Goal: Task Accomplishment & Management: Complete application form

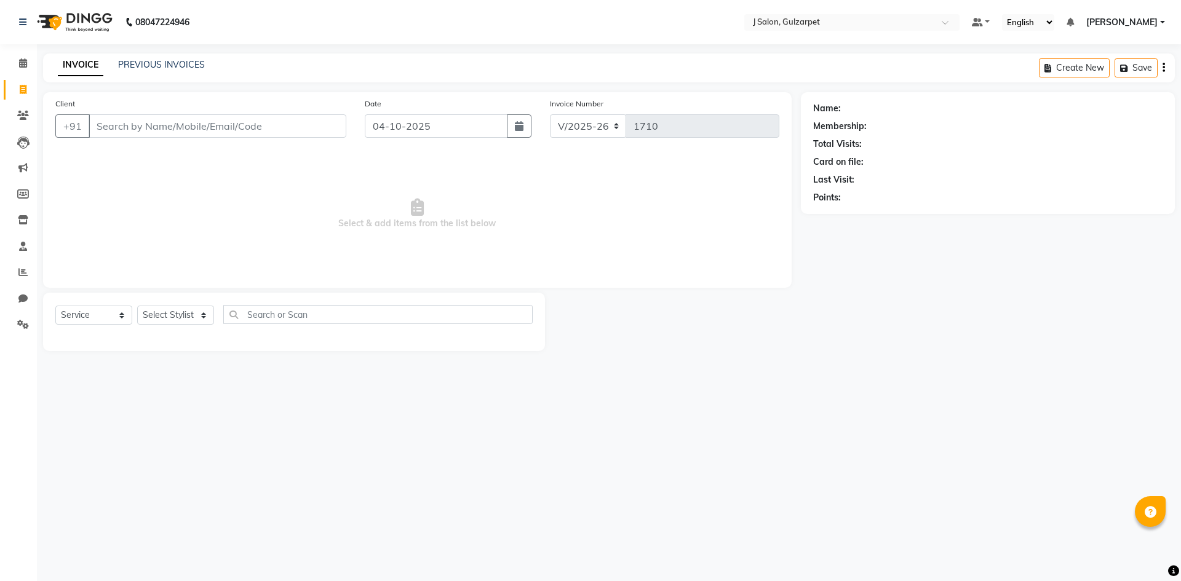
select select "8558"
select select "service"
click at [25, 62] on icon at bounding box center [23, 62] width 8 height 9
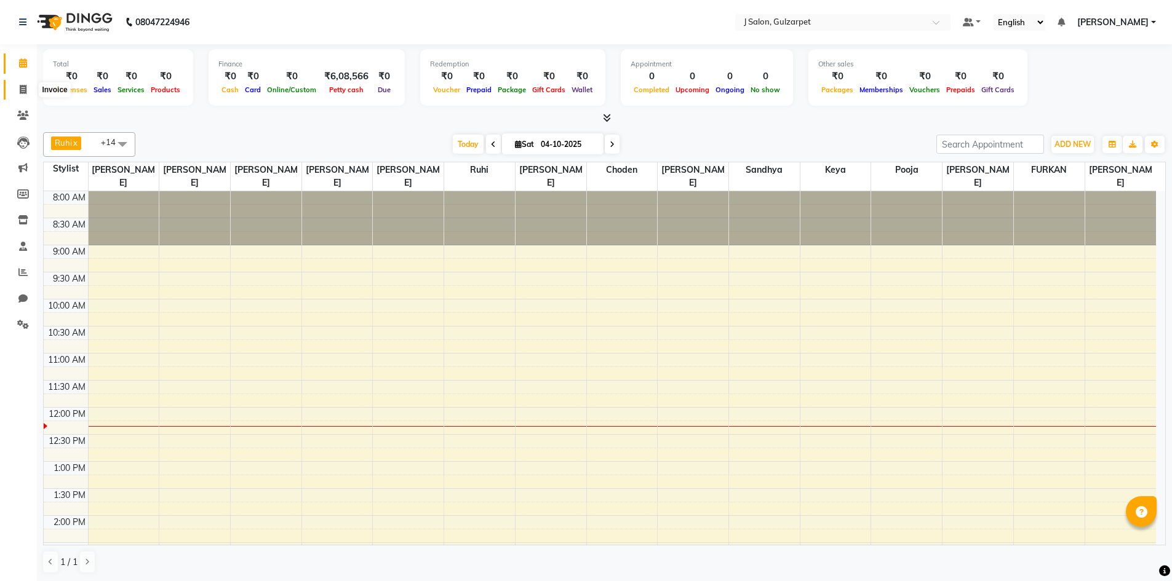
click at [26, 94] on icon at bounding box center [23, 89] width 7 height 9
select select "service"
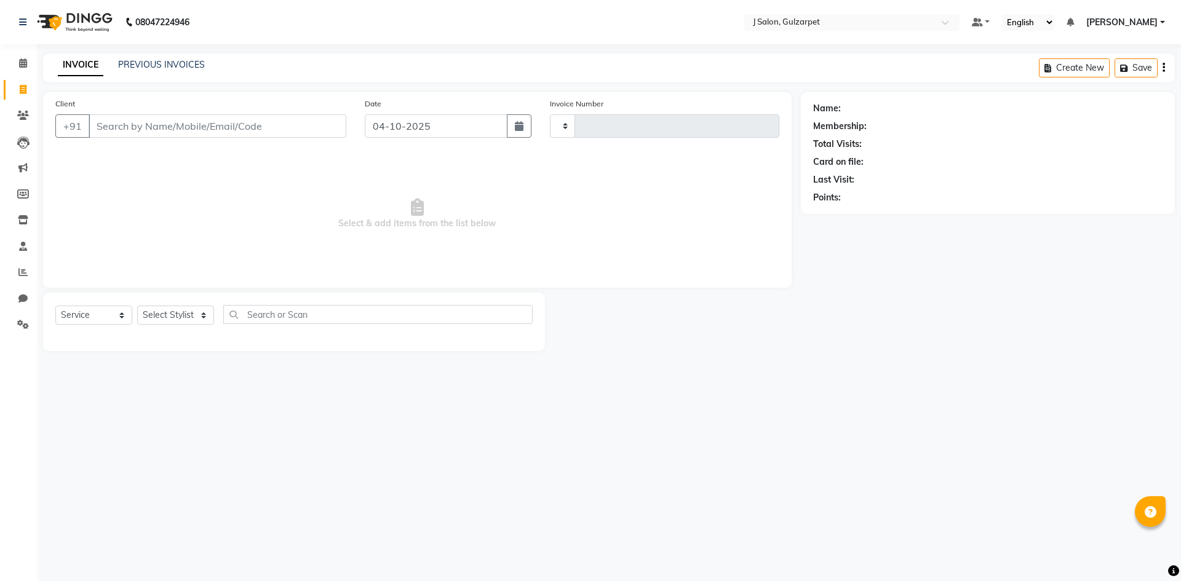
type input "1710"
select select "8558"
click at [127, 121] on input "Client" at bounding box center [218, 125] width 258 height 23
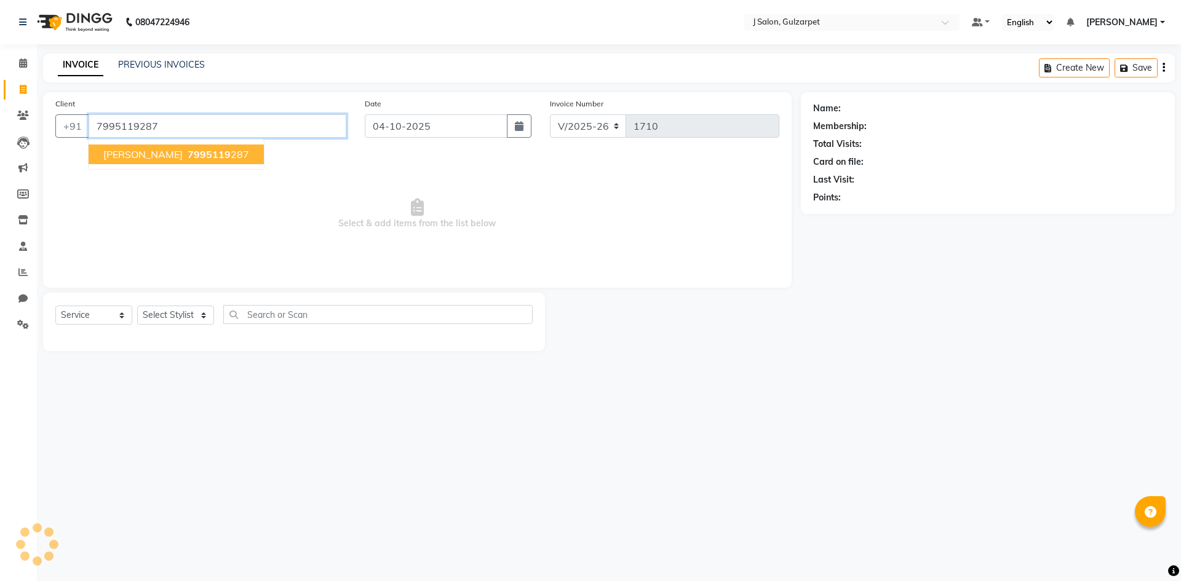
type input "7995119287"
click at [153, 161] on button "[PERSON_NAME] 7995119 287" at bounding box center [176, 155] width 175 height 20
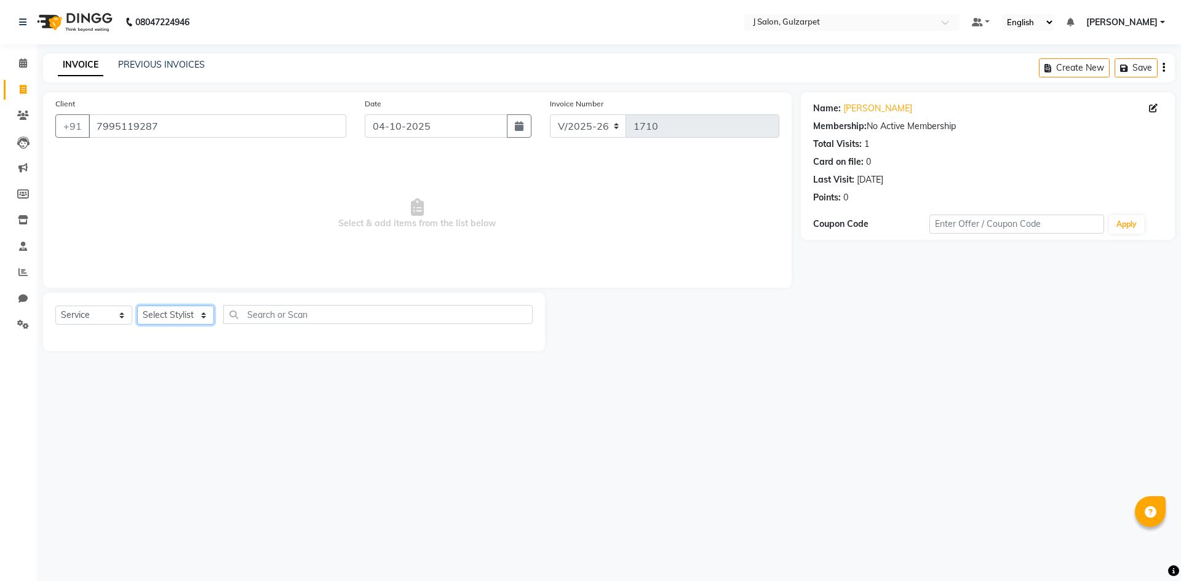
click at [175, 308] on select "Select Stylist Admin [PERSON_NAME] [PERSON_NAME] Gulfam [PERSON_NAME] [PERSON_N…" at bounding box center [175, 315] width 77 height 19
click at [137, 306] on select "Select Stylist Admin [PERSON_NAME] [PERSON_NAME] Gulfam [PERSON_NAME] [PERSON_N…" at bounding box center [175, 315] width 77 height 19
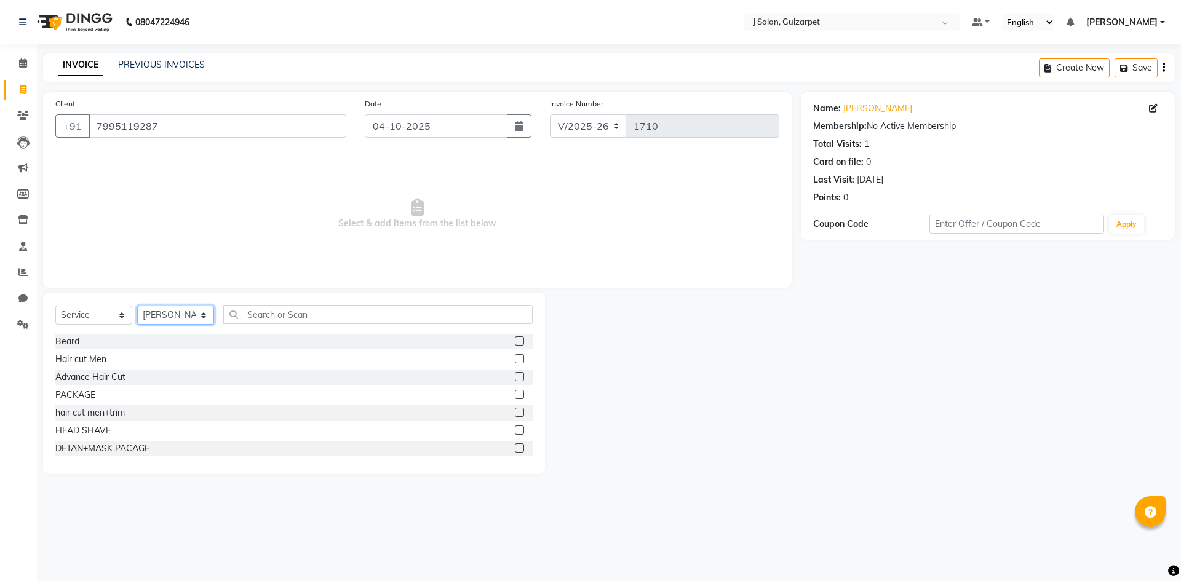
click at [172, 312] on select "Select Stylist Admin [PERSON_NAME] [PERSON_NAME] Gulfam [PERSON_NAME] [PERSON_N…" at bounding box center [175, 315] width 77 height 19
click at [137, 306] on select "Select Stylist Admin [PERSON_NAME] [PERSON_NAME] Gulfam [PERSON_NAME] [PERSON_N…" at bounding box center [175, 315] width 77 height 19
click at [171, 319] on select "Select Stylist Admin [PERSON_NAME] [PERSON_NAME] Gulfam [PERSON_NAME] [PERSON_N…" at bounding box center [175, 315] width 77 height 19
select select "84895"
click at [137, 306] on select "Select Stylist Admin [PERSON_NAME] [PERSON_NAME] Gulfam [PERSON_NAME] [PERSON_N…" at bounding box center [175, 315] width 77 height 19
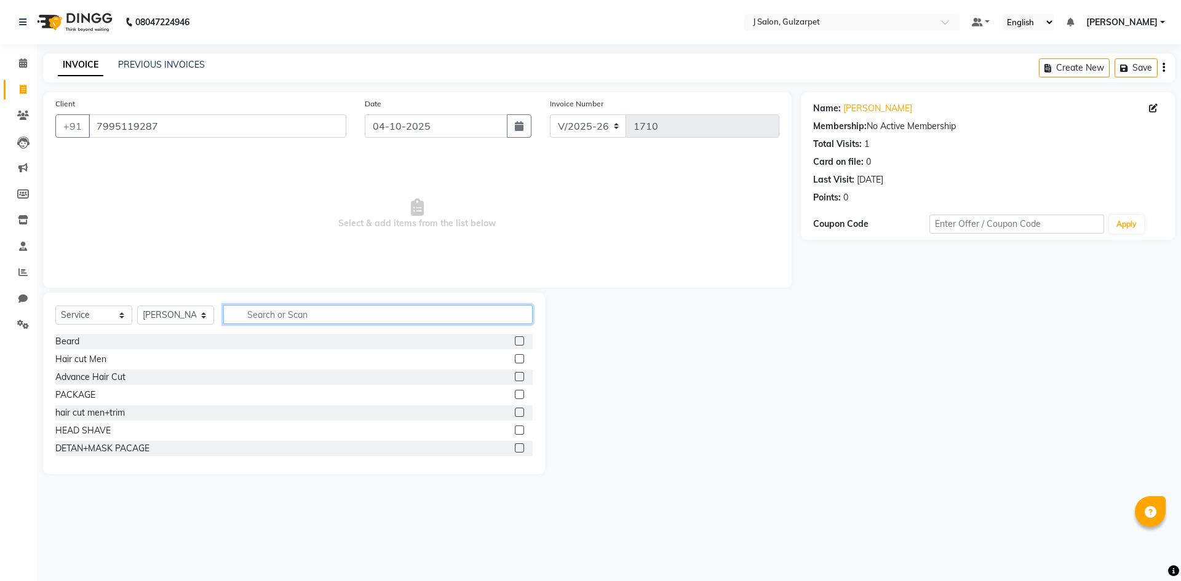
click at [295, 318] on input "text" at bounding box center [377, 314] width 309 height 19
click at [515, 357] on label at bounding box center [519, 358] width 9 height 9
click at [515, 357] on input "checkbox" at bounding box center [519, 360] width 8 height 8
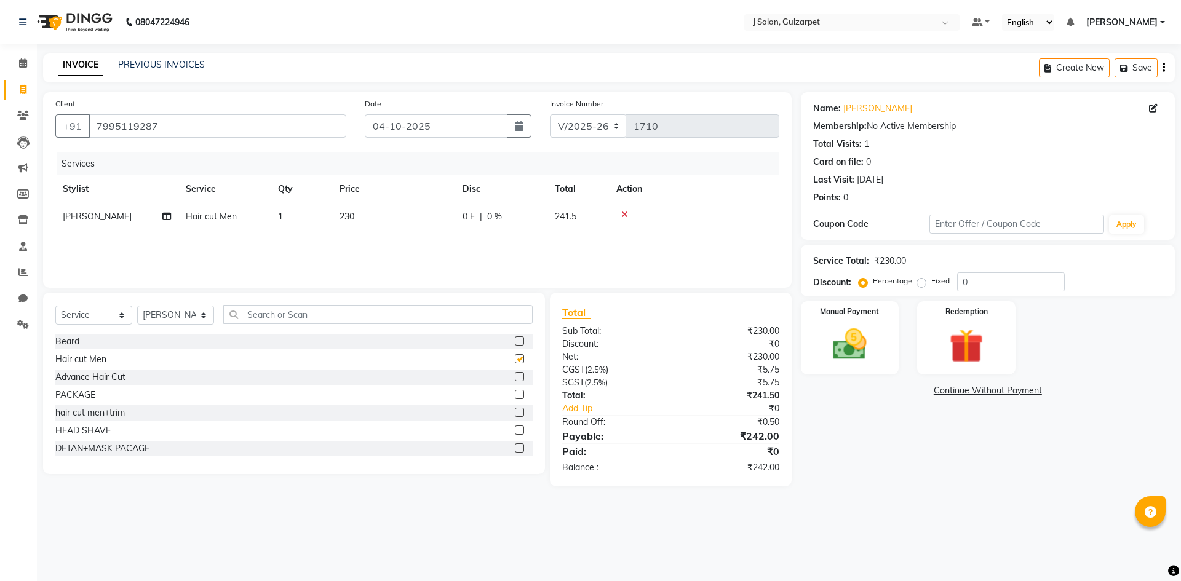
checkbox input "false"
click at [515, 413] on label at bounding box center [519, 412] width 9 height 9
click at [515, 413] on input "checkbox" at bounding box center [519, 413] width 8 height 8
checkbox input "false"
click at [88, 215] on span "[PERSON_NAME]" at bounding box center [97, 216] width 69 height 11
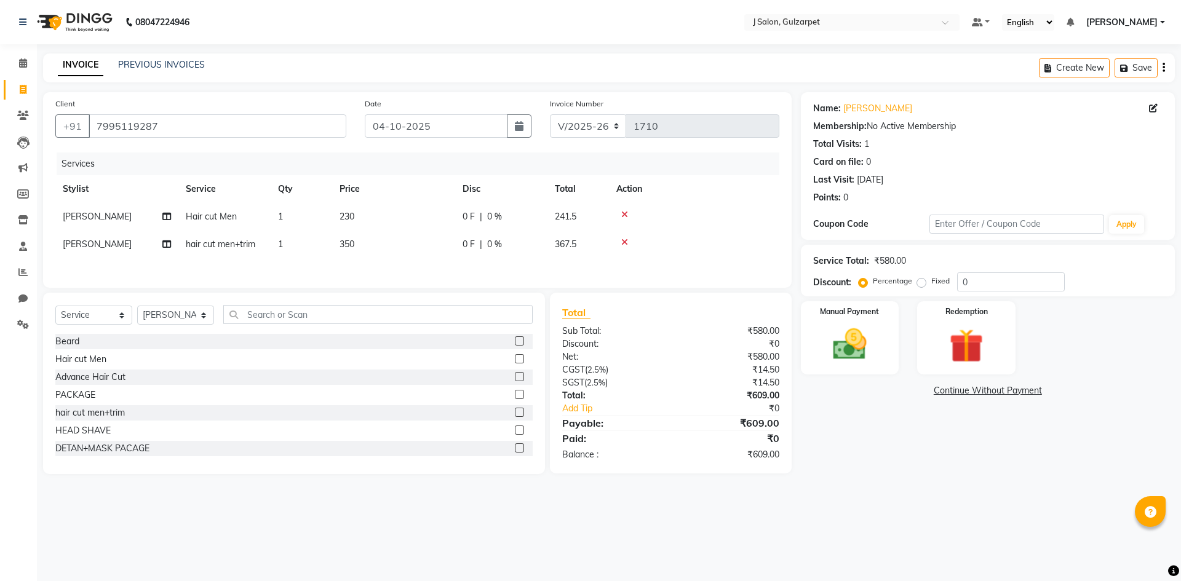
select select "84895"
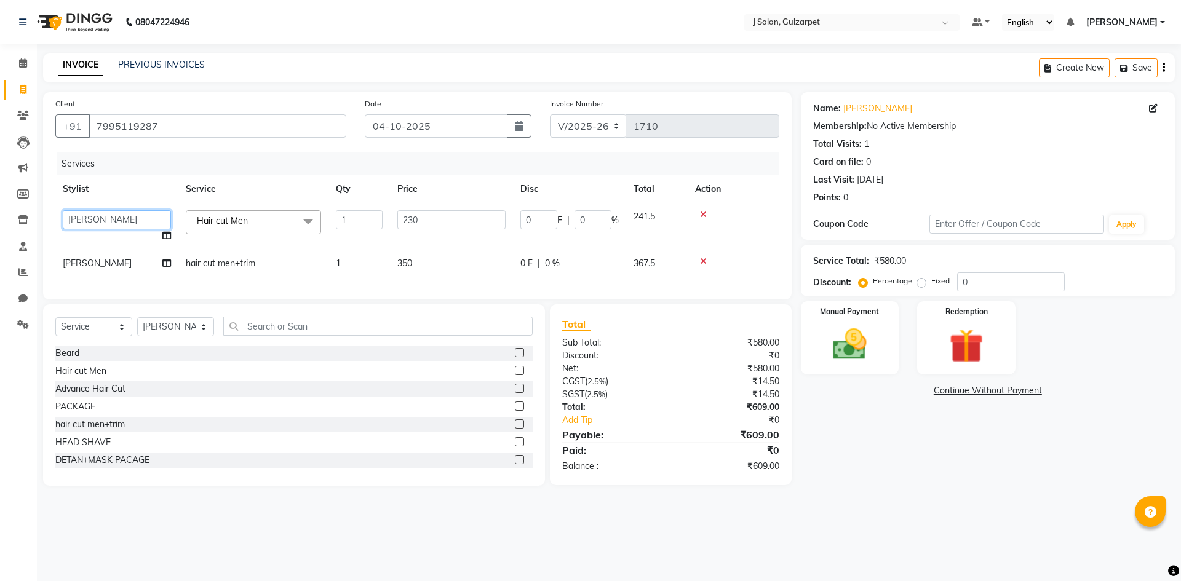
click at [88, 215] on select "Admin [PERSON_NAME] [PERSON_NAME] Gulfam [PERSON_NAME] [PERSON_NAME] [PERSON_NA…" at bounding box center [117, 219] width 108 height 19
select select "84897"
click at [90, 265] on span "[PERSON_NAME]" at bounding box center [97, 263] width 69 height 11
select select "84895"
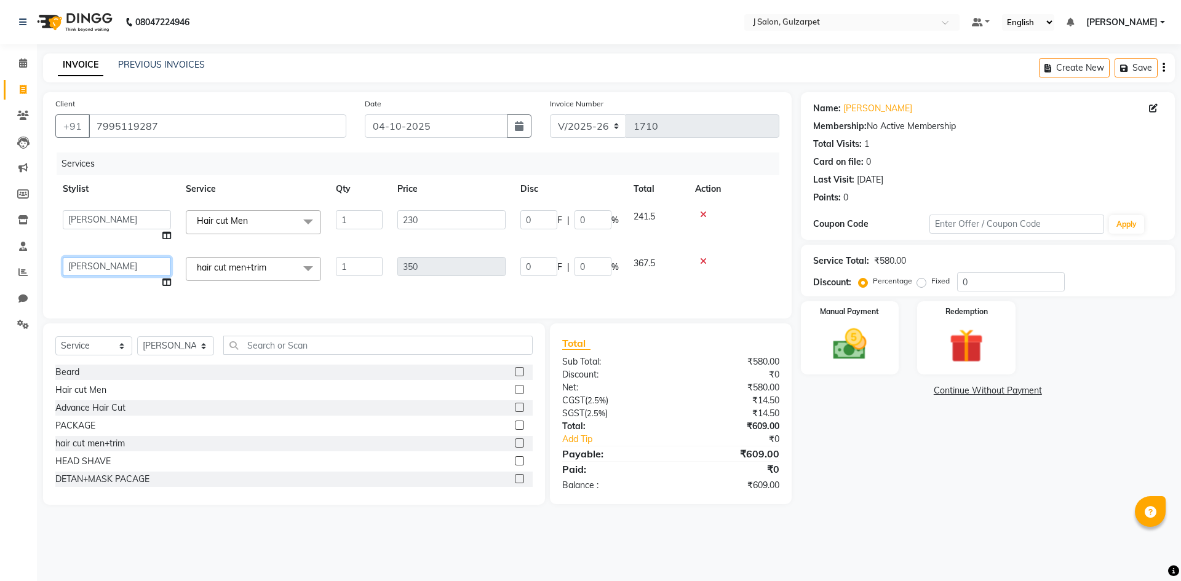
click at [90, 265] on select "Admin [PERSON_NAME] [PERSON_NAME] Gulfam [PERSON_NAME] [PERSON_NAME] [PERSON_NA…" at bounding box center [117, 266] width 108 height 19
select select "84897"
click at [266, 355] on input "text" at bounding box center [377, 345] width 309 height 19
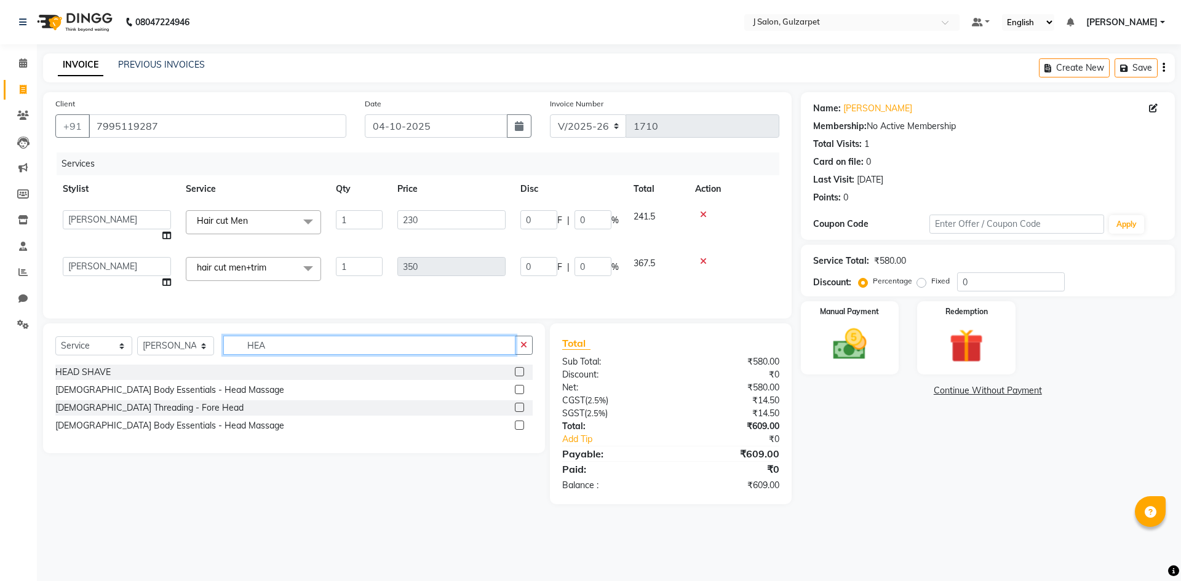
type input "HEA"
click at [514, 396] on div "[DEMOGRAPHIC_DATA] Body Essentials - Head Massage" at bounding box center [293, 390] width 477 height 15
click at [519, 394] on label at bounding box center [519, 389] width 9 height 9
click at [519, 394] on input "checkbox" at bounding box center [519, 390] width 8 height 8
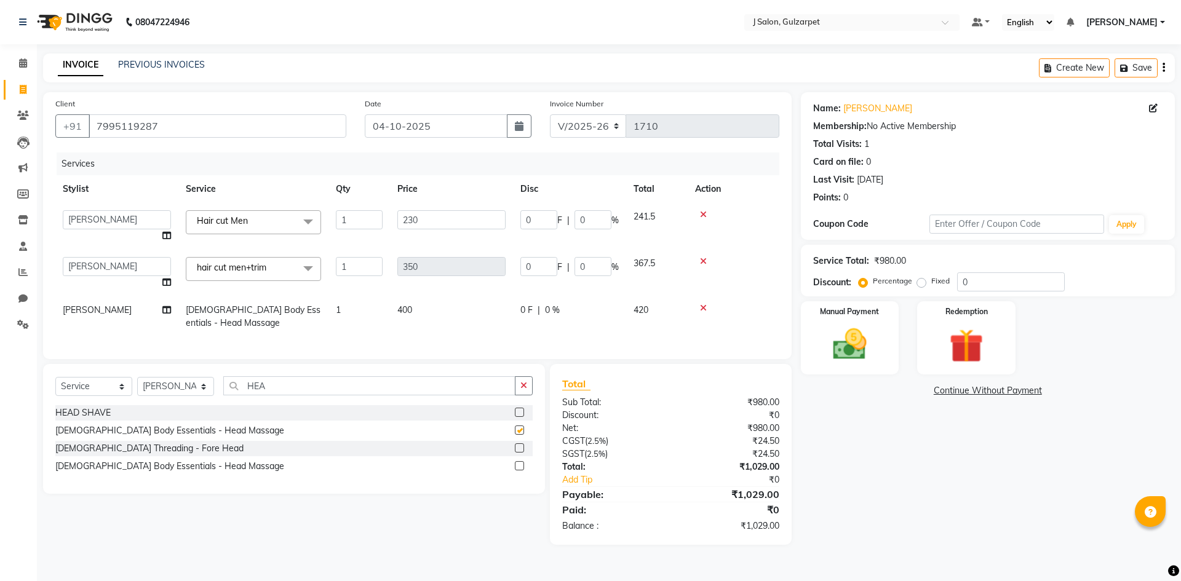
checkbox input "false"
click at [180, 396] on select "Select Stylist Admin [PERSON_NAME] [PERSON_NAME] Gulfam [PERSON_NAME] [PERSON_N…" at bounding box center [175, 386] width 77 height 19
select select "84899"
click at [137, 386] on select "Select Stylist Admin [PERSON_NAME] [PERSON_NAME] Gulfam [PERSON_NAME] [PERSON_N…" at bounding box center [175, 386] width 77 height 19
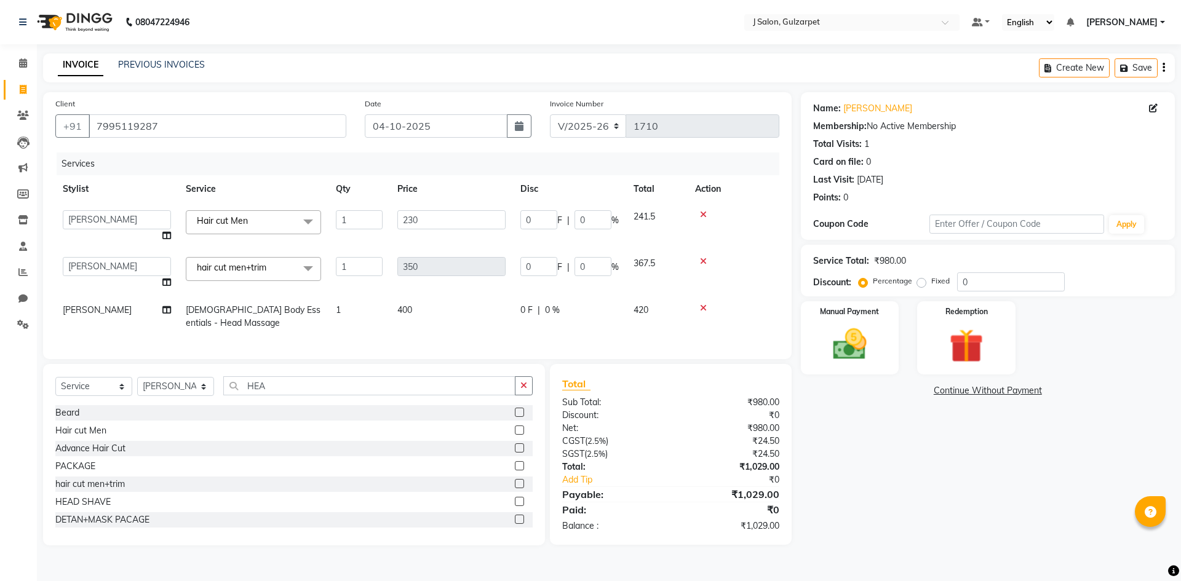
click at [515, 488] on label at bounding box center [519, 483] width 9 height 9
click at [515, 488] on input "checkbox" at bounding box center [519, 484] width 8 height 8
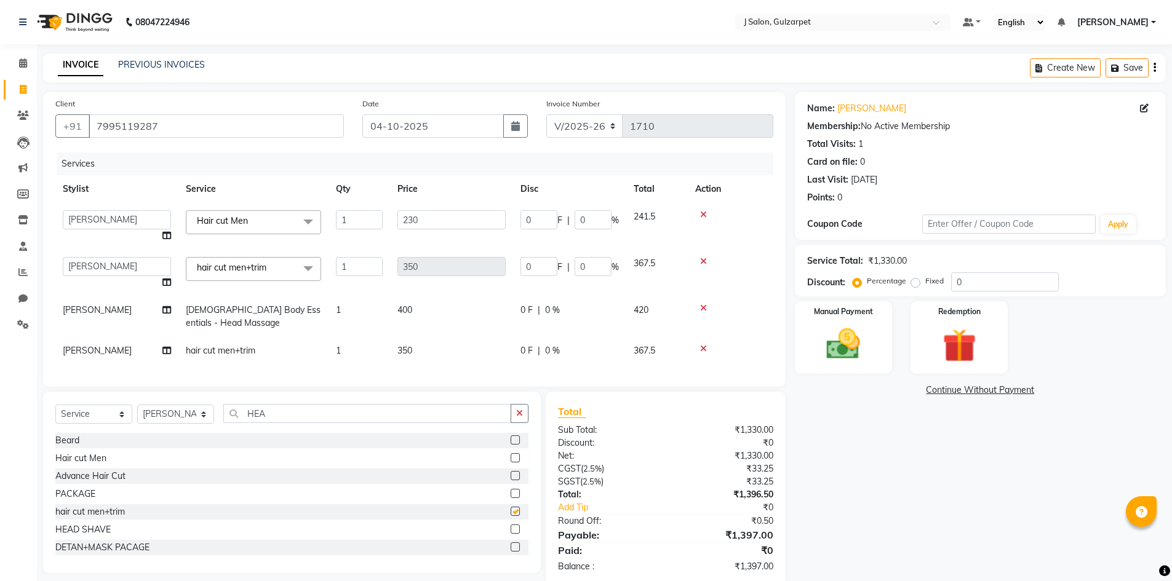
checkbox input "false"
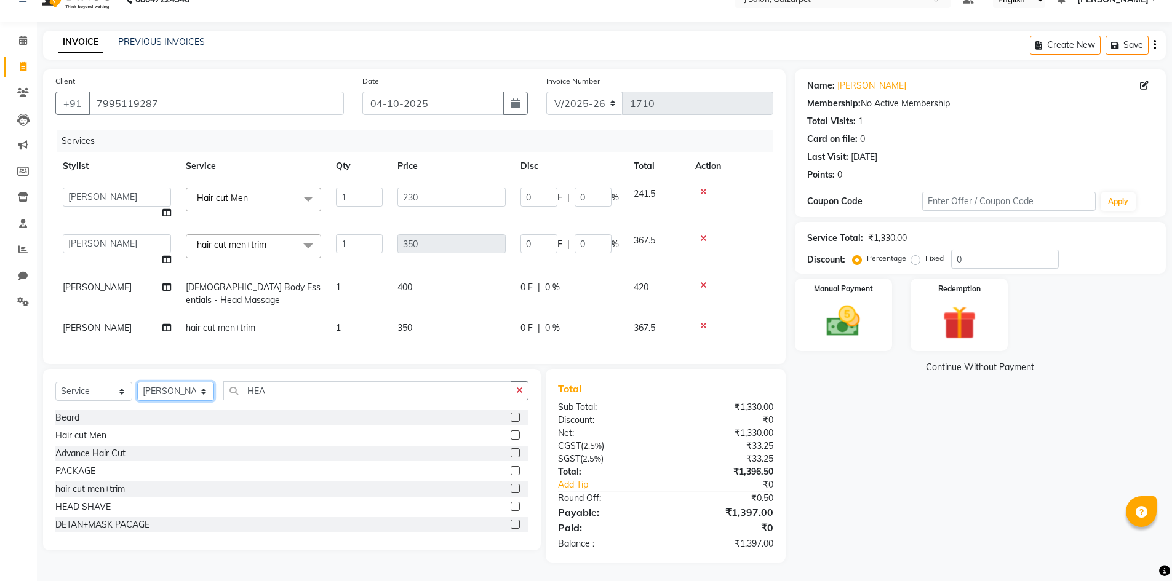
click at [151, 389] on select "Select Stylist Admin [PERSON_NAME] [PERSON_NAME] Gulfam [PERSON_NAME] [PERSON_N…" at bounding box center [175, 391] width 77 height 19
select select "84897"
click at [137, 382] on select "Select Stylist Admin [PERSON_NAME] [PERSON_NAME] Gulfam [PERSON_NAME] [PERSON_N…" at bounding box center [175, 391] width 77 height 19
click at [511, 490] on label at bounding box center [515, 488] width 9 height 9
click at [511, 490] on input "checkbox" at bounding box center [515, 489] width 8 height 8
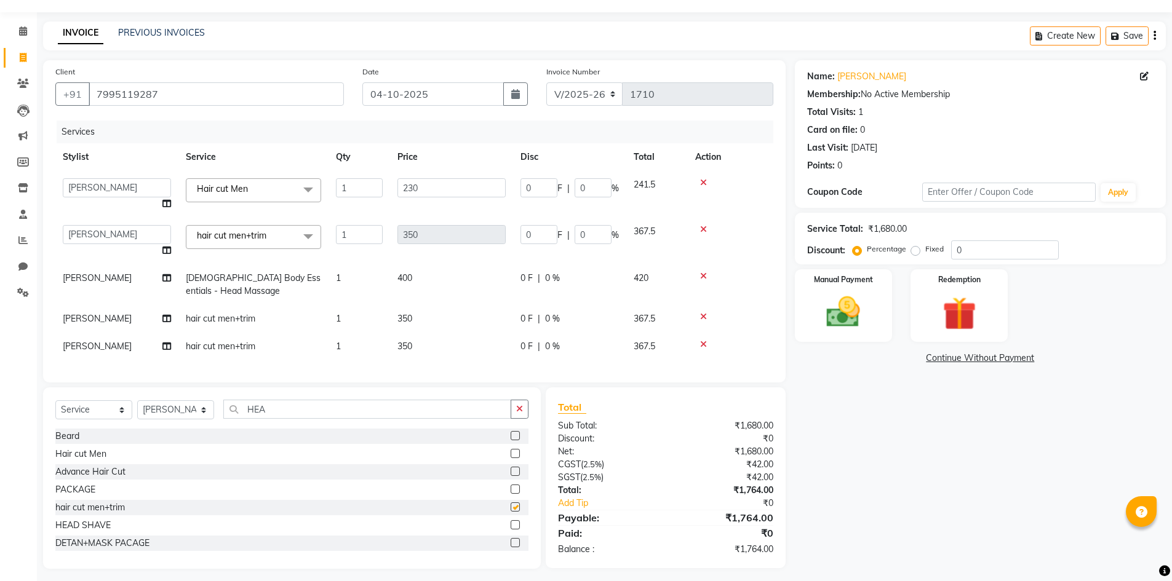
checkbox input "false"
click at [366, 419] on input "HEA" at bounding box center [367, 409] width 288 height 19
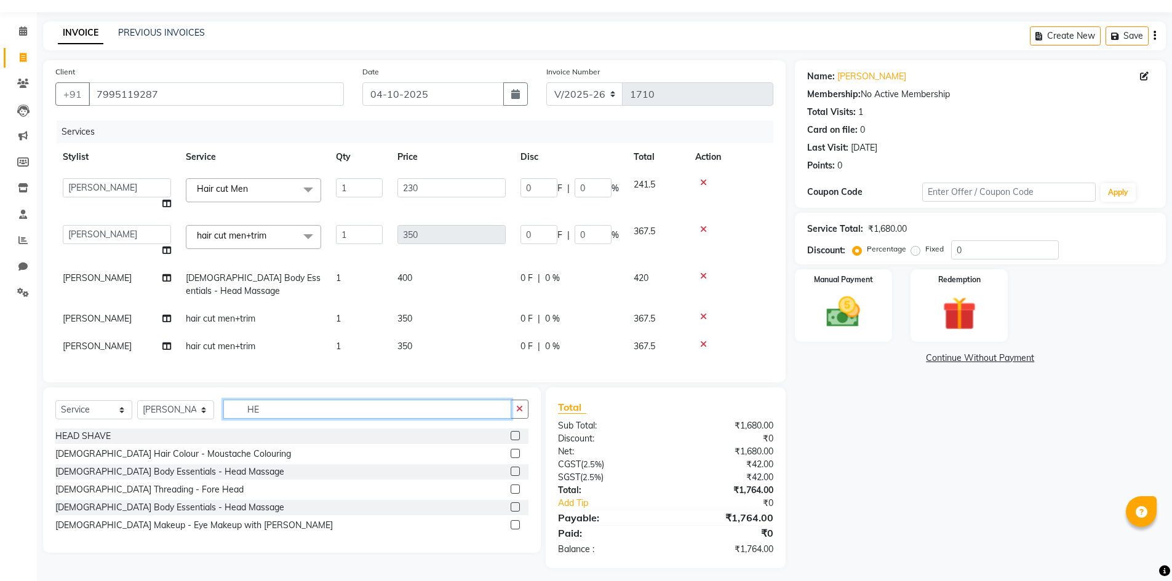
type input "HE"
click at [513, 476] on label at bounding box center [515, 471] width 9 height 9
click at [513, 476] on input "checkbox" at bounding box center [515, 472] width 8 height 8
checkbox input "true"
click at [513, 440] on label at bounding box center [515, 435] width 9 height 9
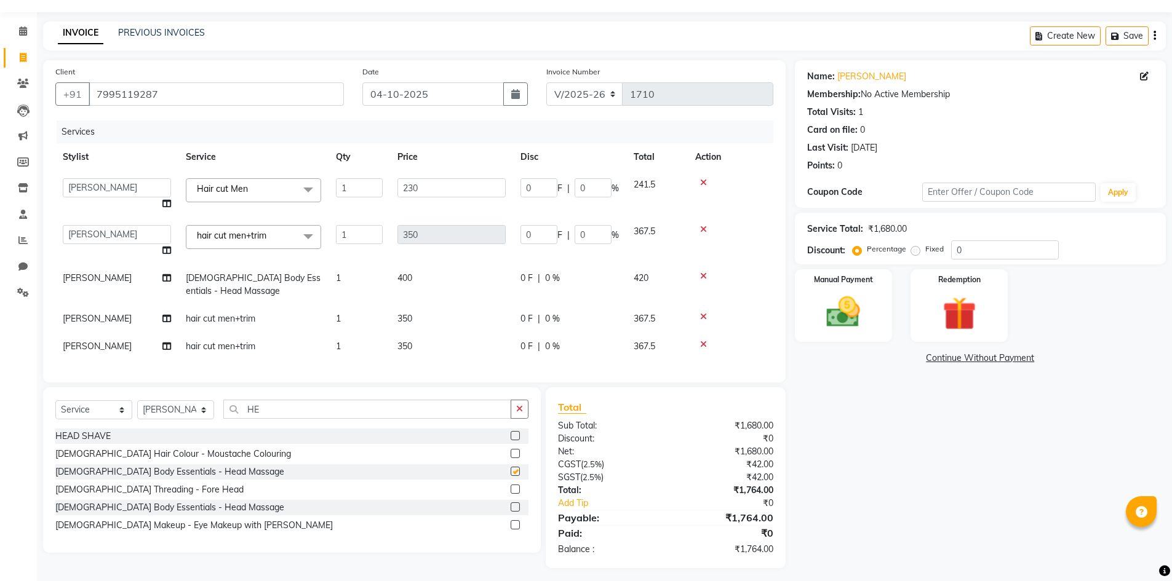
click at [513, 440] on input "checkbox" at bounding box center [515, 436] width 8 height 8
checkbox input "true"
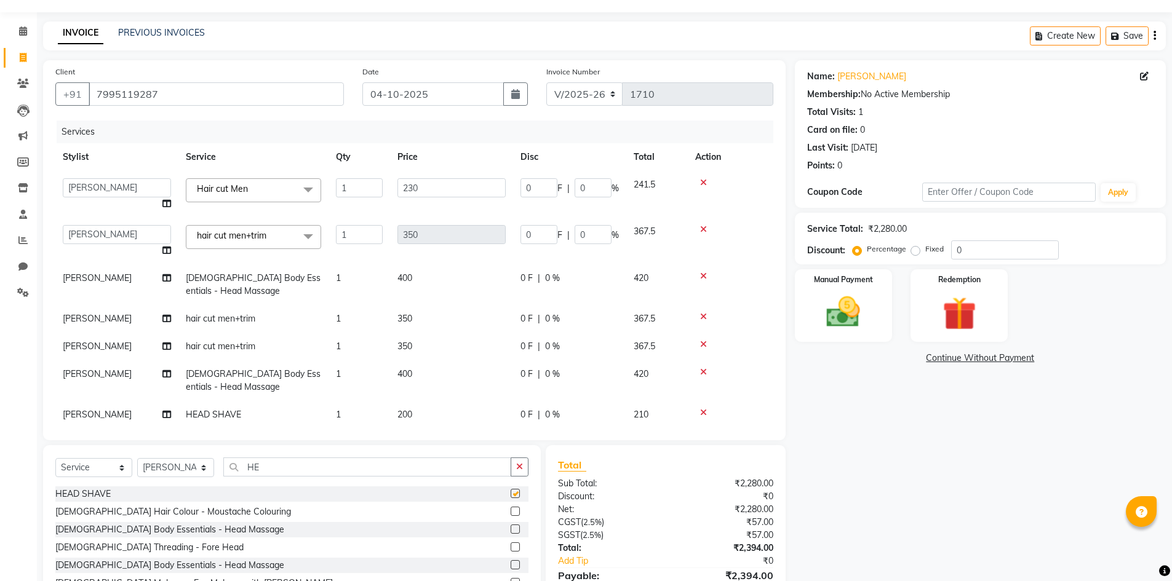
checkbox input "false"
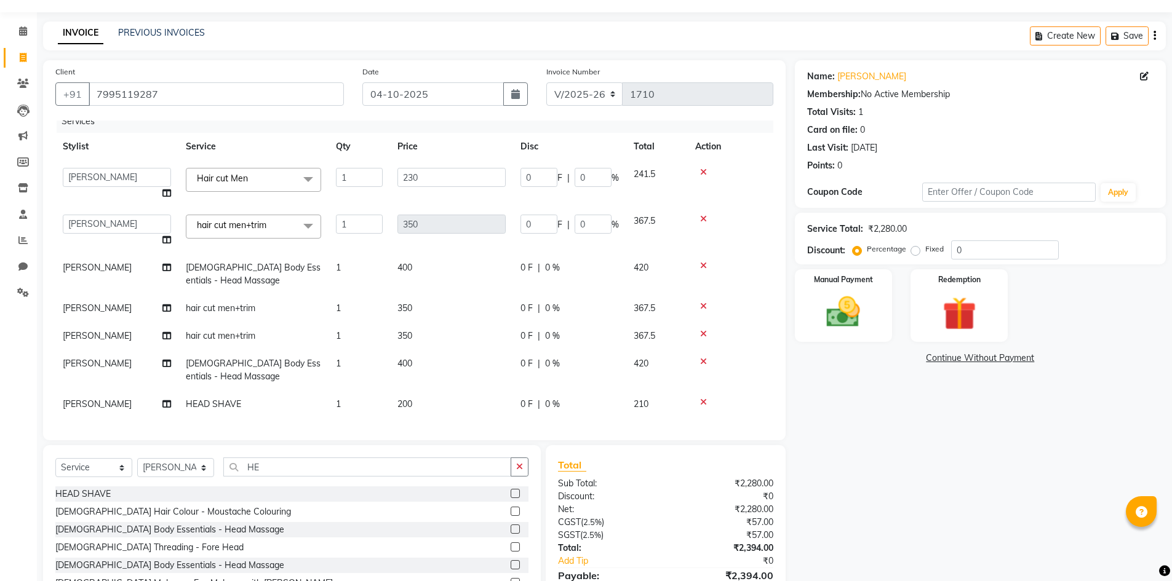
scroll to position [20, 0]
click at [703, 398] on icon at bounding box center [703, 402] width 7 height 9
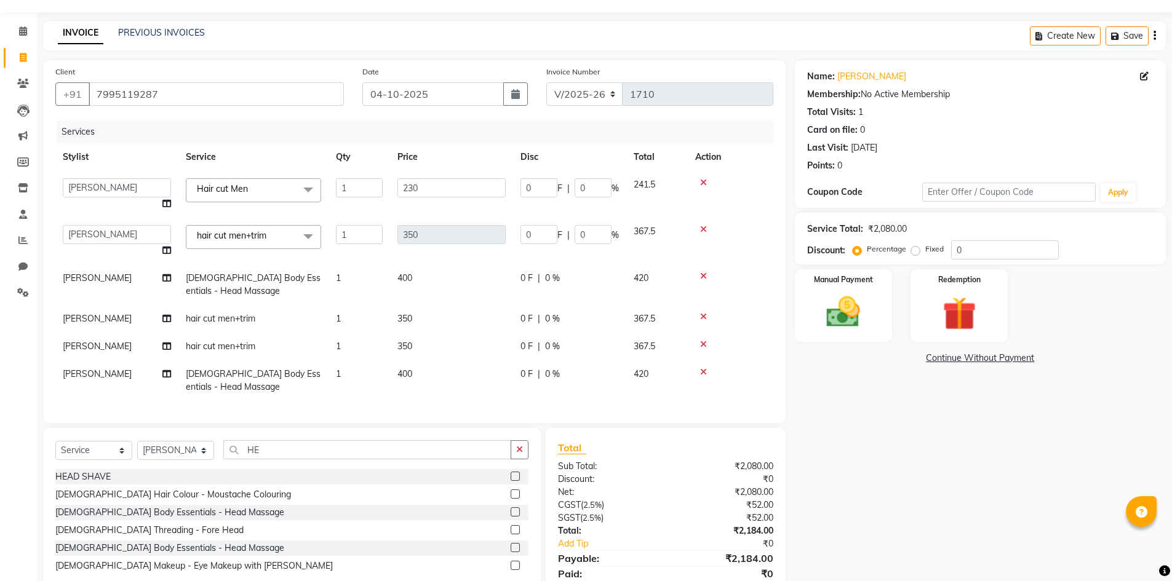
scroll to position [78, 0]
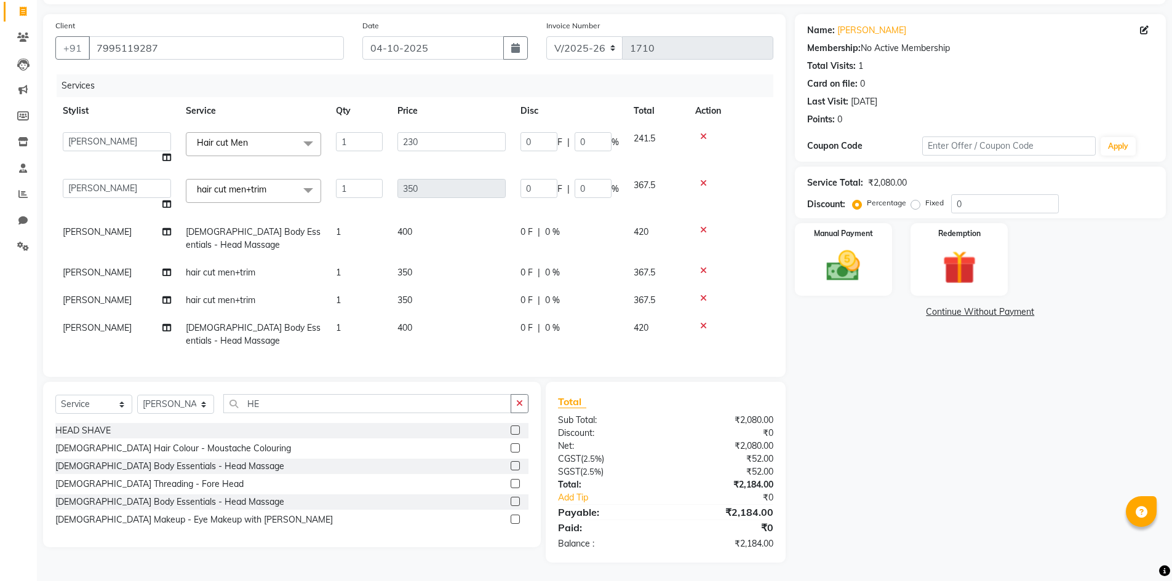
click at [515, 466] on label at bounding box center [515, 465] width 9 height 9
click at [515, 466] on input "checkbox" at bounding box center [515, 467] width 8 height 8
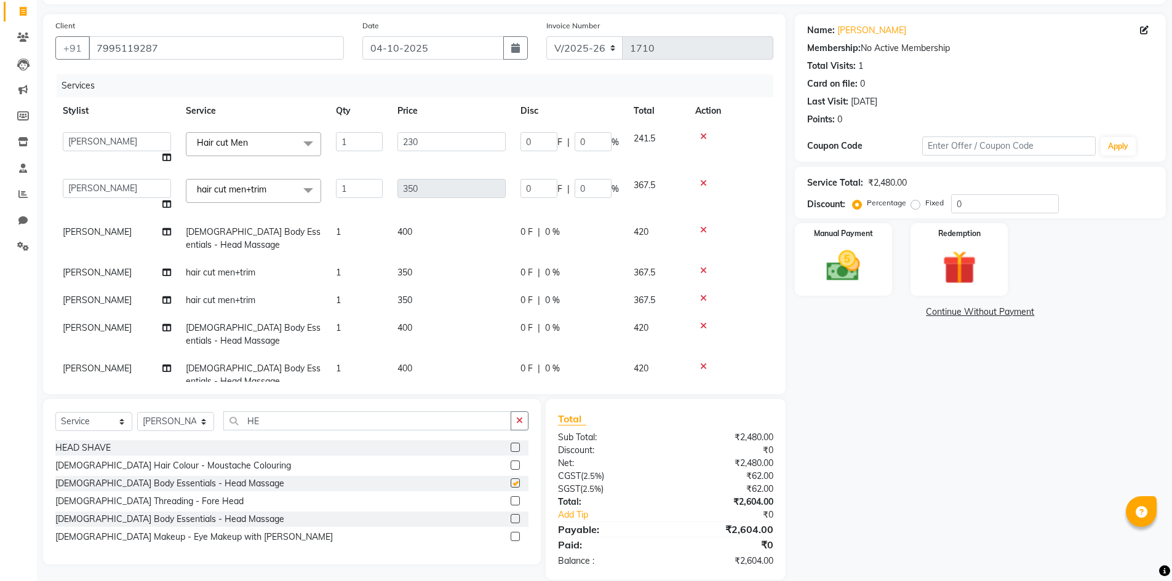
checkbox input "false"
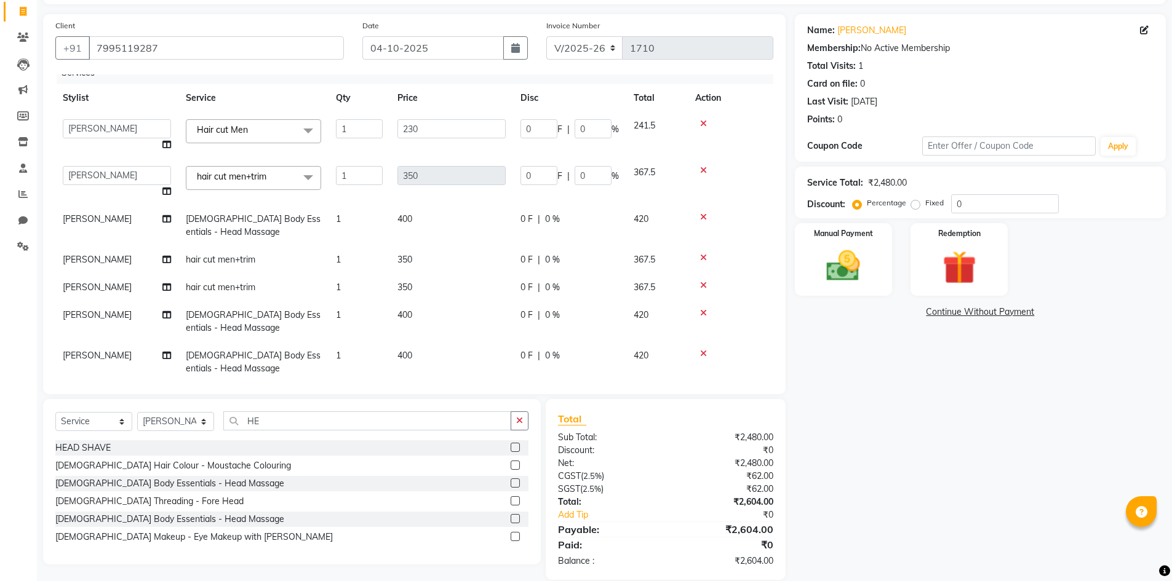
scroll to position [33, 0]
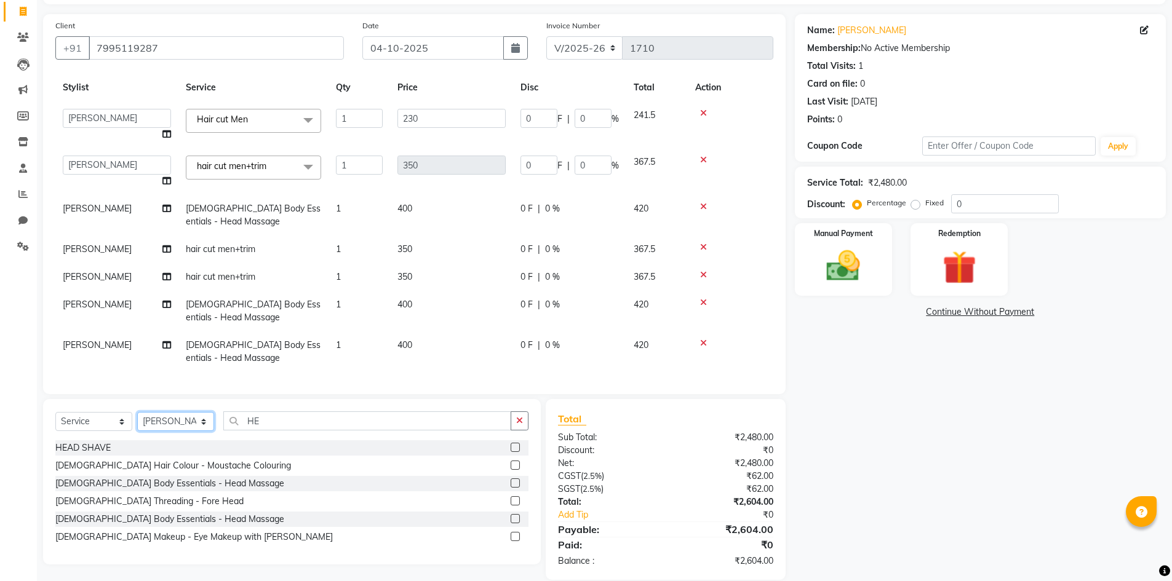
click at [161, 420] on select "Select Stylist Admin [PERSON_NAME] [PERSON_NAME] Gulfam [PERSON_NAME] [PERSON_N…" at bounding box center [175, 421] width 77 height 19
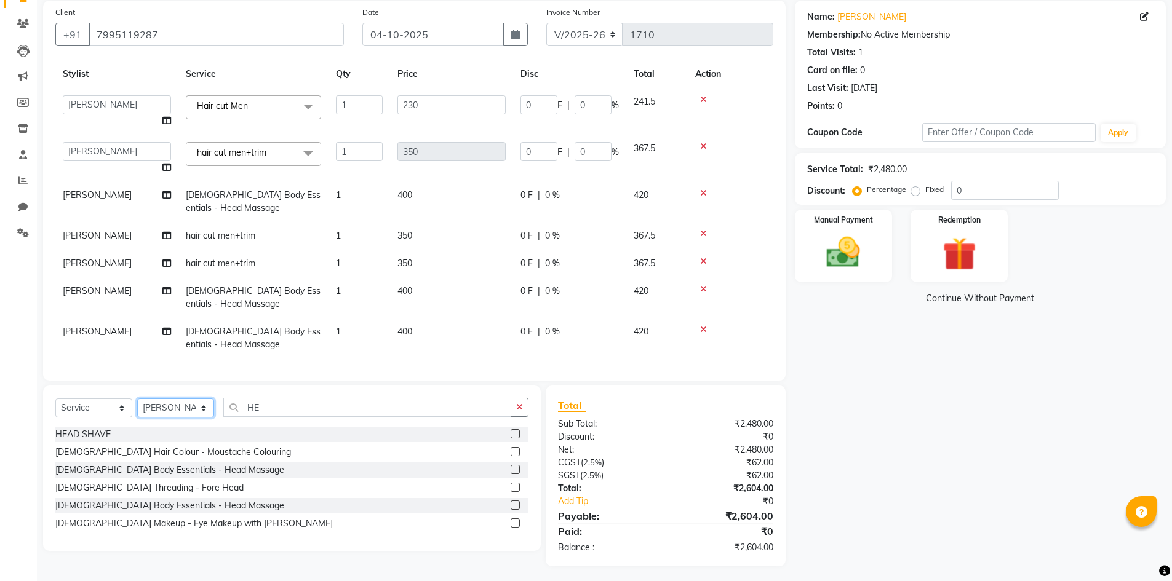
scroll to position [95, 0]
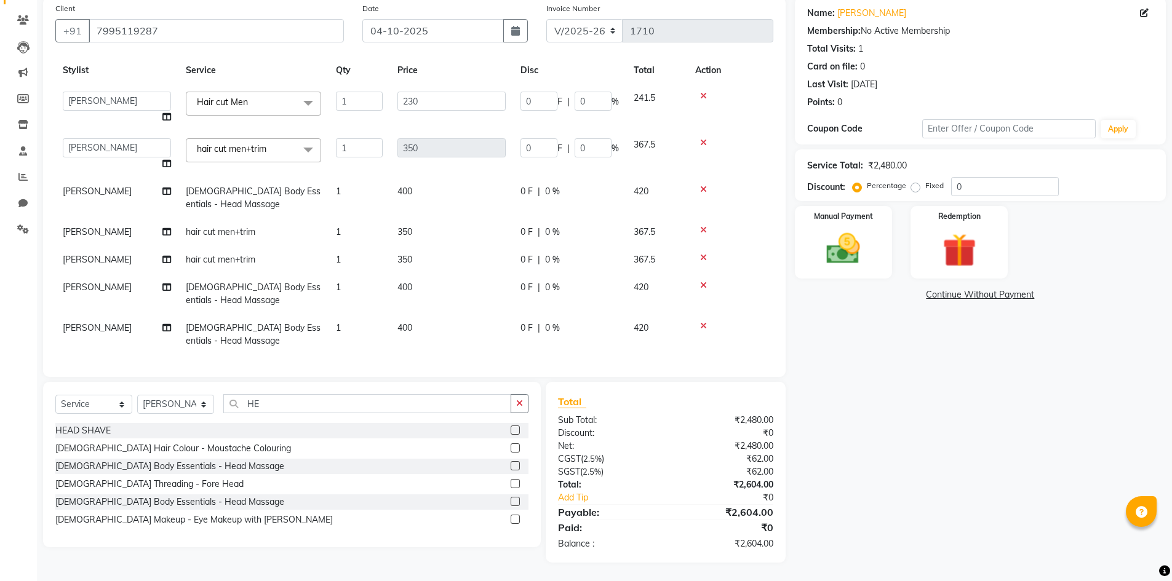
click at [701, 322] on icon at bounding box center [703, 326] width 7 height 9
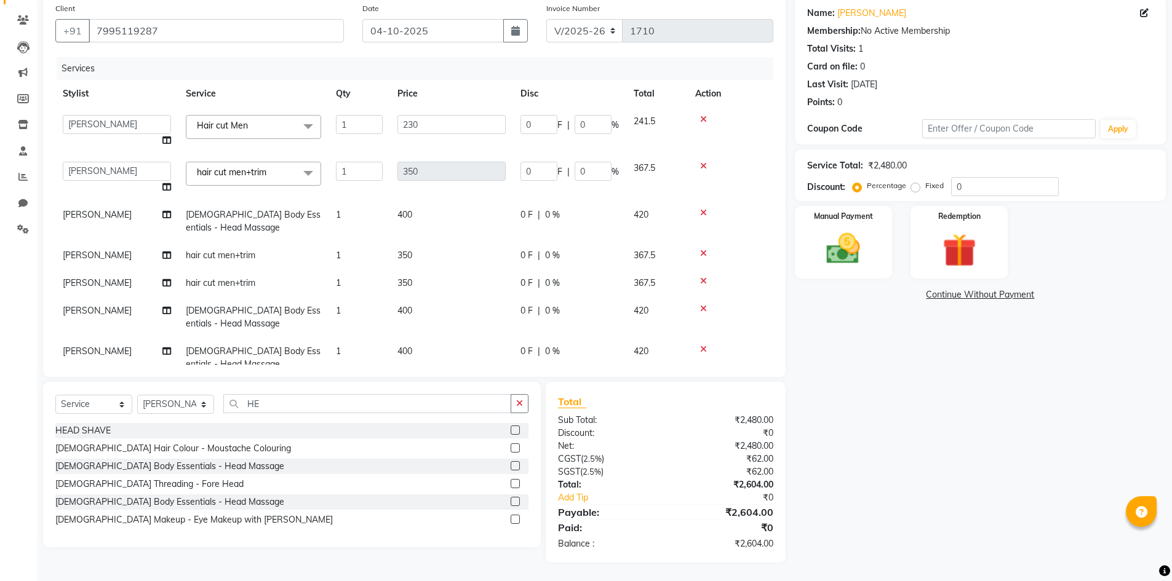
scroll to position [78, 0]
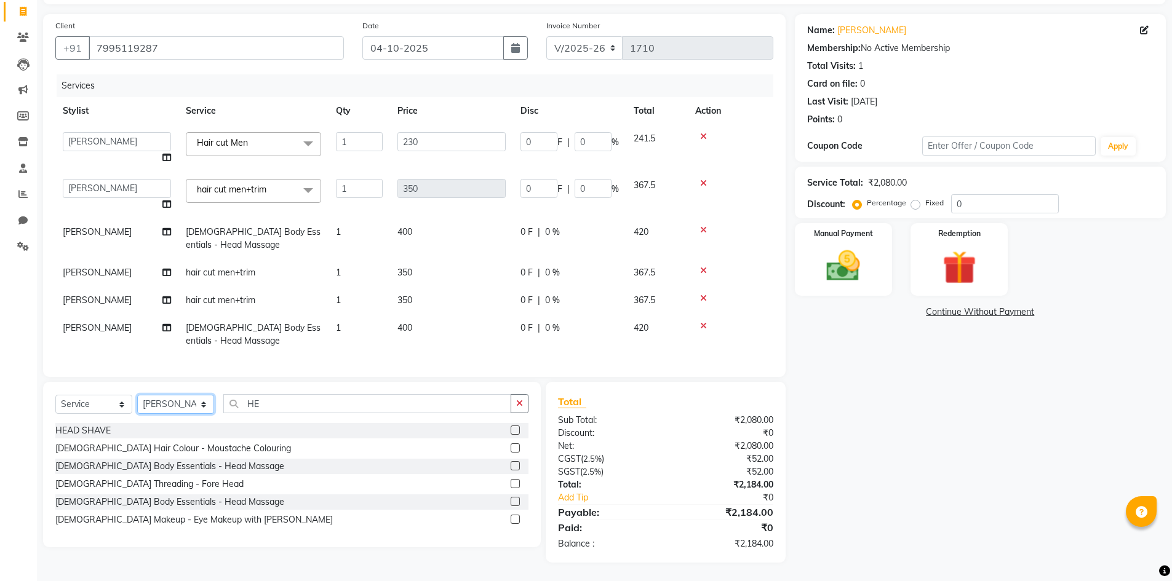
click at [193, 407] on select "Select Stylist Admin [PERSON_NAME] [PERSON_NAME] Gulfam [PERSON_NAME] [PERSON_N…" at bounding box center [175, 404] width 77 height 19
select select "84895"
click at [137, 395] on select "Select Stylist Admin [PERSON_NAME] [PERSON_NAME] Gulfam [PERSON_NAME] [PERSON_N…" at bounding box center [175, 404] width 77 height 19
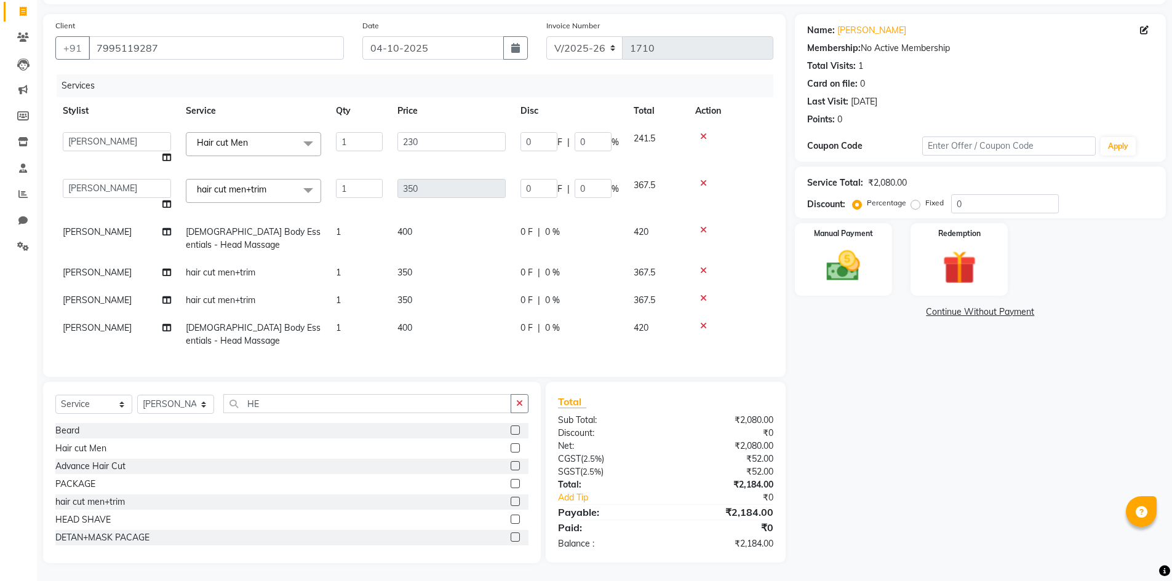
click at [511, 449] on label at bounding box center [515, 448] width 9 height 9
click at [511, 449] on input "checkbox" at bounding box center [515, 449] width 8 height 8
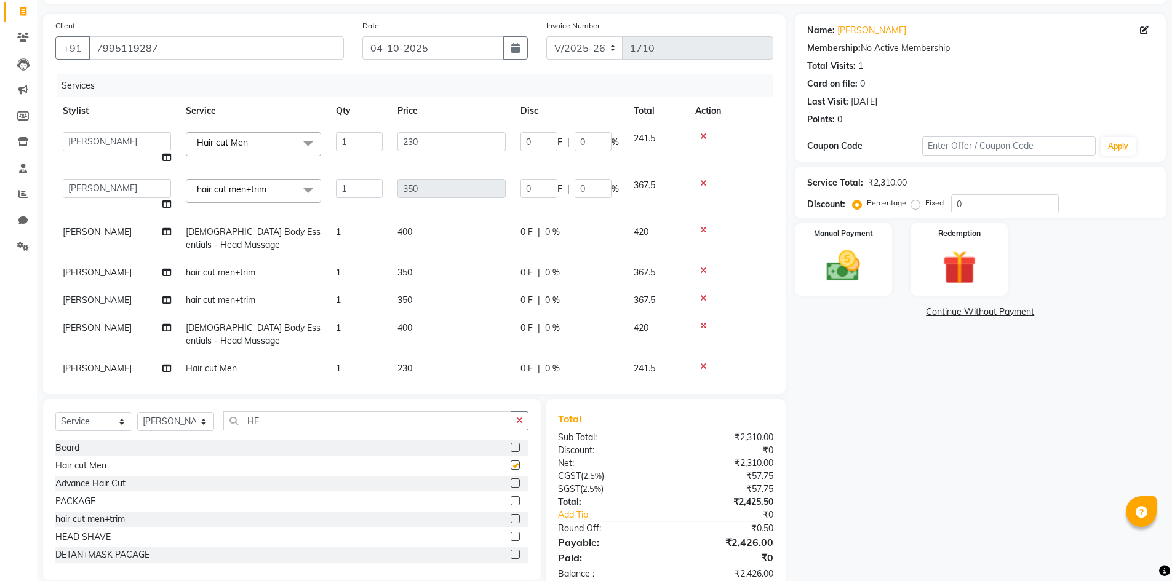
checkbox input "false"
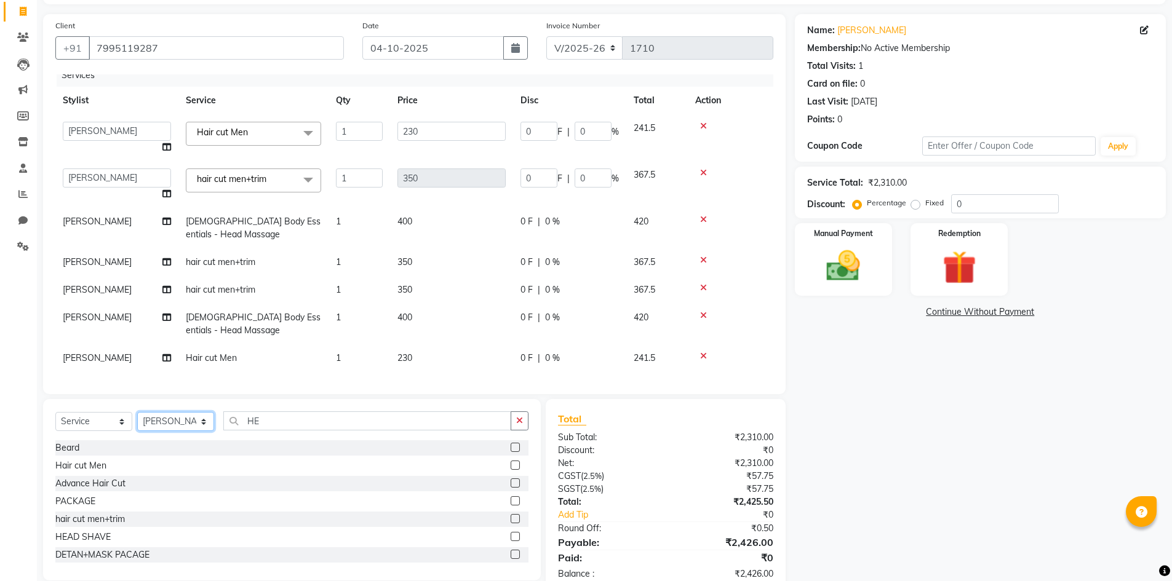
click at [189, 420] on select "Select Stylist Admin [PERSON_NAME] [PERSON_NAME] Gulfam [PERSON_NAME] [PERSON_N…" at bounding box center [175, 421] width 77 height 19
select select "84897"
click at [137, 412] on select "Select Stylist Admin [PERSON_NAME] [PERSON_NAME] Gulfam [PERSON_NAME] [PERSON_N…" at bounding box center [175, 421] width 77 height 19
click at [511, 513] on div at bounding box center [520, 519] width 18 height 15
click at [511, 519] on label at bounding box center [515, 518] width 9 height 9
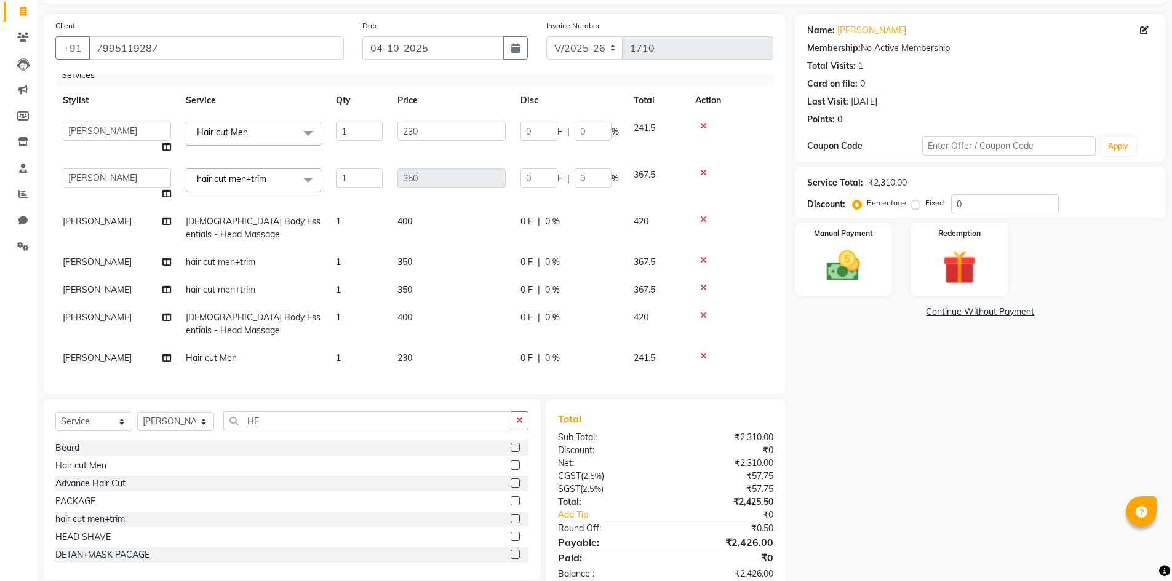
click at [511, 519] on input "checkbox" at bounding box center [515, 519] width 8 height 8
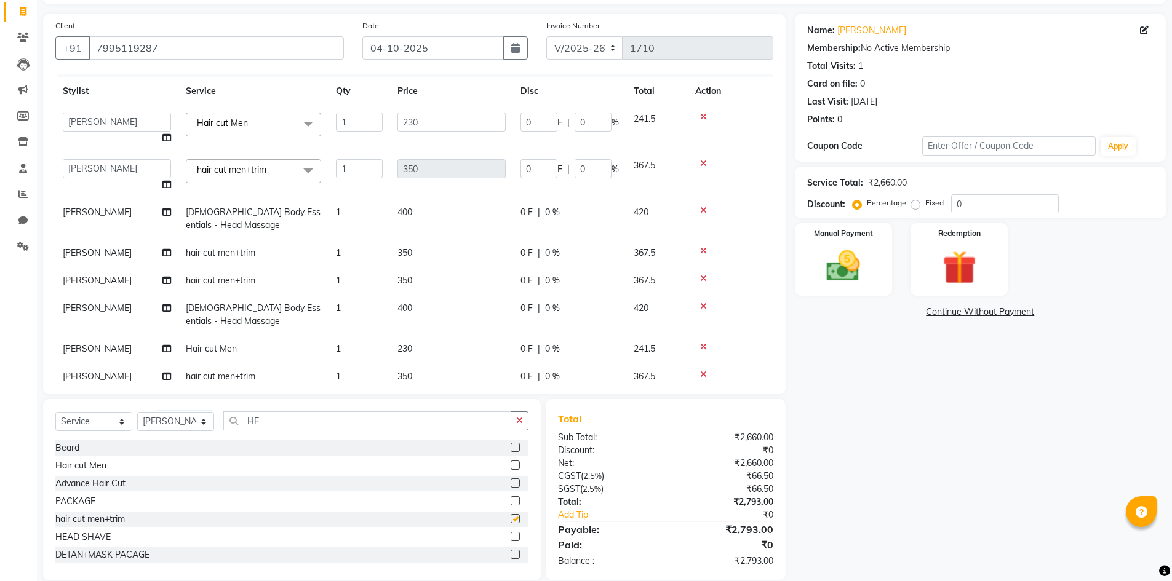
checkbox input "false"
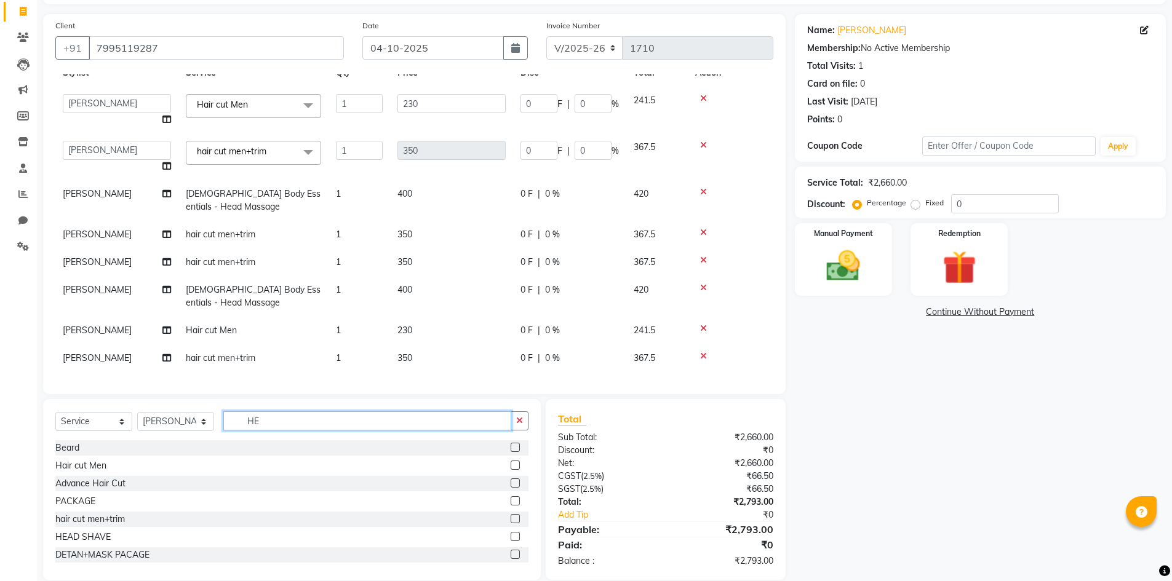
click at [296, 419] on input "HE" at bounding box center [367, 421] width 288 height 19
type input "H"
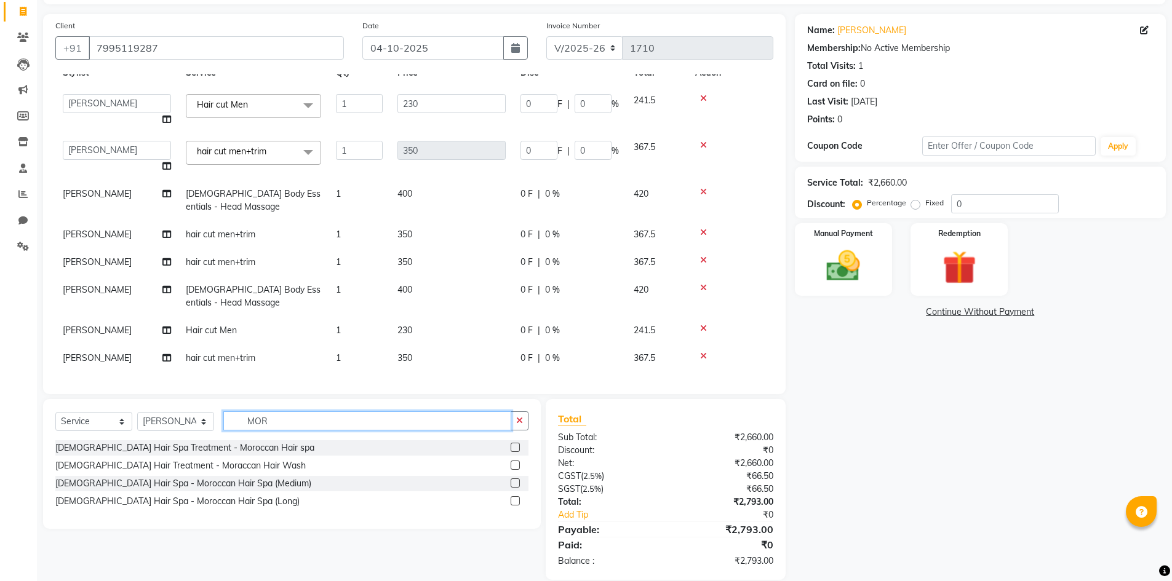
type input "MOR"
click at [516, 464] on label at bounding box center [515, 465] width 9 height 9
click at [516, 464] on input "checkbox" at bounding box center [515, 466] width 8 height 8
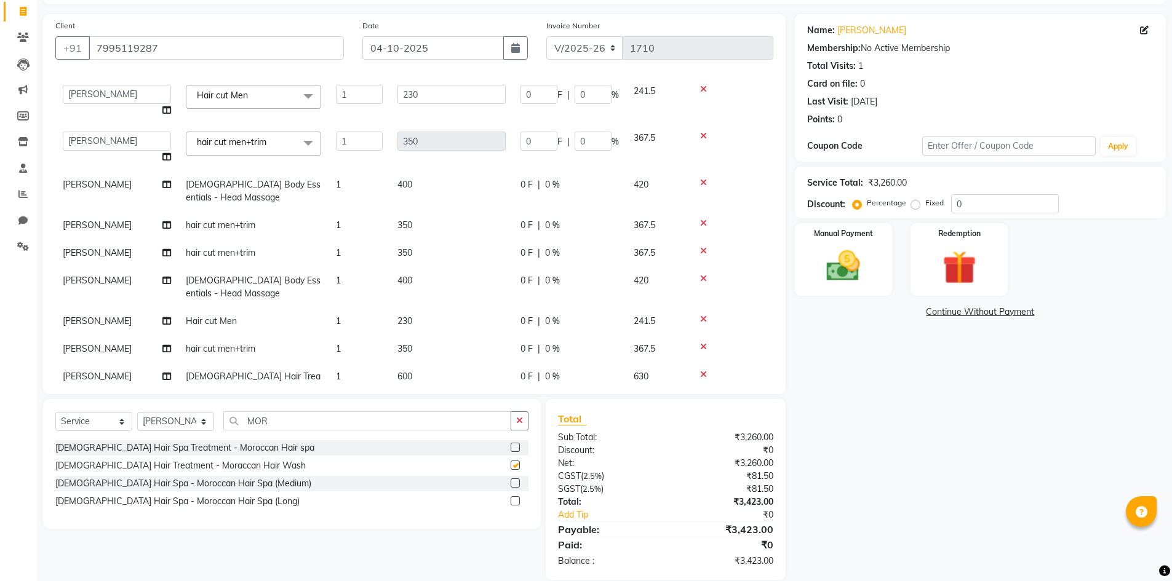
checkbox input "false"
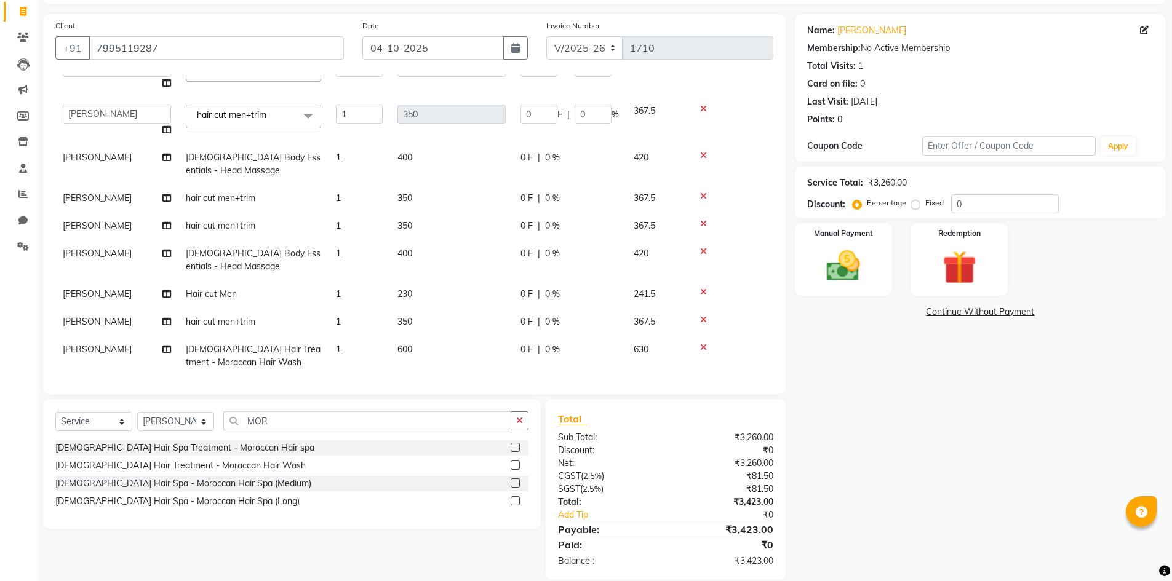
scroll to position [88, 0]
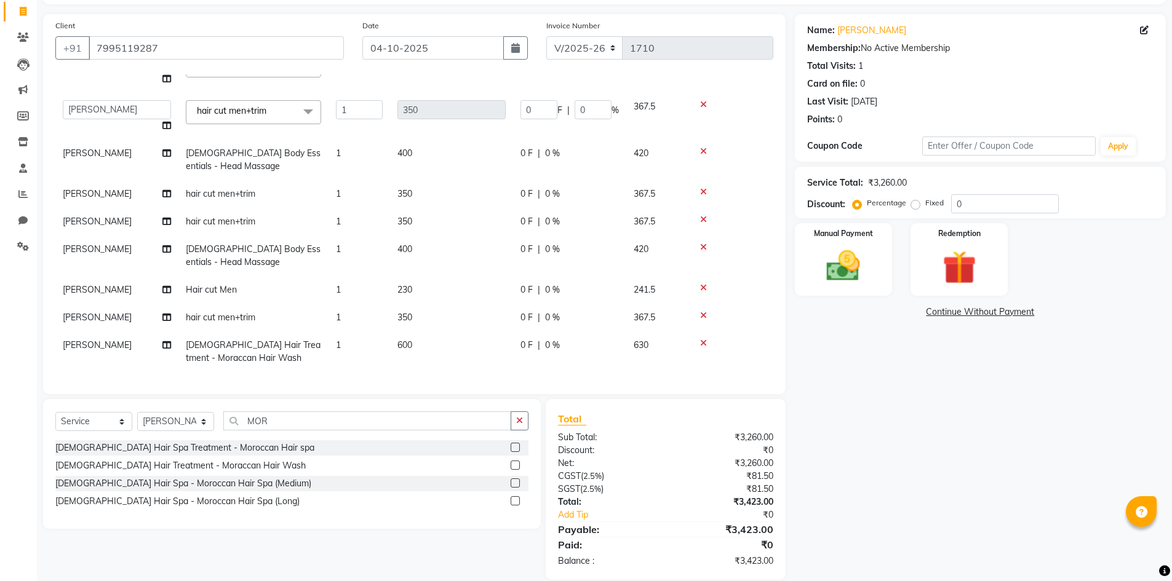
click at [411, 340] on span "600" at bounding box center [404, 345] width 15 height 11
select select "84897"
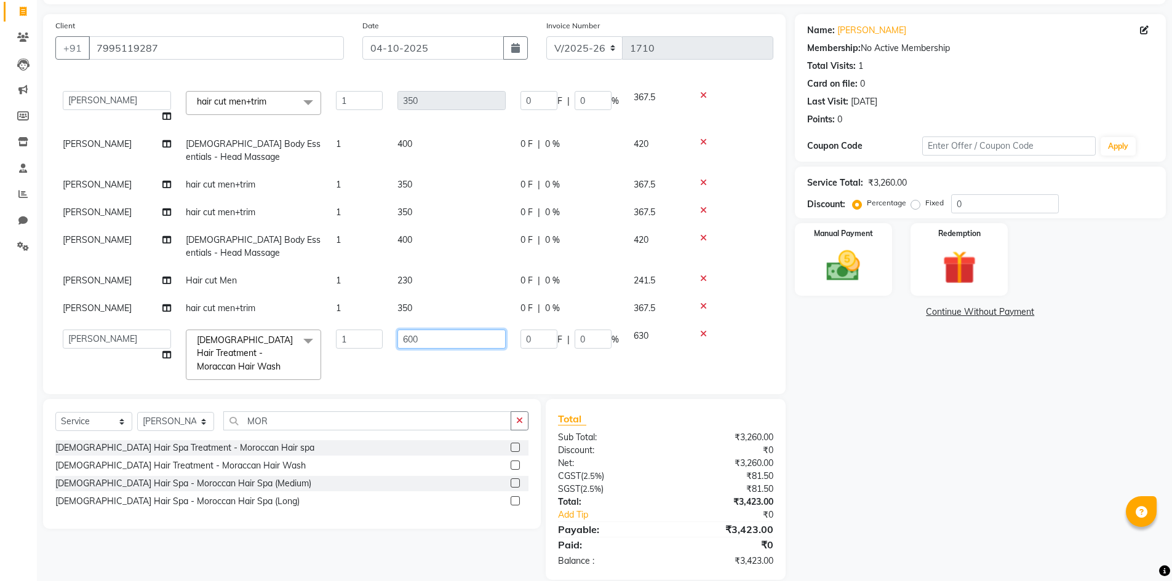
click at [426, 336] on input "600" at bounding box center [451, 339] width 108 height 19
type input "6"
type input "250"
click at [430, 359] on td "250" at bounding box center [451, 354] width 123 height 65
select select "84897"
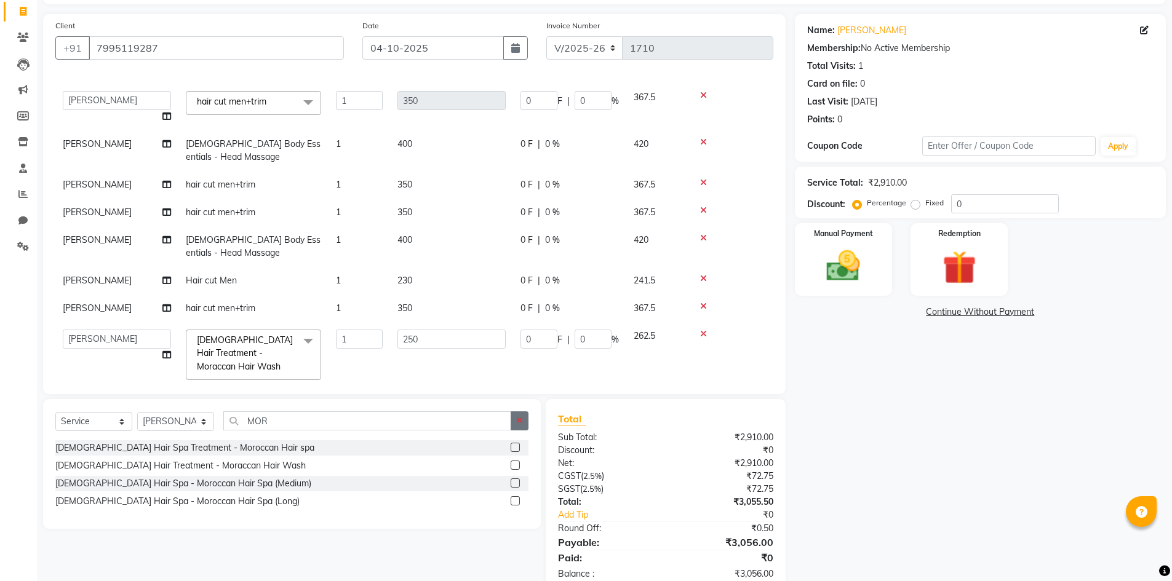
click at [522, 423] on icon "button" at bounding box center [519, 420] width 7 height 9
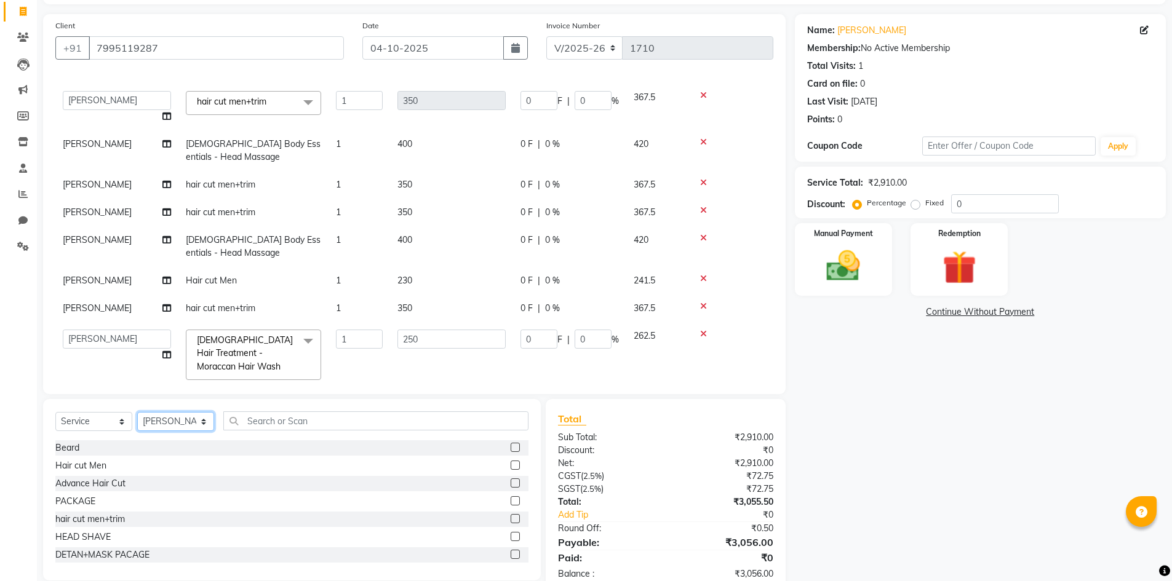
drag, startPoint x: 161, startPoint y: 421, endPoint x: 161, endPoint y: 413, distance: 8.6
click at [161, 421] on select "Select Stylist Admin [PERSON_NAME] [PERSON_NAME] Gulfam [PERSON_NAME] [PERSON_N…" at bounding box center [175, 421] width 77 height 19
select select "84899"
click at [137, 412] on select "Select Stylist Admin [PERSON_NAME] [PERSON_NAME] Gulfam [PERSON_NAME] [PERSON_N…" at bounding box center [175, 421] width 77 height 19
click at [511, 518] on label at bounding box center [515, 518] width 9 height 9
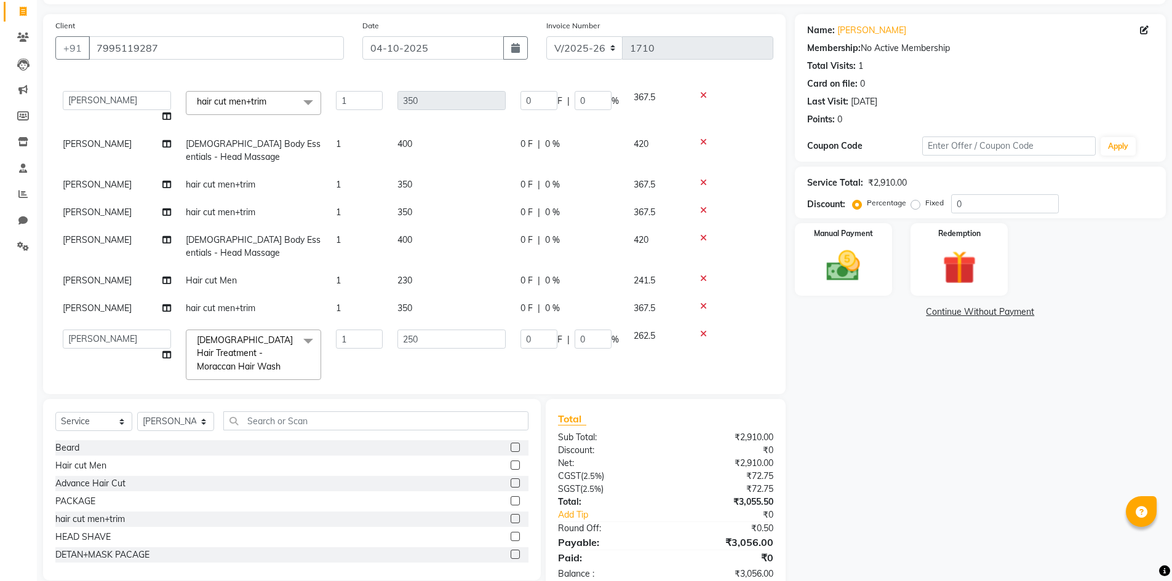
click at [511, 518] on input "checkbox" at bounding box center [515, 519] width 8 height 8
checkbox input "false"
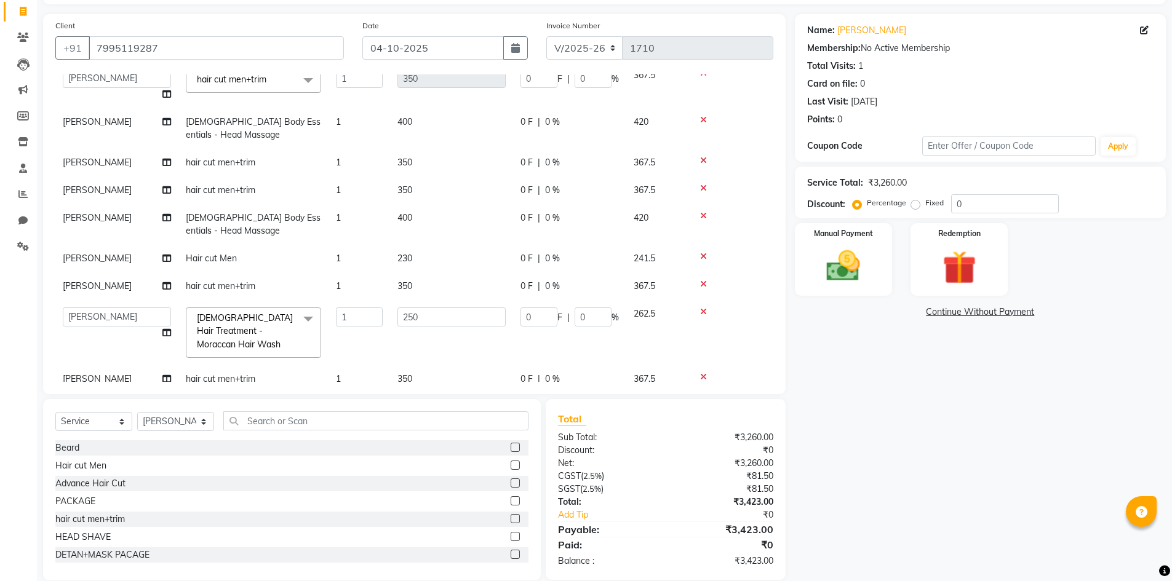
scroll to position [127, 0]
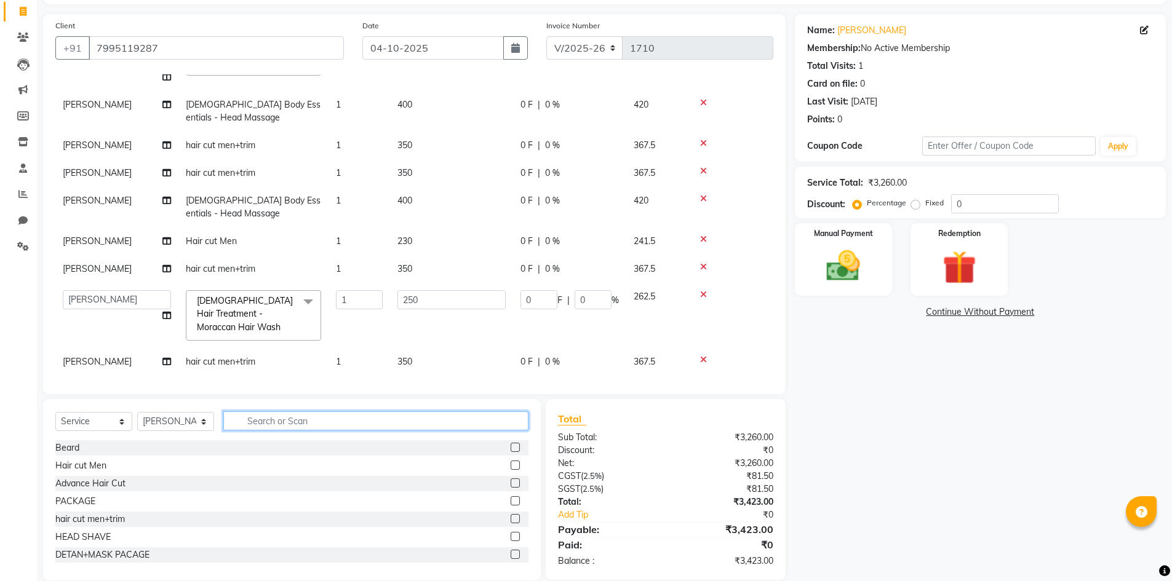
click at [329, 426] on input "text" at bounding box center [375, 421] width 305 height 19
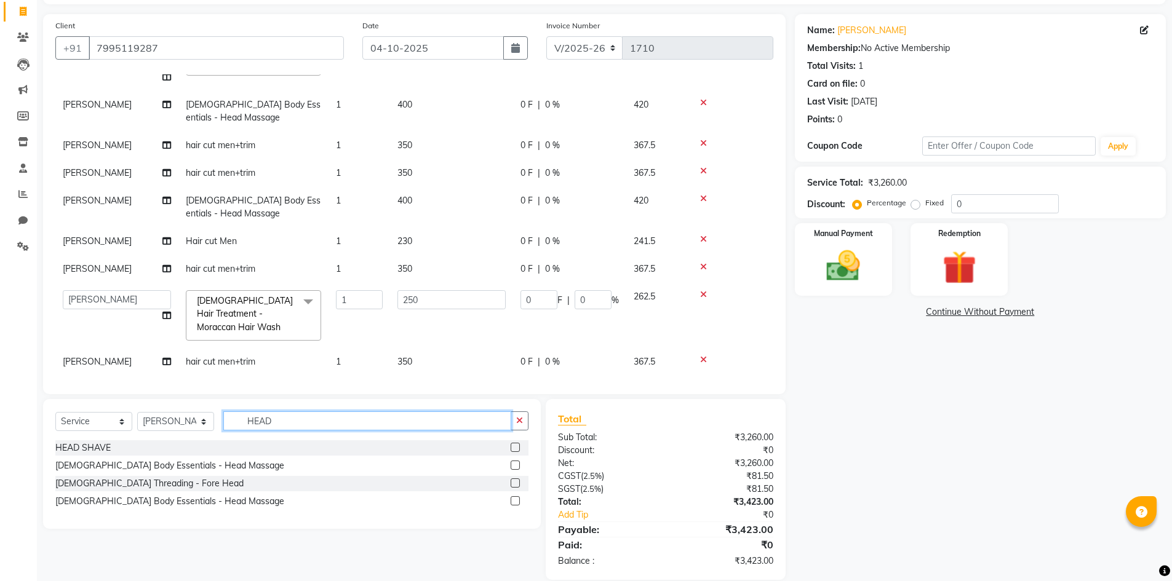
type input "HEAD"
click at [517, 464] on label at bounding box center [515, 465] width 9 height 9
click at [517, 464] on input "checkbox" at bounding box center [515, 466] width 8 height 8
checkbox input "false"
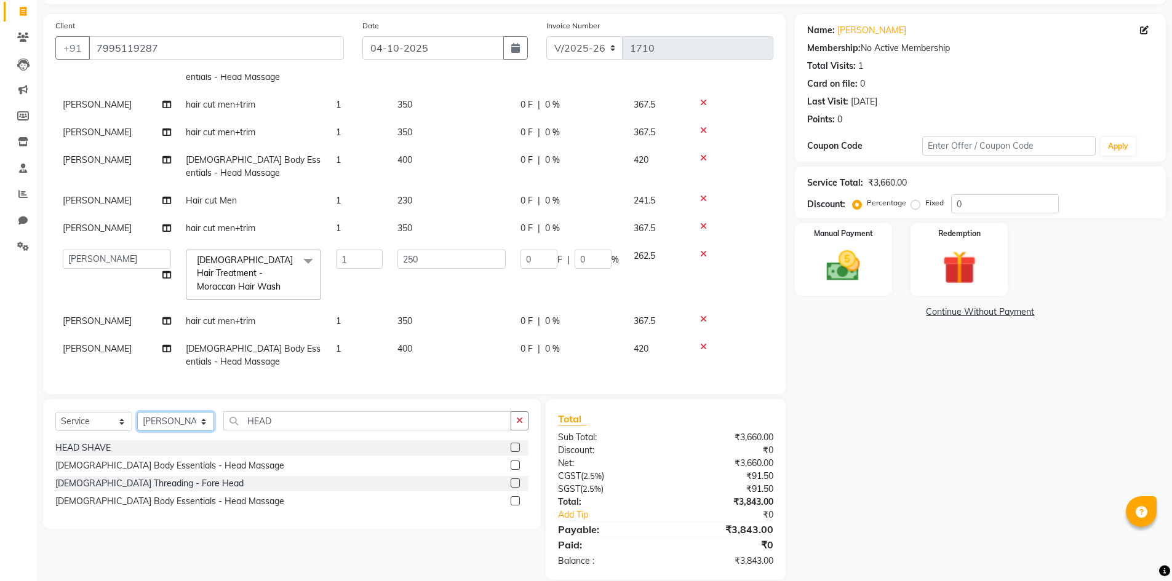
click at [169, 420] on select "Select Stylist Admin [PERSON_NAME] [PERSON_NAME] Gulfam [PERSON_NAME] [PERSON_N…" at bounding box center [175, 421] width 77 height 19
select select "84895"
click at [137, 412] on select "Select Stylist Admin [PERSON_NAME] [PERSON_NAME] Gulfam [PERSON_NAME] [PERSON_N…" at bounding box center [175, 421] width 77 height 19
click at [165, 317] on icon at bounding box center [166, 321] width 9 height 9
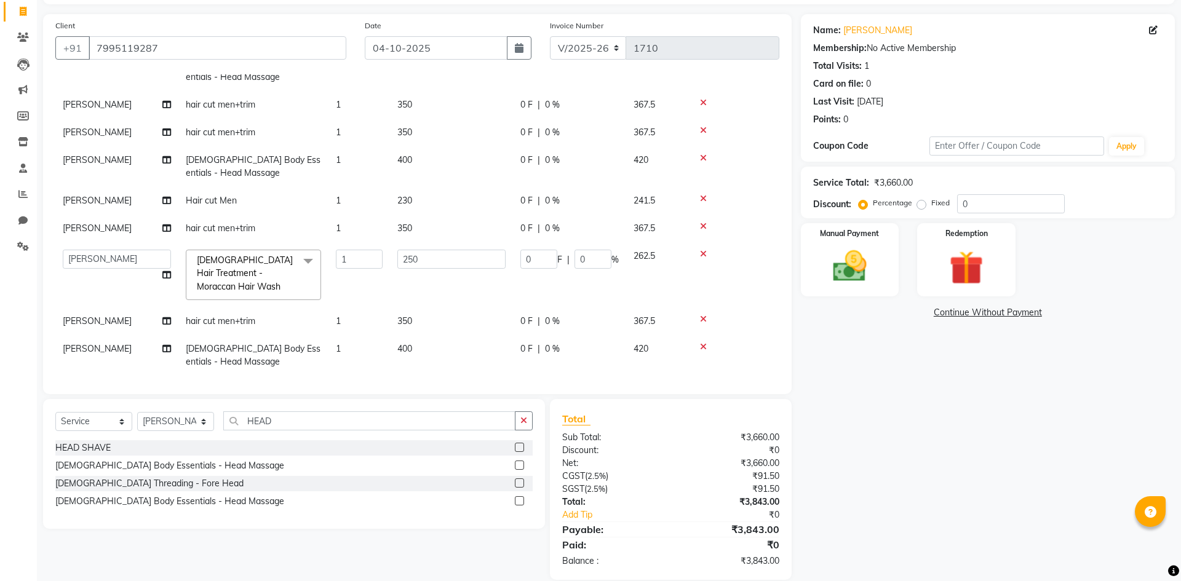
select select "84899"
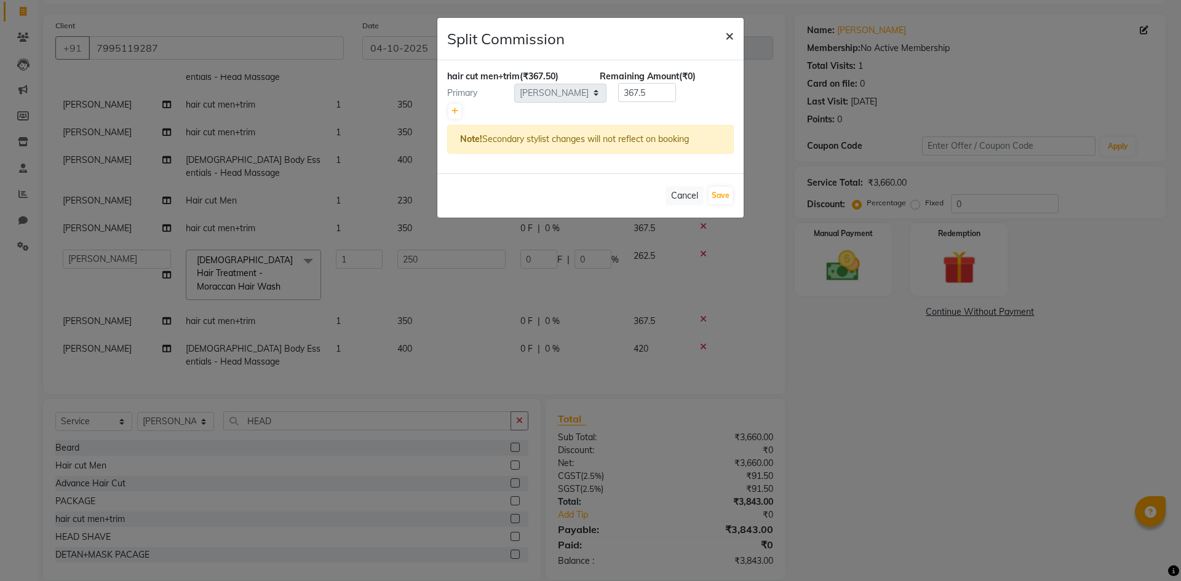
click at [726, 36] on span "×" at bounding box center [729, 35] width 9 height 18
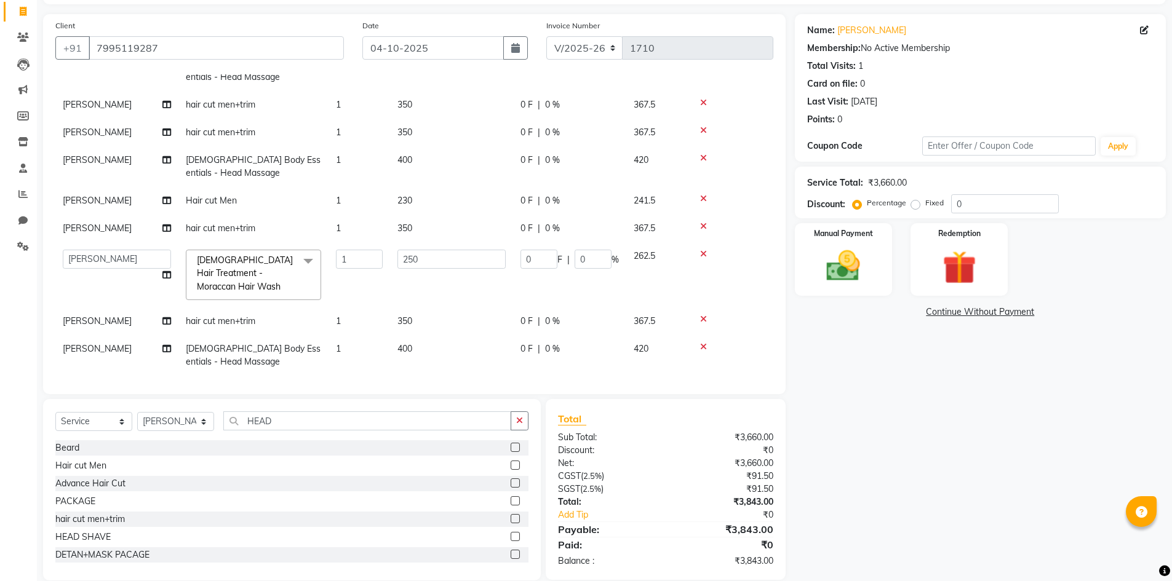
click at [499, 461] on div "Hair cut Men" at bounding box center [291, 465] width 473 height 15
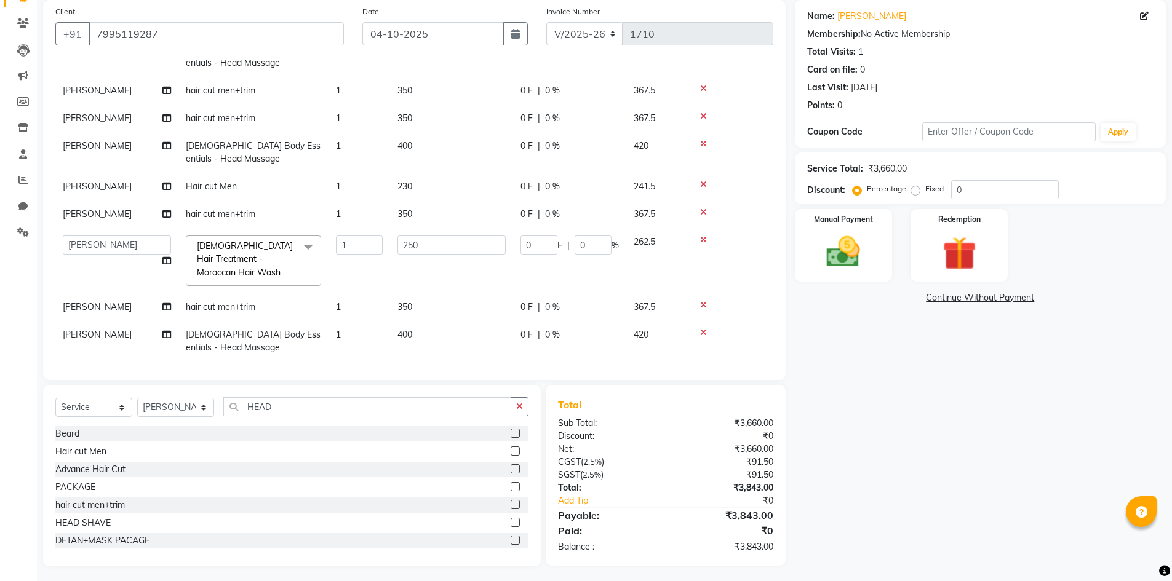
scroll to position [96, 0]
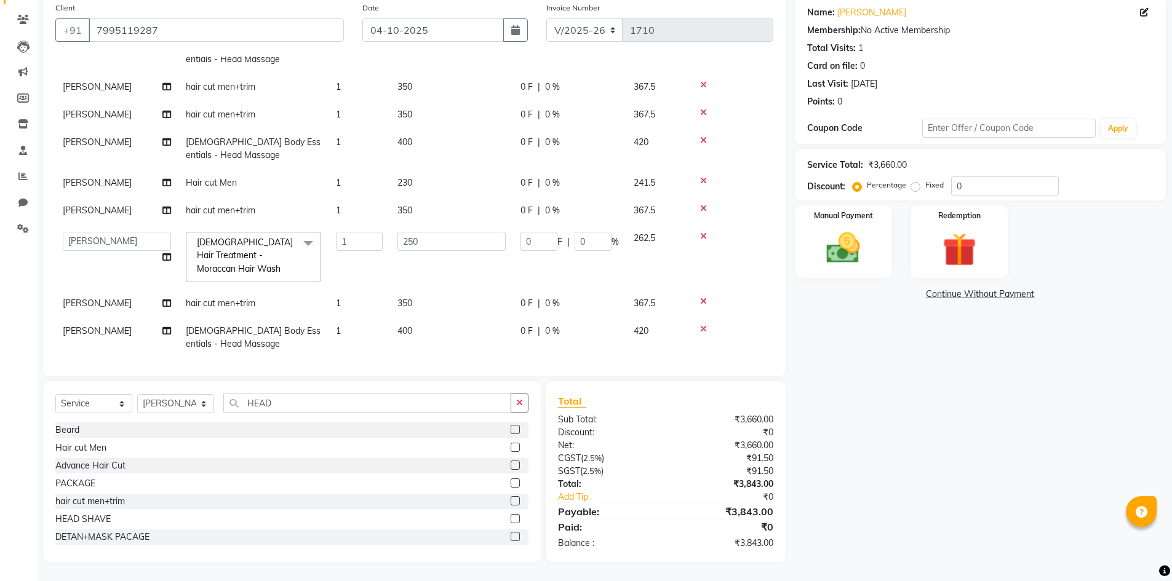
click at [511, 448] on label at bounding box center [515, 447] width 9 height 9
click at [511, 448] on input "checkbox" at bounding box center [515, 448] width 8 height 8
checkbox input "false"
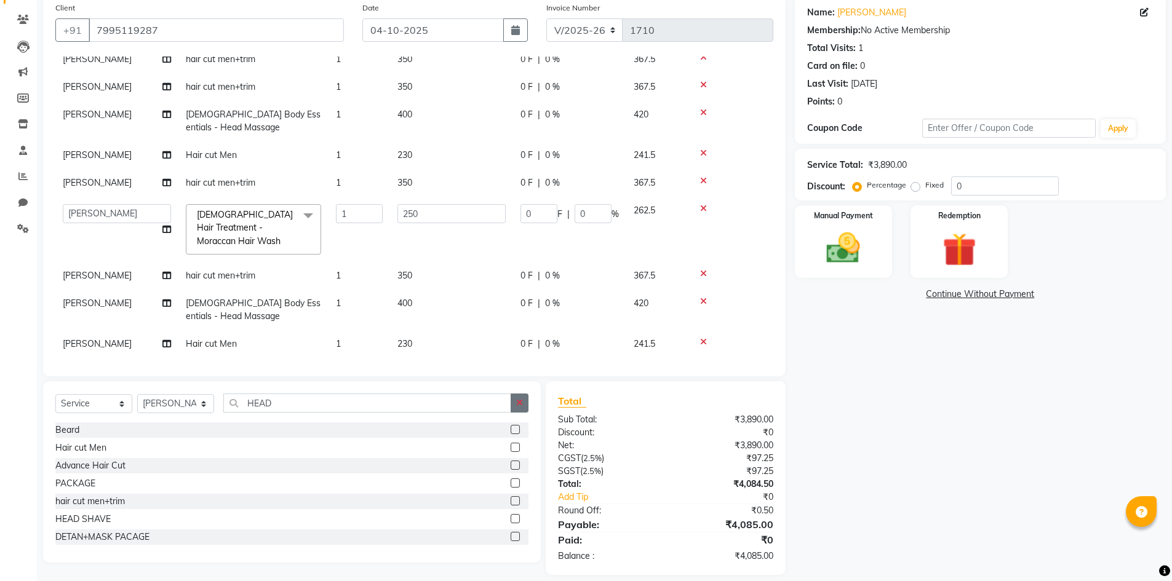
click at [525, 400] on button "button" at bounding box center [520, 403] width 18 height 19
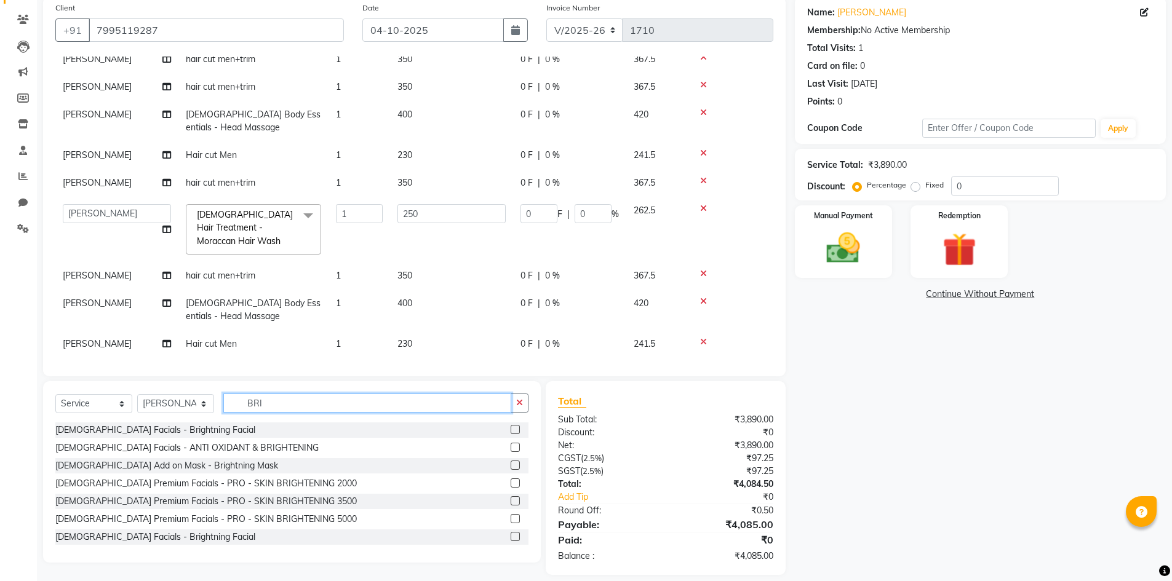
type input "BRI"
click at [511, 466] on label at bounding box center [515, 465] width 9 height 9
click at [511, 466] on input "checkbox" at bounding box center [515, 466] width 8 height 8
checkbox input "false"
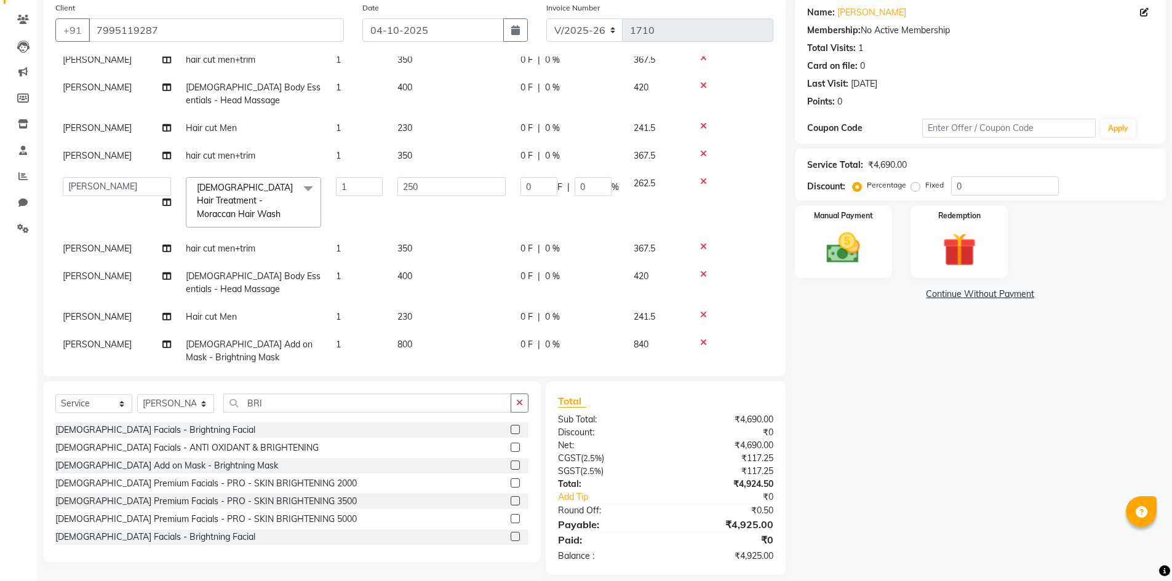
scroll to position [236, 0]
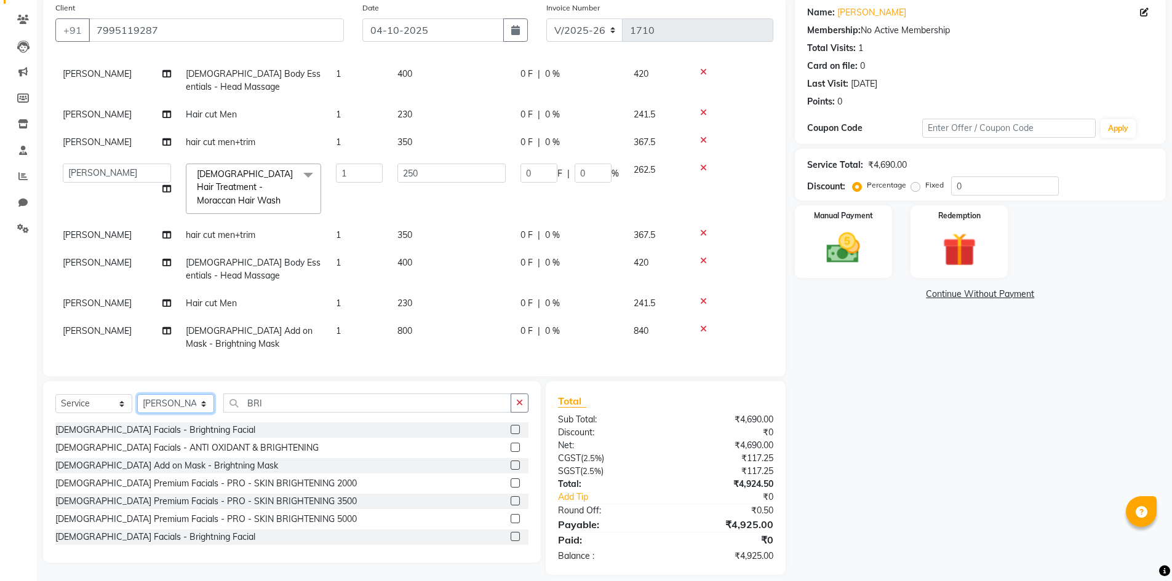
click at [177, 402] on select "Select Stylist Admin [PERSON_NAME] [PERSON_NAME] Gulfam [PERSON_NAME] [PERSON_N…" at bounding box center [175, 403] width 77 height 19
select select "84894"
click at [137, 394] on select "Select Stylist Admin [PERSON_NAME] [PERSON_NAME] Gulfam [PERSON_NAME] [PERSON_N…" at bounding box center [175, 403] width 77 height 19
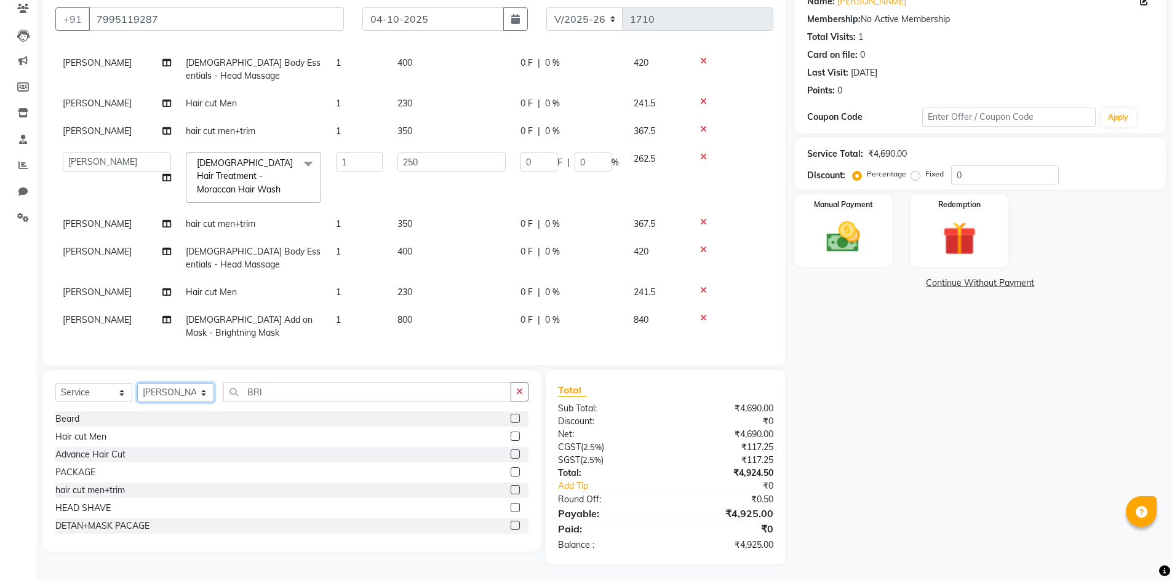
scroll to position [108, 0]
click at [170, 392] on select "Select Stylist Admin [PERSON_NAME] [PERSON_NAME] Gulfam [PERSON_NAME] [PERSON_N…" at bounding box center [175, 391] width 77 height 19
click at [137, 382] on select "Select Stylist Admin [PERSON_NAME] [PERSON_NAME] Gulfam [PERSON_NAME] [PERSON_N…" at bounding box center [175, 391] width 77 height 19
click at [520, 391] on icon "button" at bounding box center [519, 390] width 7 height 9
click at [511, 439] on label at bounding box center [515, 435] width 9 height 9
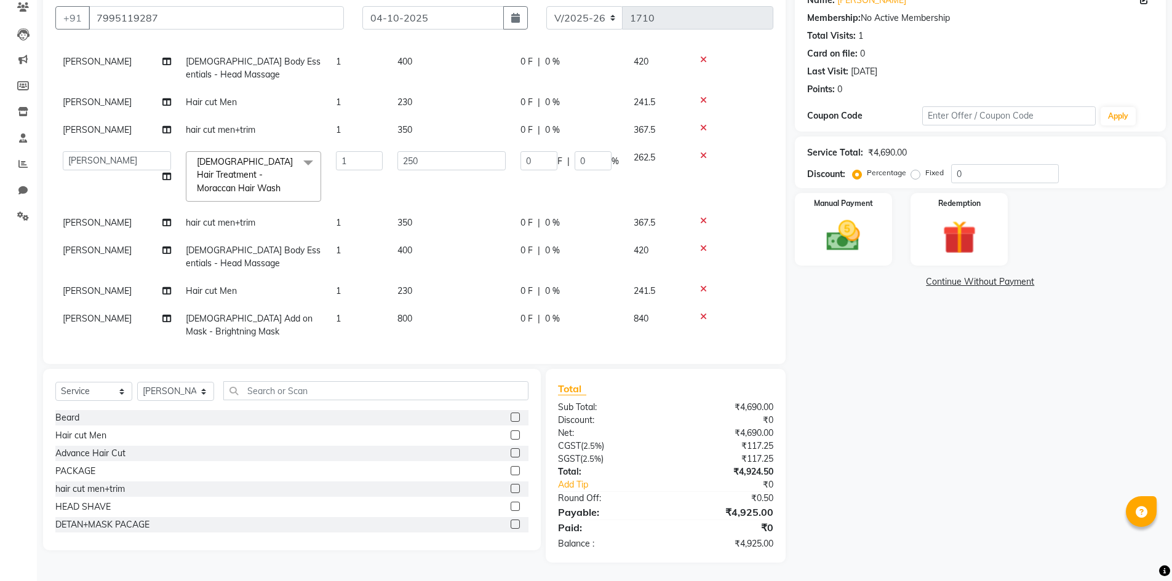
click at [511, 439] on input "checkbox" at bounding box center [515, 436] width 8 height 8
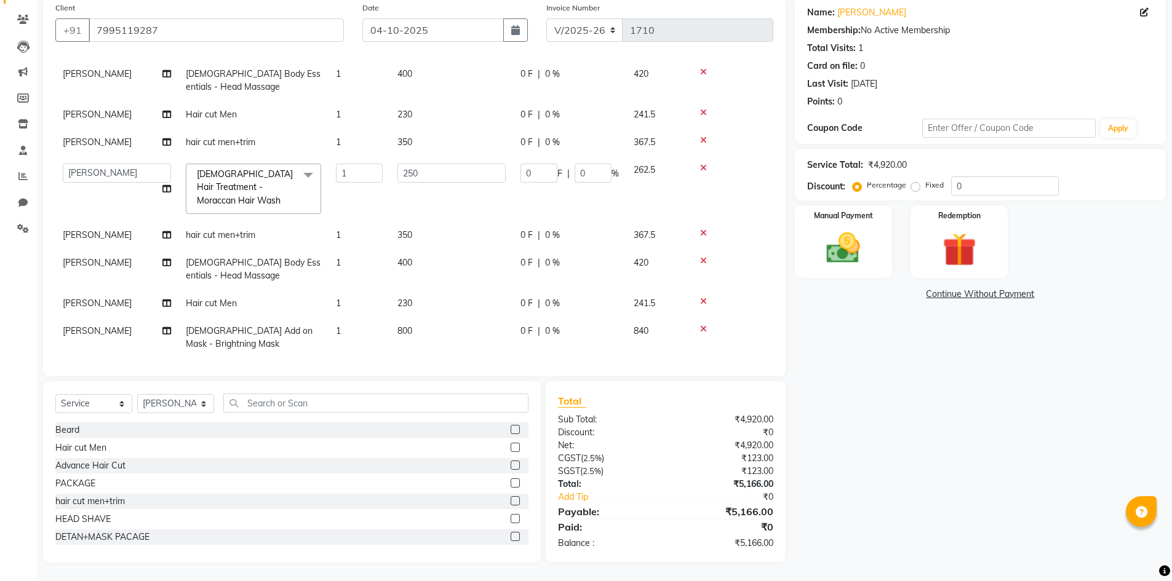
checkbox input "false"
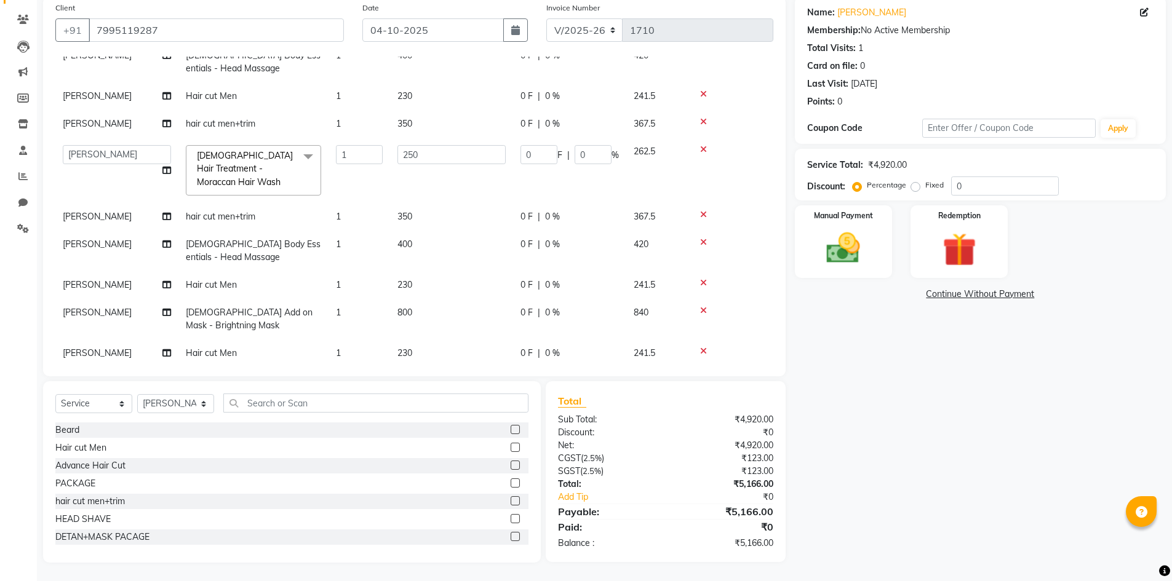
scroll to position [264, 0]
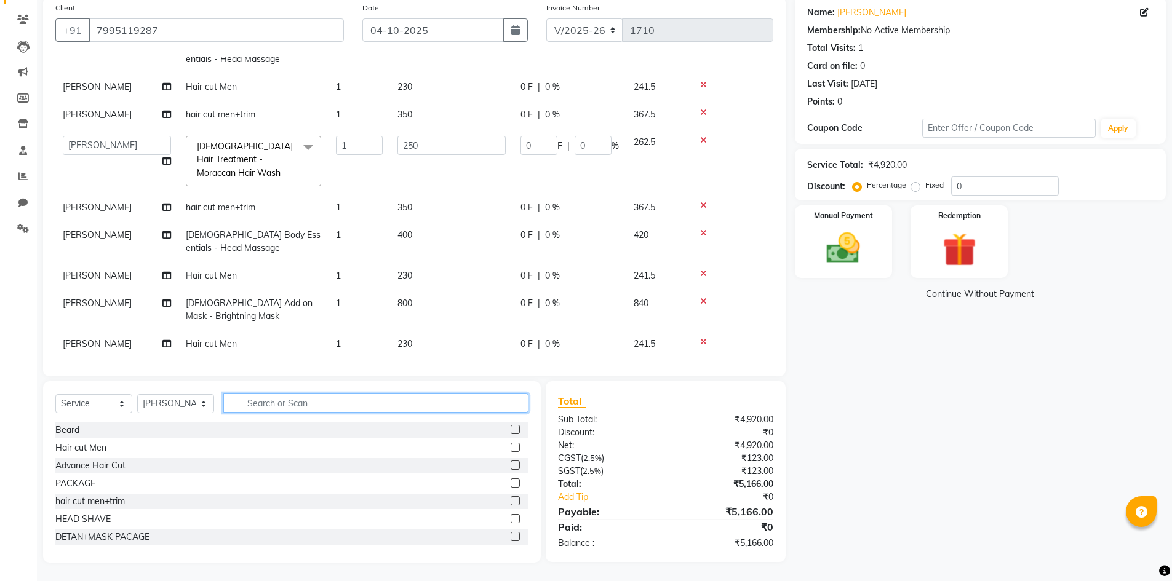
click at [336, 394] on input "text" at bounding box center [375, 403] width 305 height 19
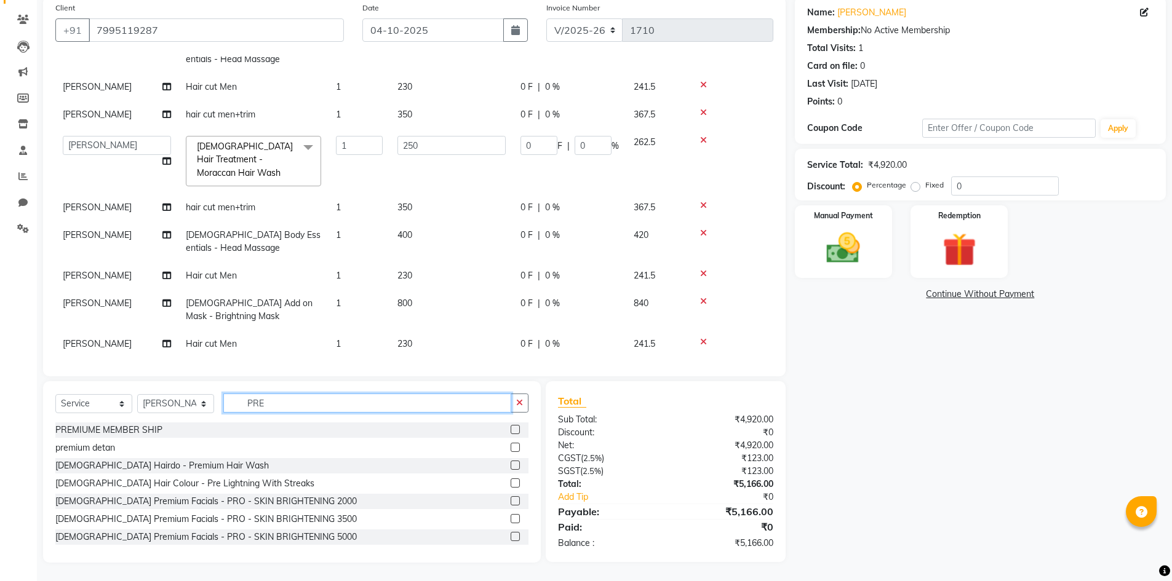
type input "PRE"
click at [511, 445] on label at bounding box center [515, 447] width 9 height 9
click at [511, 445] on input "checkbox" at bounding box center [515, 448] width 8 height 8
checkbox input "false"
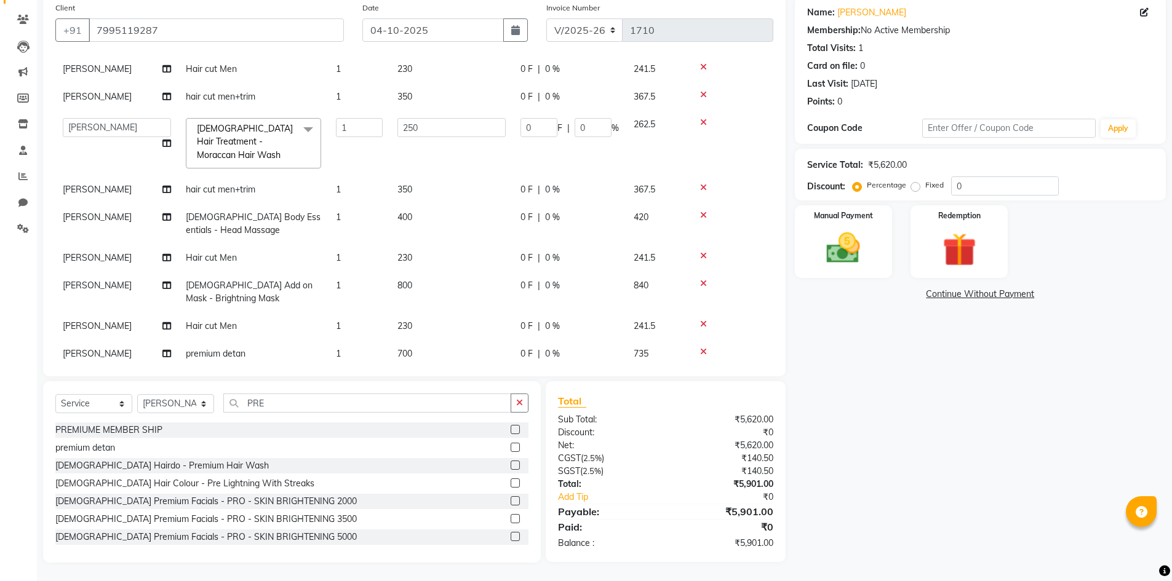
scroll to position [292, 0]
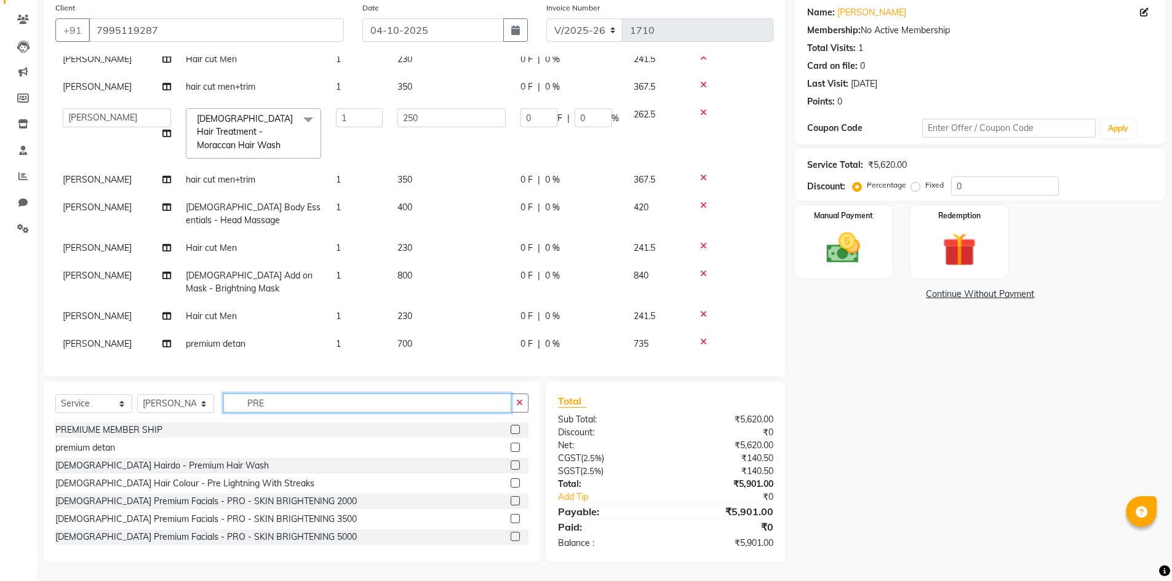
click at [301, 405] on input "PRE" at bounding box center [367, 403] width 288 height 19
type input "P"
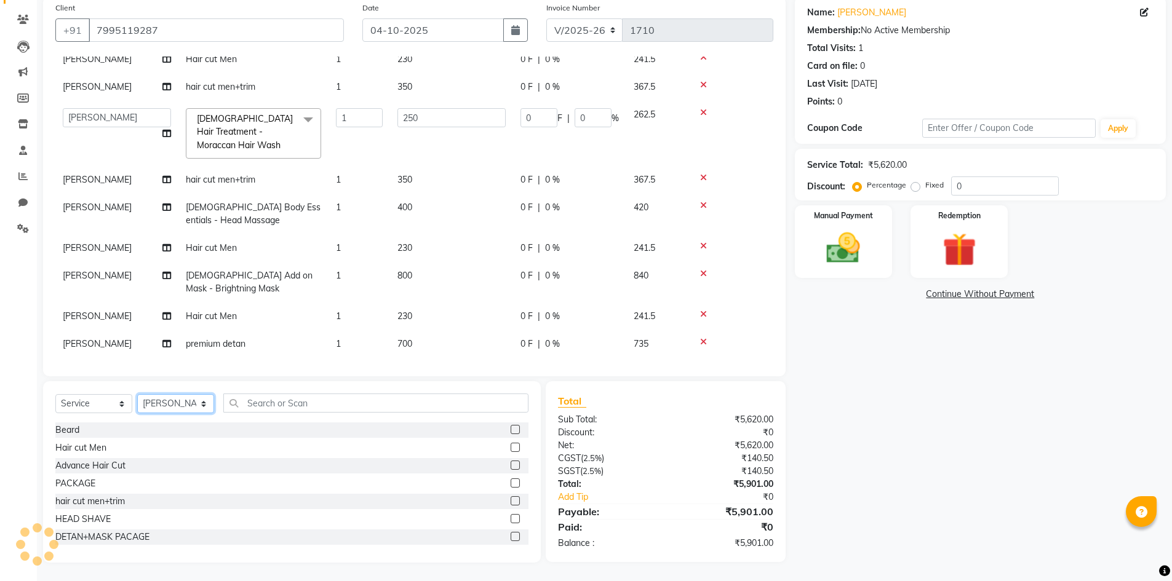
click at [178, 403] on select "Select Stylist Admin [PERSON_NAME] [PERSON_NAME] Gulfam [PERSON_NAME] [PERSON_N…" at bounding box center [175, 403] width 77 height 19
select select "85374"
click at [137, 394] on select "Select Stylist Admin [PERSON_NAME] [PERSON_NAME] Gulfam [PERSON_NAME] [PERSON_N…" at bounding box center [175, 403] width 77 height 19
click at [272, 406] on input "text" at bounding box center [375, 403] width 305 height 19
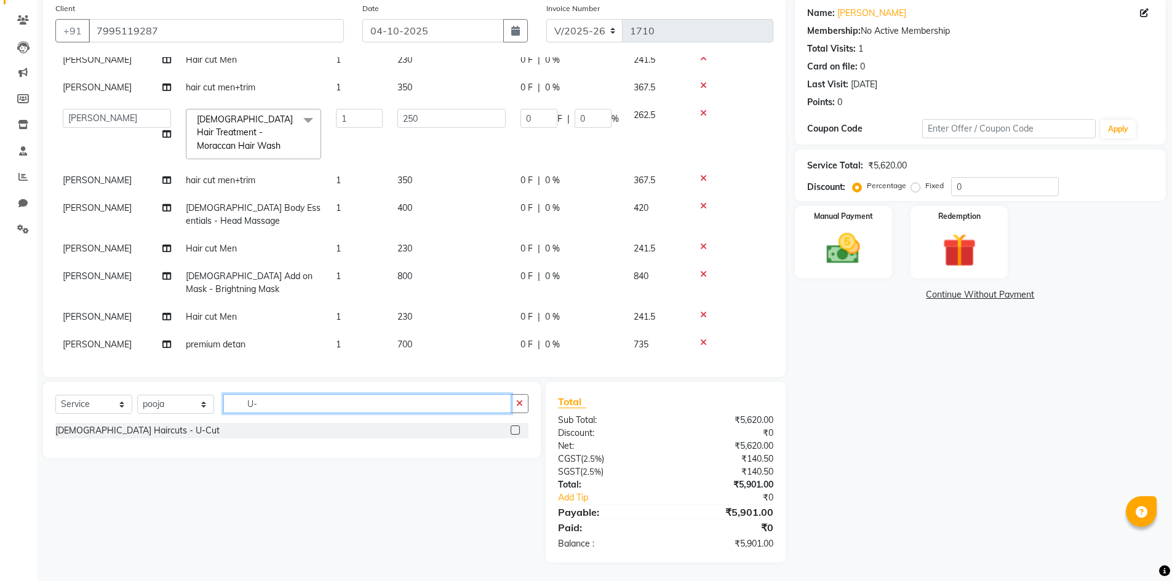
scroll to position [95, 0]
type input "U-"
click at [515, 428] on label at bounding box center [515, 430] width 9 height 9
click at [515, 428] on input "checkbox" at bounding box center [515, 431] width 8 height 8
checkbox input "false"
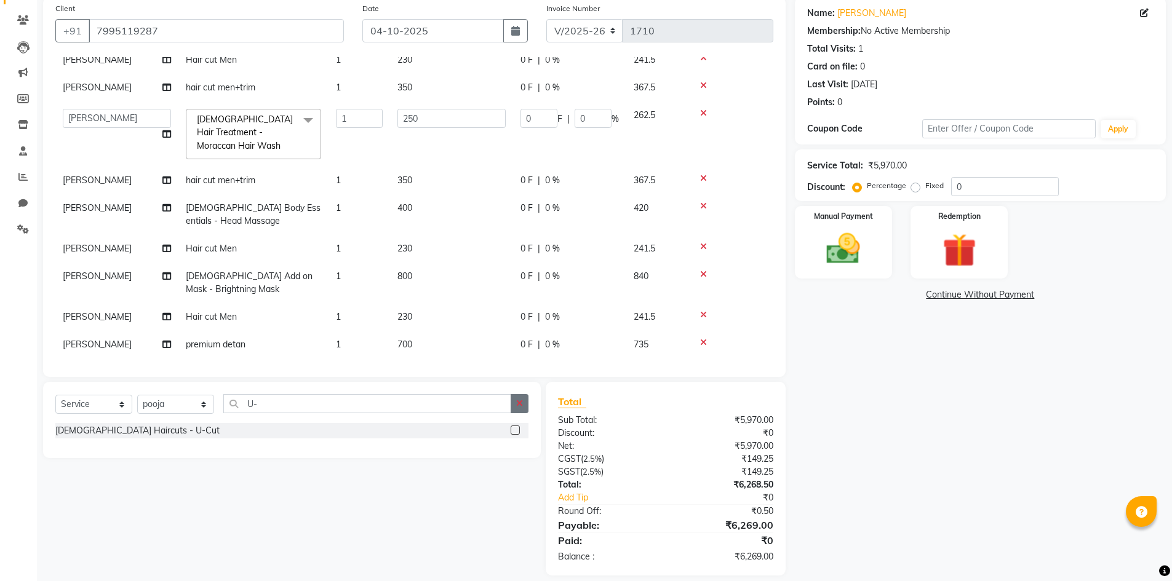
click at [511, 401] on button "button" at bounding box center [520, 403] width 18 height 19
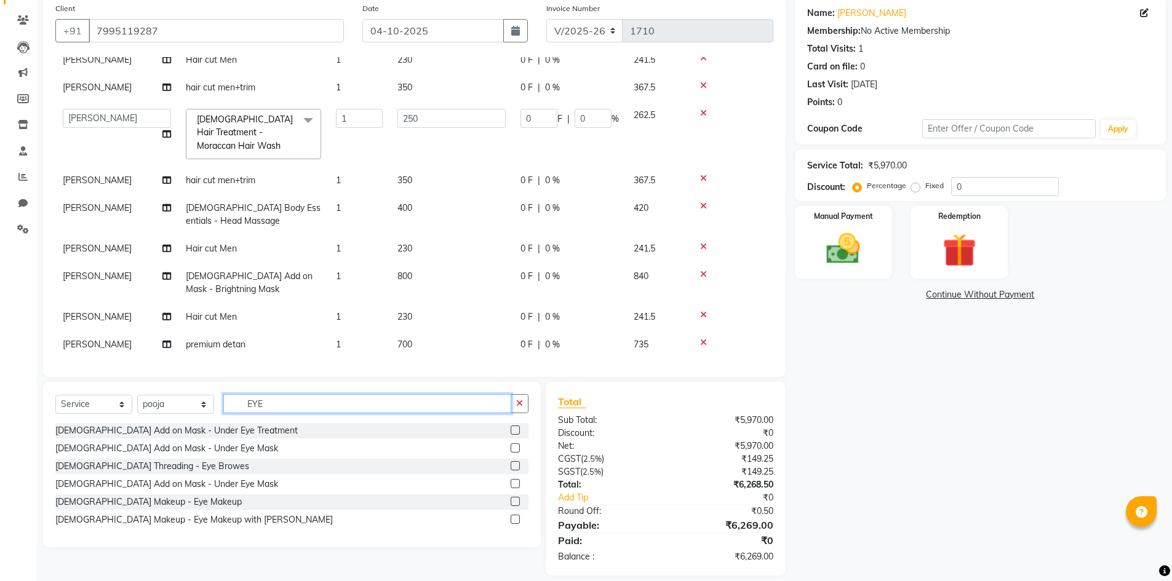
type input "EYE"
click at [517, 464] on label at bounding box center [515, 465] width 9 height 9
click at [517, 464] on input "checkbox" at bounding box center [515, 467] width 8 height 8
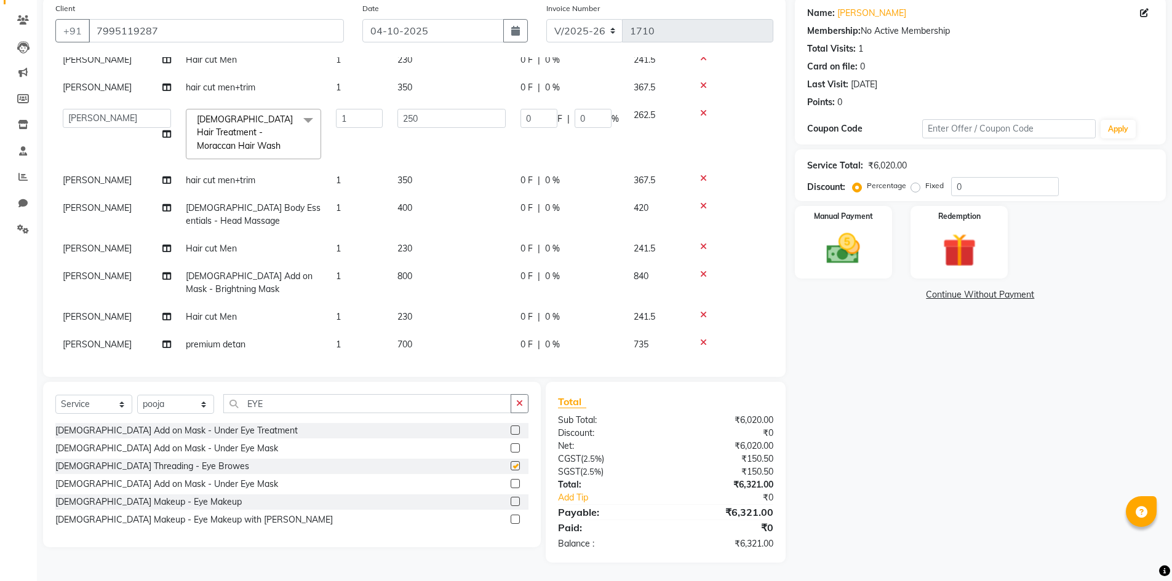
checkbox input "false"
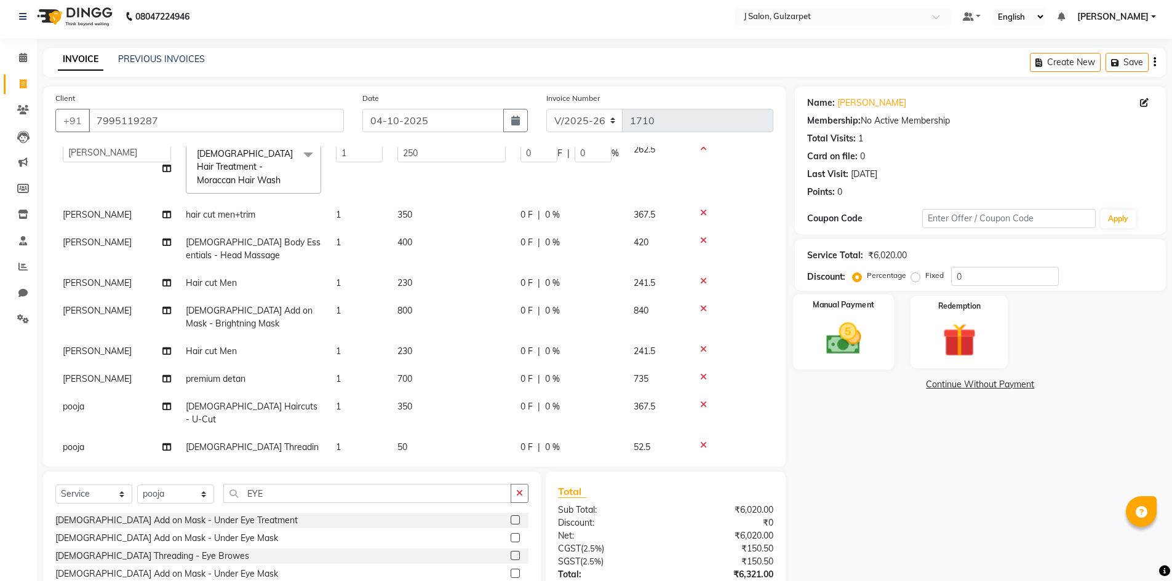
scroll to position [0, 0]
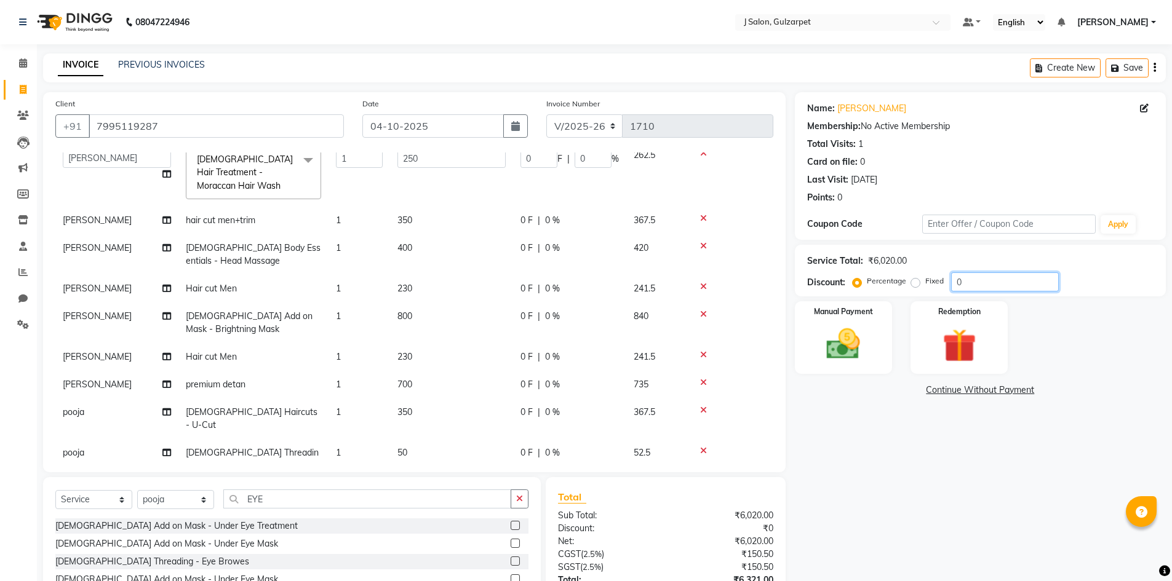
click at [966, 278] on input "0" at bounding box center [1005, 282] width 108 height 19
type input "4"
type input "9.2"
type input "4"
type input "14"
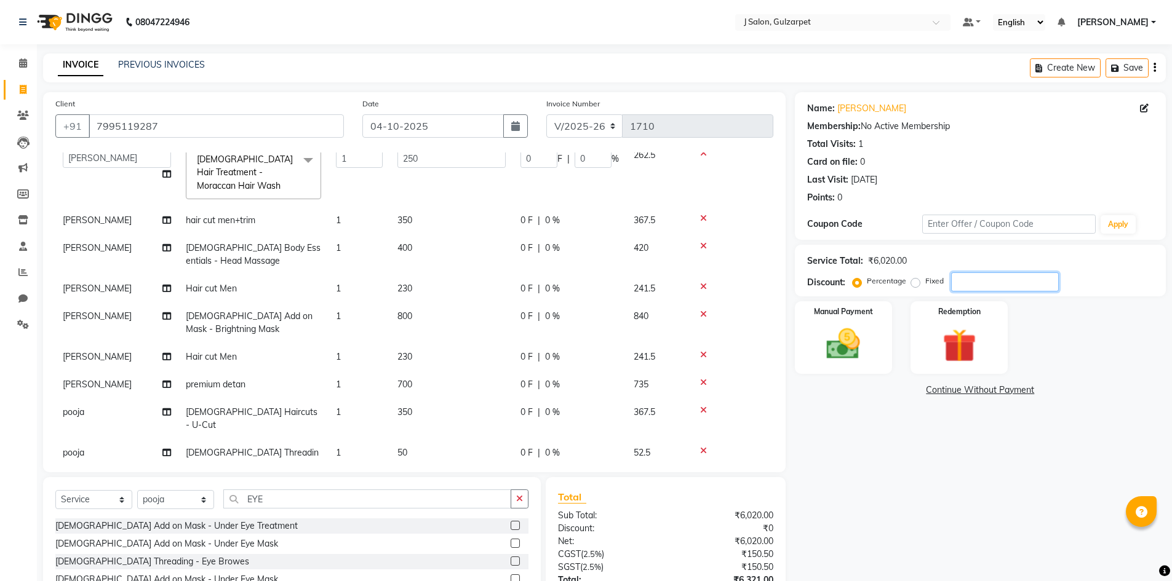
type input "4"
type input "10"
type input "4"
type input "4.8"
type input "11.04"
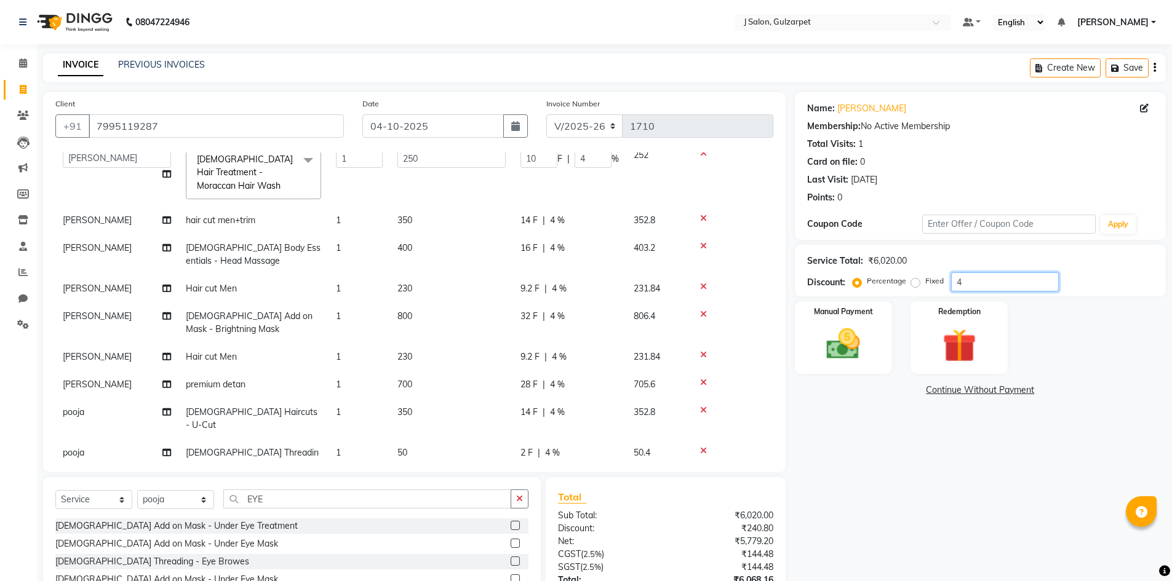
type input "4.8"
type input "16.8"
type input "4.8"
type input "12"
type input "4.8"
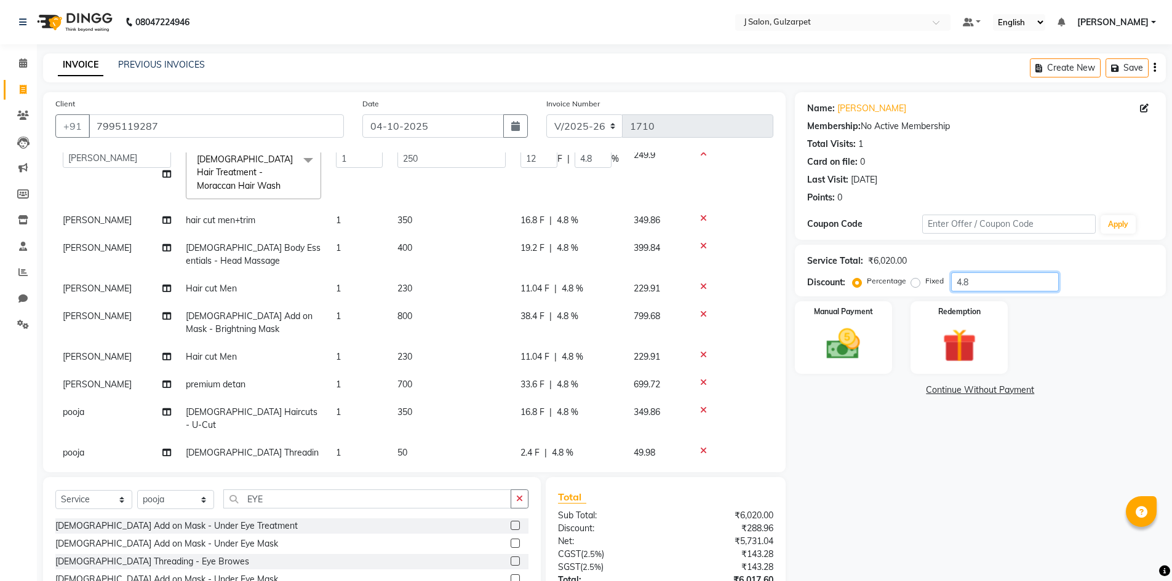
type input "4.8"
click at [861, 335] on img at bounding box center [843, 344] width 57 height 40
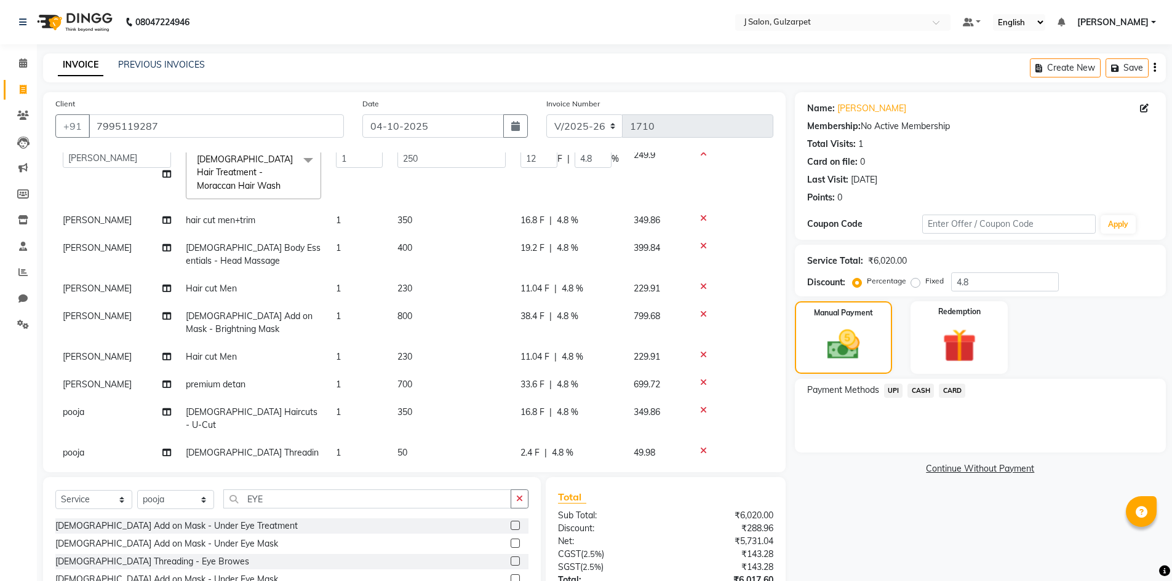
click at [891, 393] on span "UPI" at bounding box center [893, 391] width 19 height 14
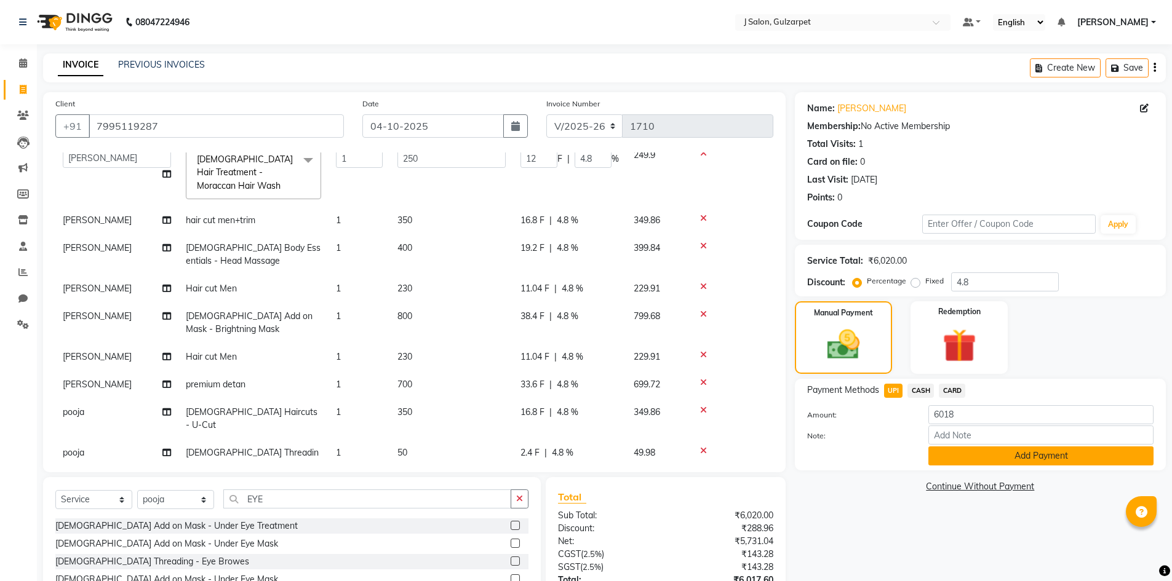
click at [1023, 454] on button "Add Payment" at bounding box center [1040, 456] width 225 height 19
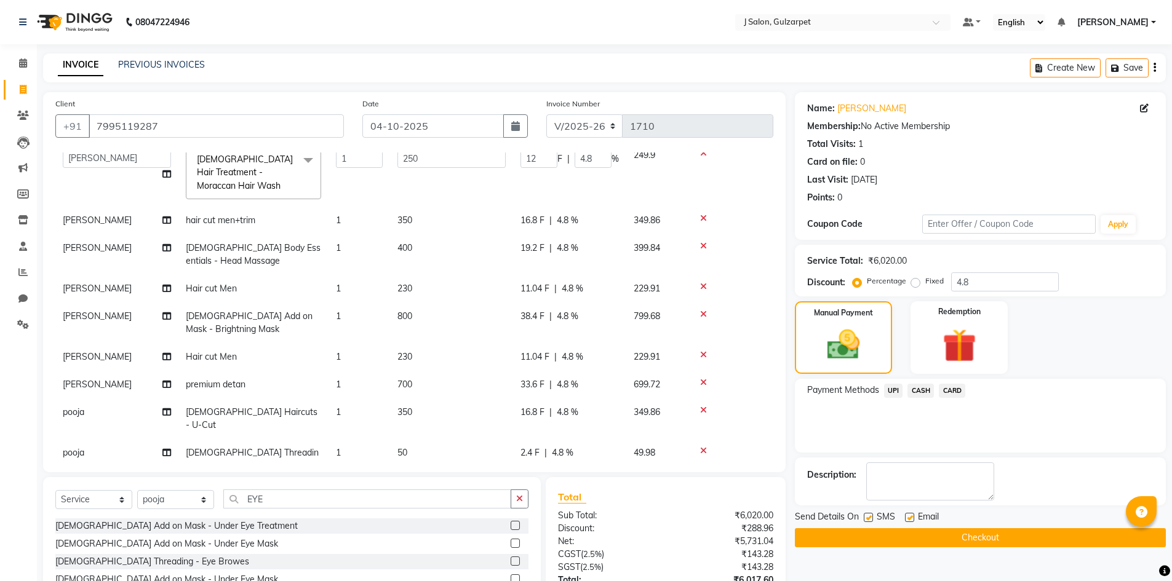
click at [987, 540] on button "Checkout" at bounding box center [980, 537] width 371 height 19
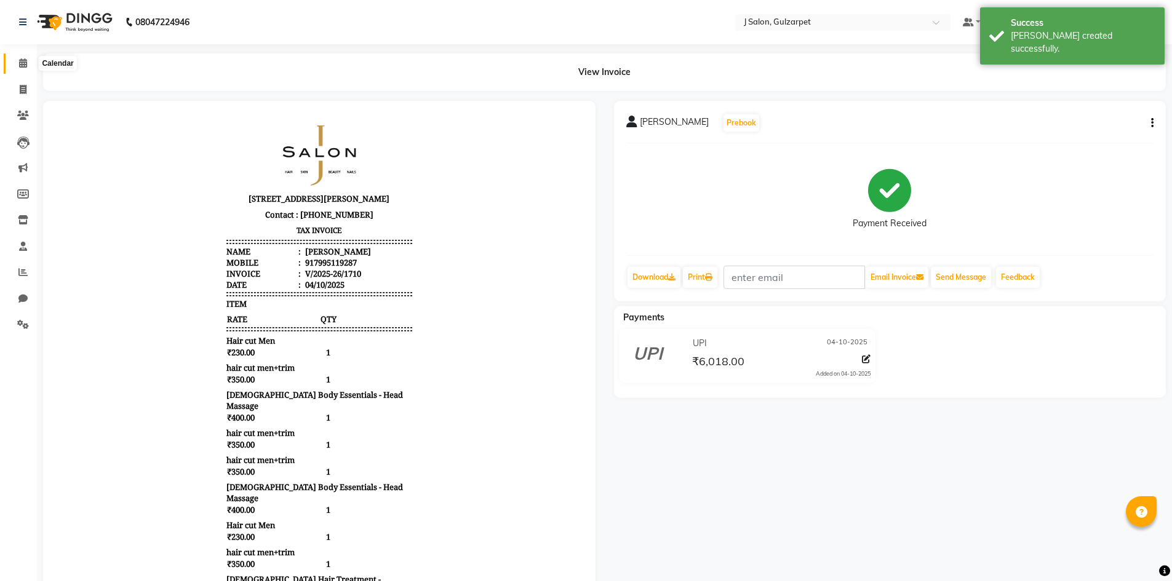
click at [14, 62] on span at bounding box center [23, 64] width 22 height 14
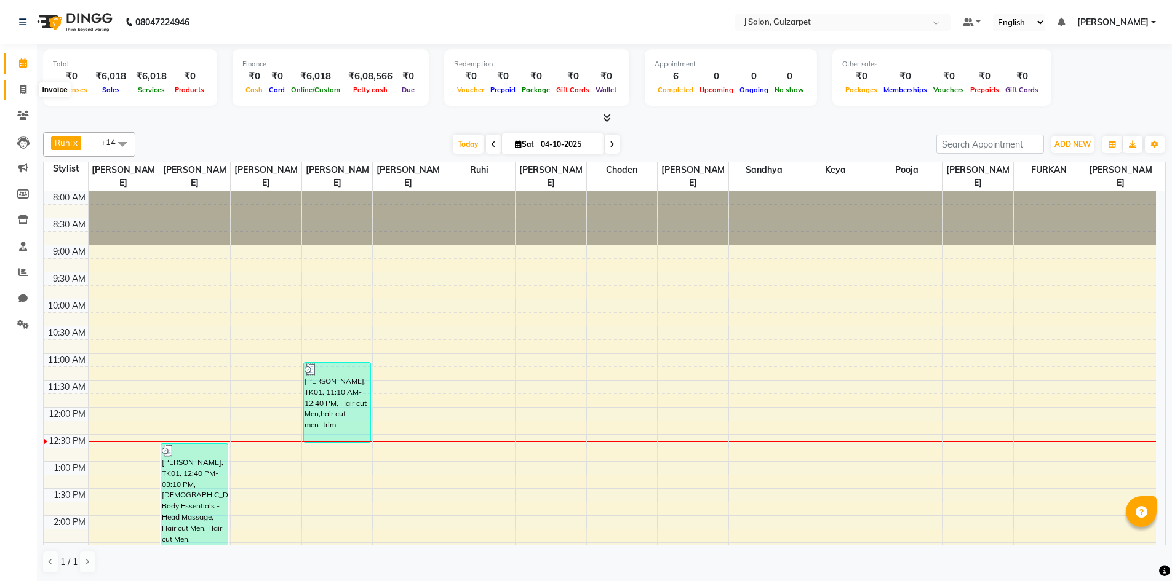
click at [18, 85] on span at bounding box center [23, 90] width 22 height 14
select select "service"
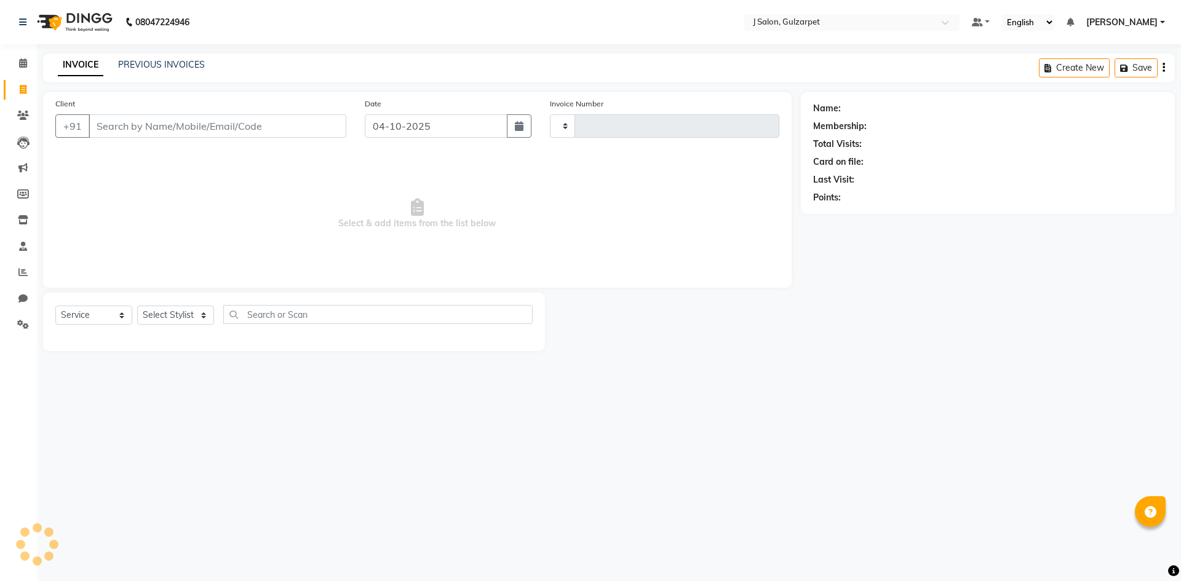
type input "1711"
select select "8558"
click at [116, 117] on input "Client" at bounding box center [218, 125] width 258 height 23
type input "9000176306"
click at [322, 131] on span "Add Client" at bounding box center [314, 126] width 49 height 12
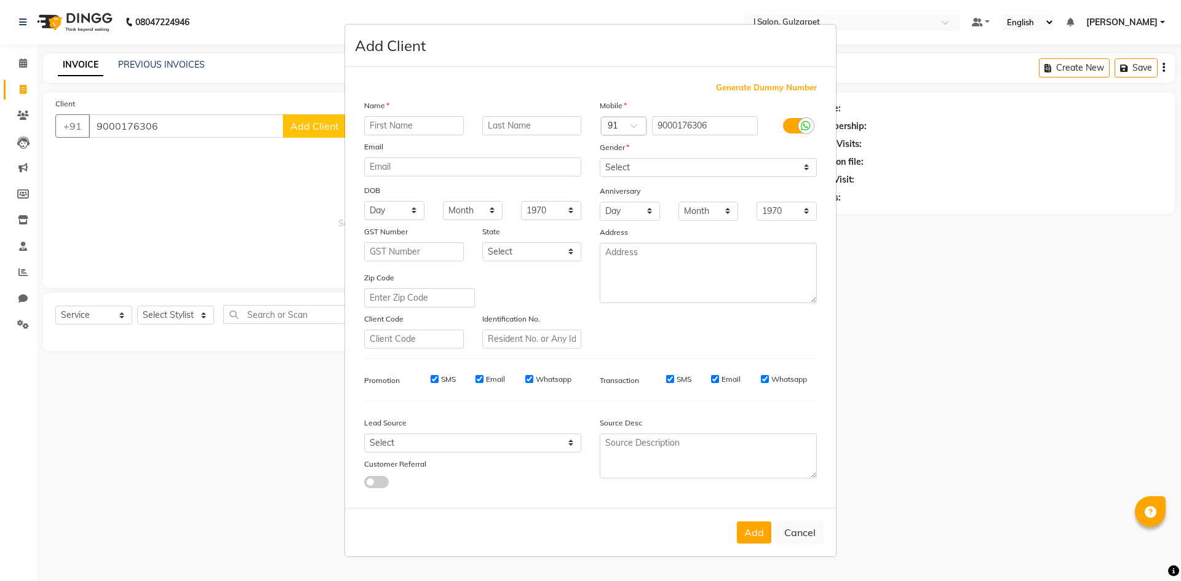
click at [404, 125] on input "text" at bounding box center [414, 125] width 100 height 19
type input "RAJU"
click at [683, 171] on select "Select [DEMOGRAPHIC_DATA] [DEMOGRAPHIC_DATA] Other Prefer Not To Say" at bounding box center [708, 167] width 217 height 19
select select "[DEMOGRAPHIC_DATA]"
click at [600, 158] on select "Select [DEMOGRAPHIC_DATA] [DEMOGRAPHIC_DATA] Other Prefer Not To Say" at bounding box center [708, 167] width 217 height 19
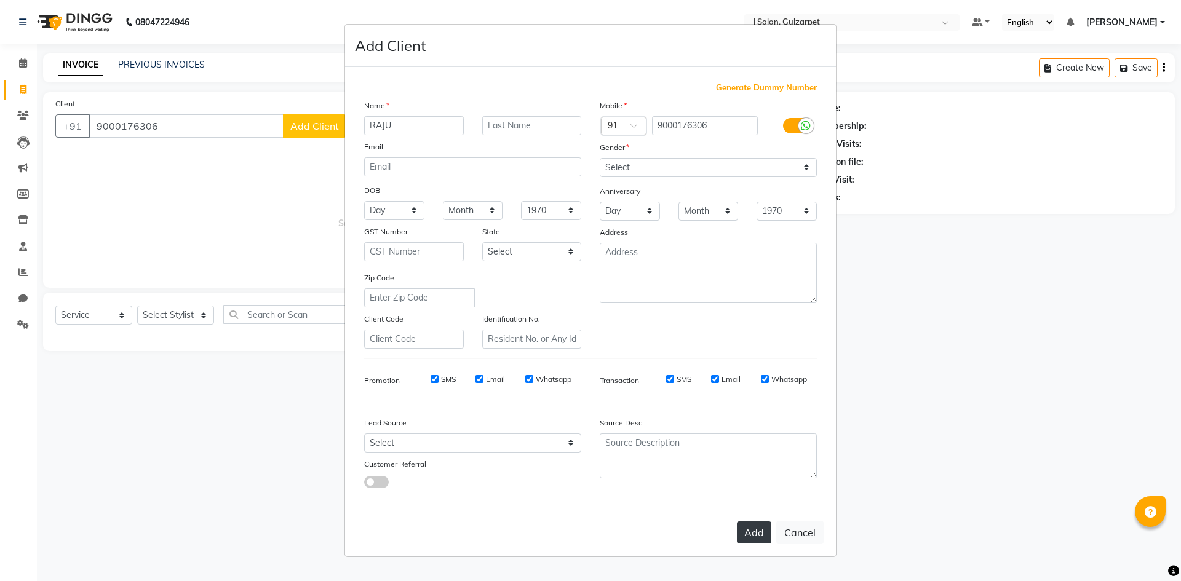
click at [750, 538] on button "Add" at bounding box center [754, 533] width 34 height 22
select select
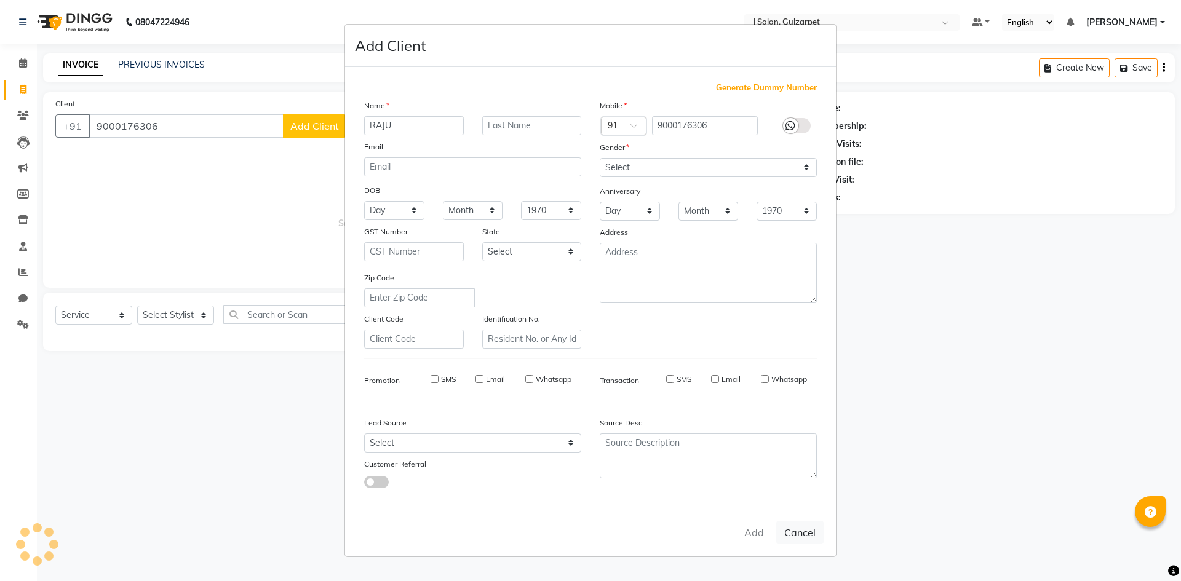
select select
checkbox input "false"
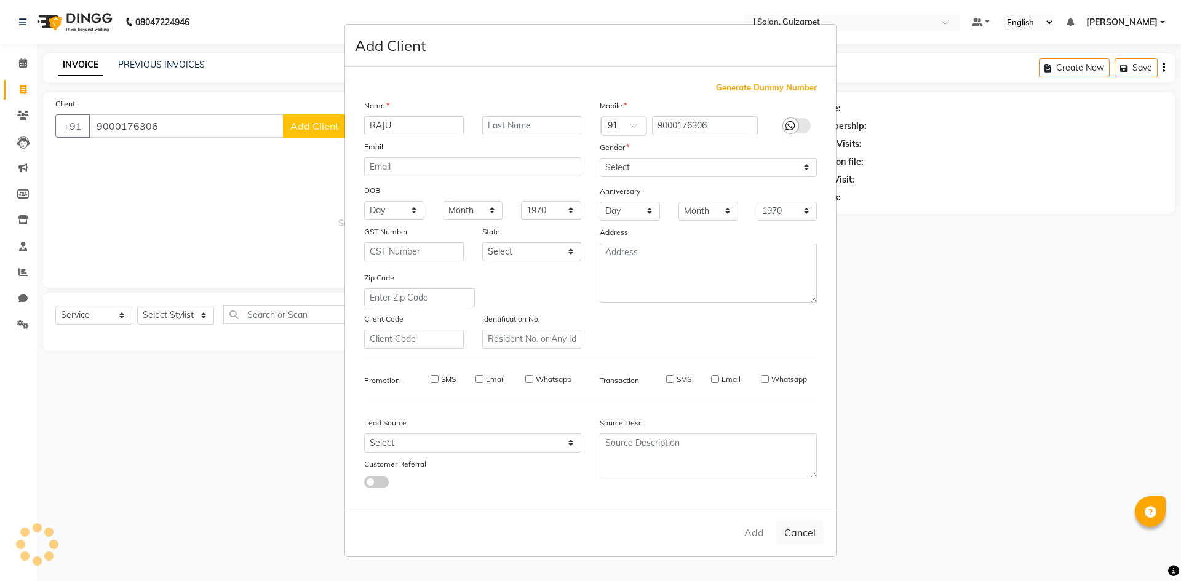
checkbox input "false"
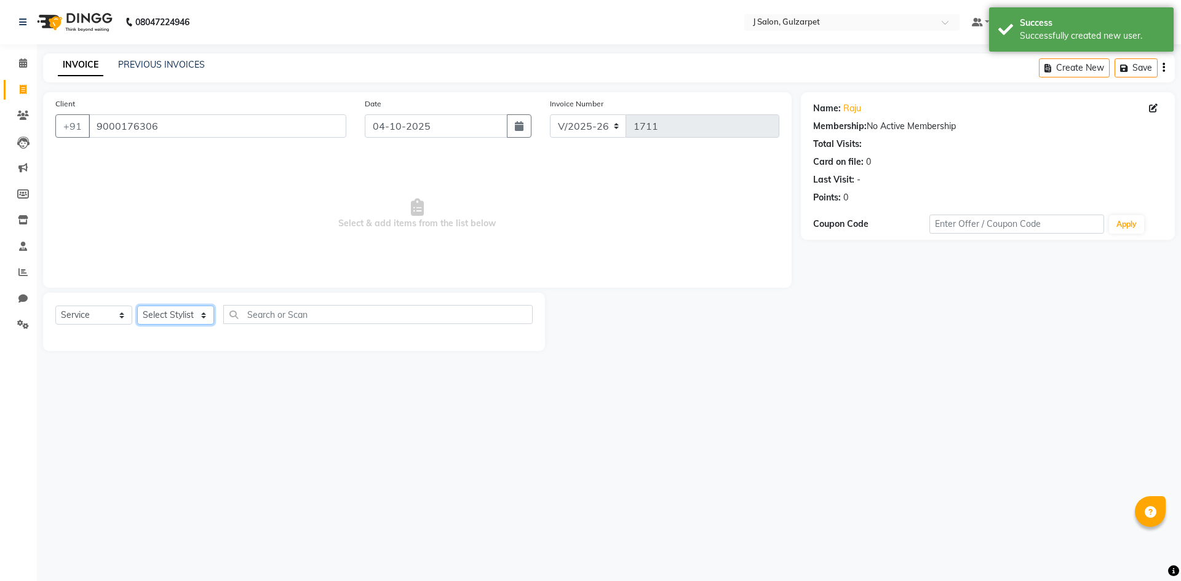
click at [188, 313] on select "Select Stylist Admin [PERSON_NAME] [PERSON_NAME] Gulfam [PERSON_NAME] [PERSON_N…" at bounding box center [175, 315] width 77 height 19
select select "84894"
click at [137, 306] on select "Select Stylist Admin [PERSON_NAME] [PERSON_NAME] Gulfam [PERSON_NAME] [PERSON_N…" at bounding box center [175, 315] width 77 height 19
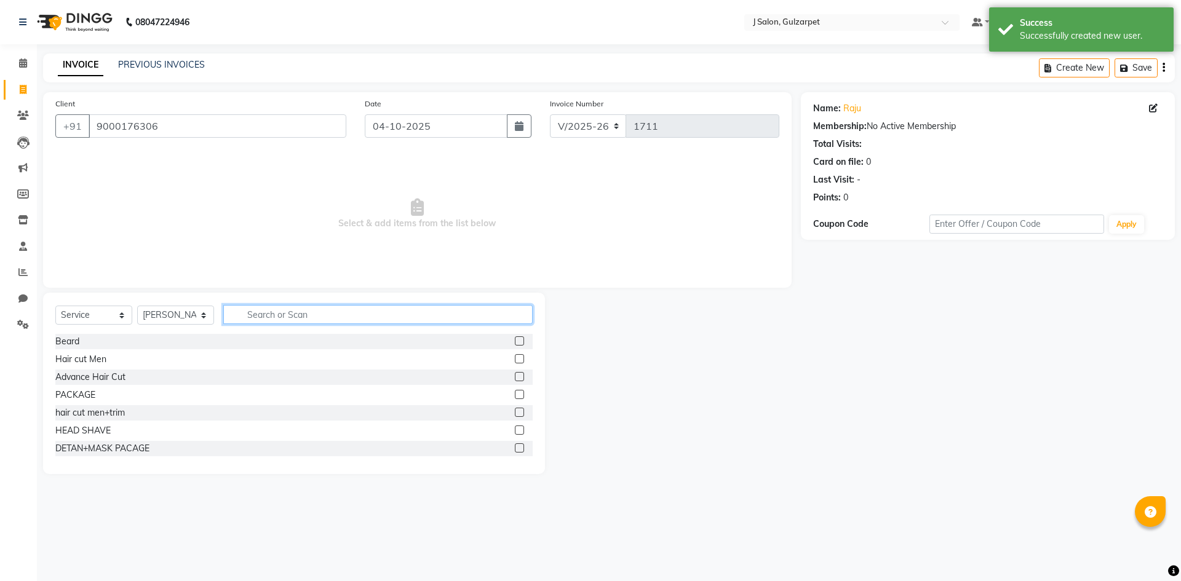
click at [257, 316] on input "text" at bounding box center [377, 314] width 309 height 19
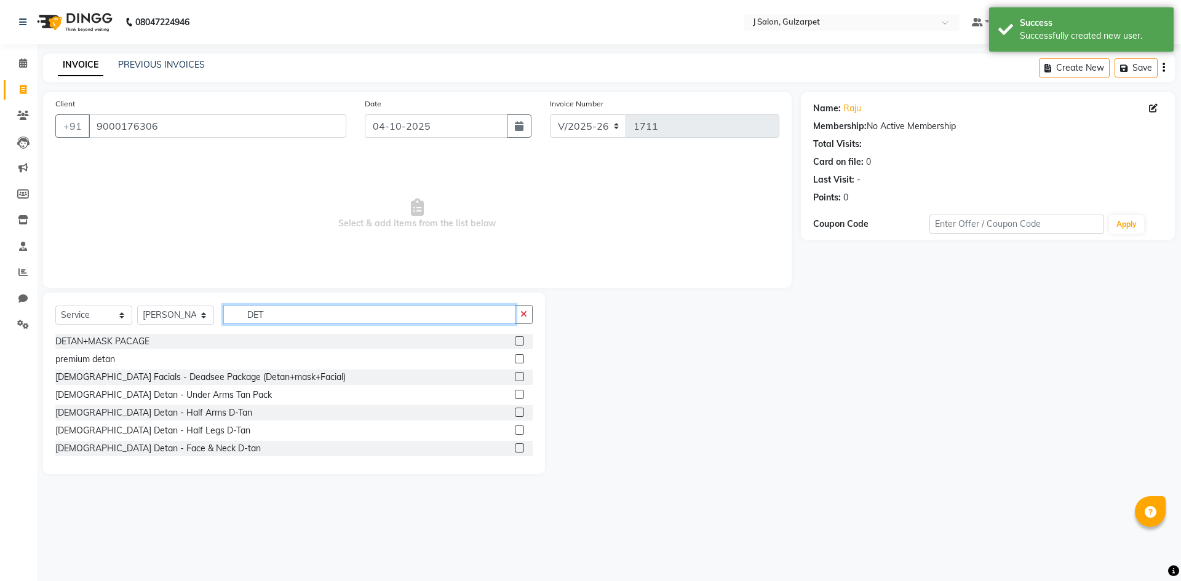
type input "DET"
click at [515, 341] on label at bounding box center [519, 340] width 9 height 9
click at [515, 341] on input "checkbox" at bounding box center [519, 342] width 8 height 8
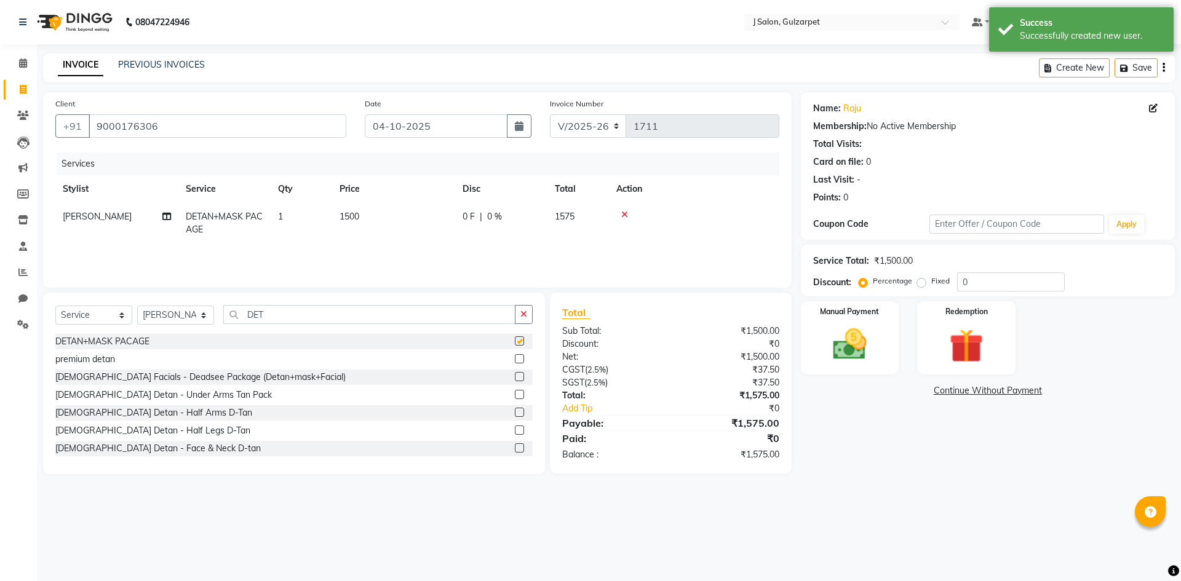
checkbox input "false"
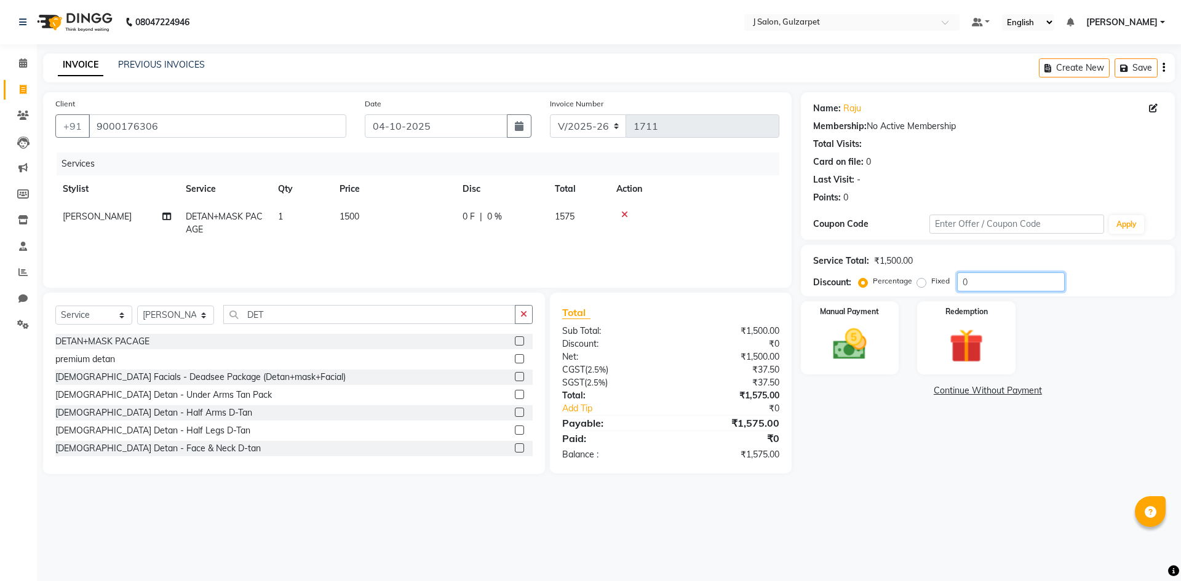
click at [1005, 277] on input "0" at bounding box center [1011, 282] width 108 height 19
type input "4.75"
click at [834, 333] on img at bounding box center [849, 344] width 57 height 41
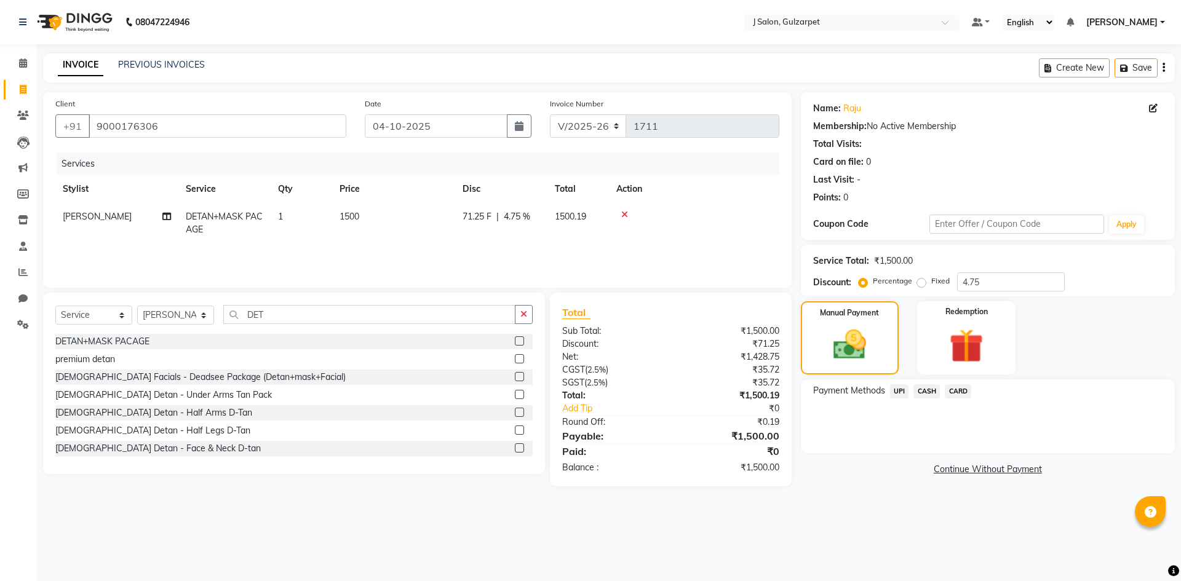
click at [899, 391] on span "UPI" at bounding box center [899, 391] width 19 height 14
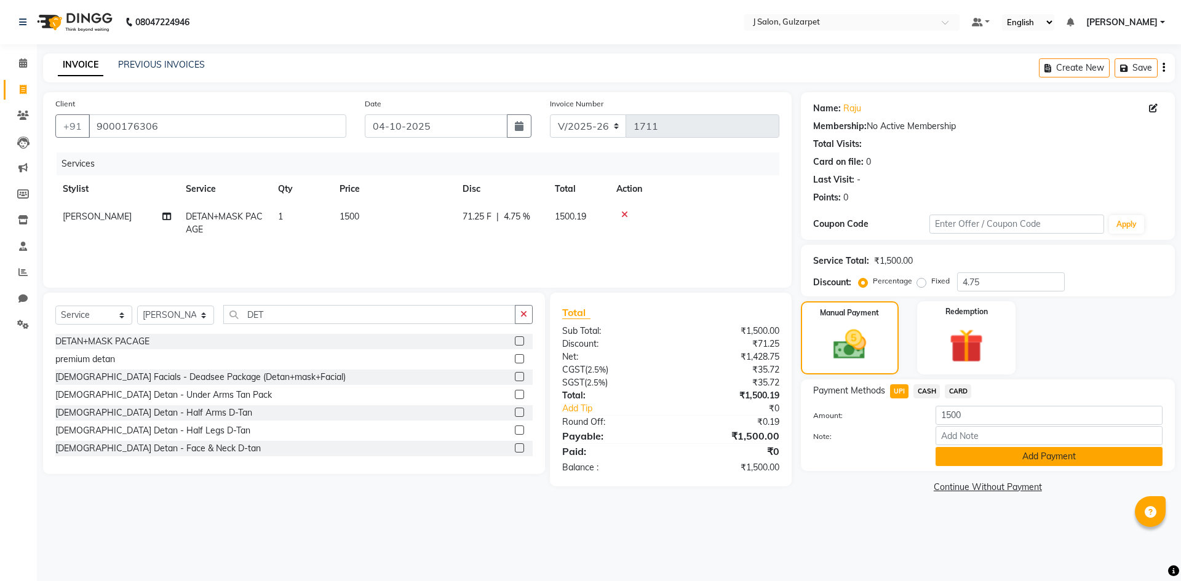
click at [1064, 461] on button "Add Payment" at bounding box center [1049, 456] width 227 height 19
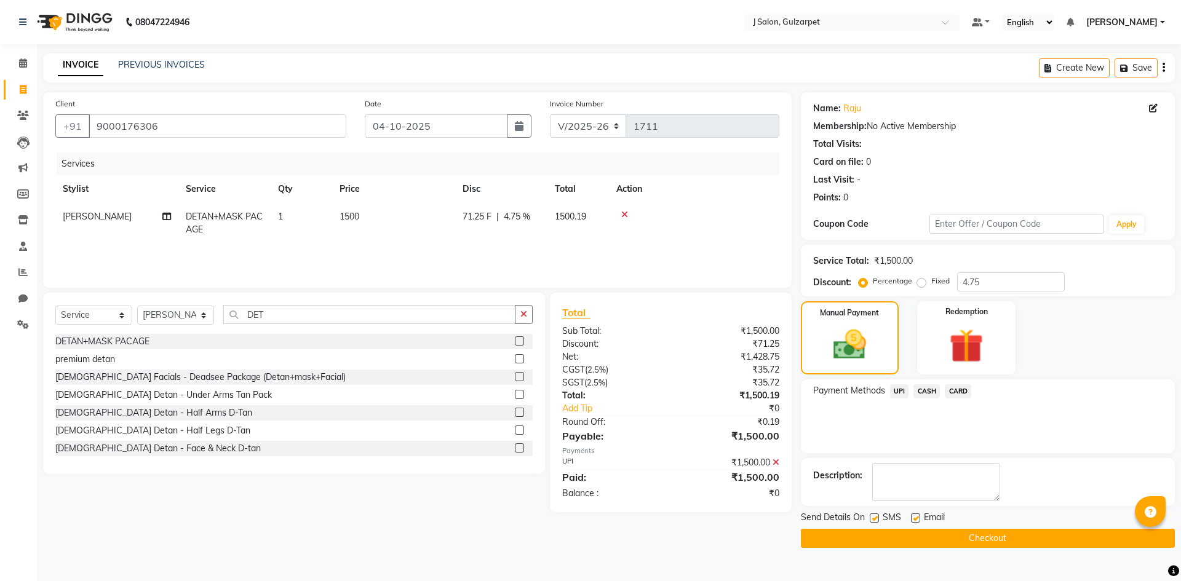
click at [949, 541] on button "Checkout" at bounding box center [988, 538] width 374 height 19
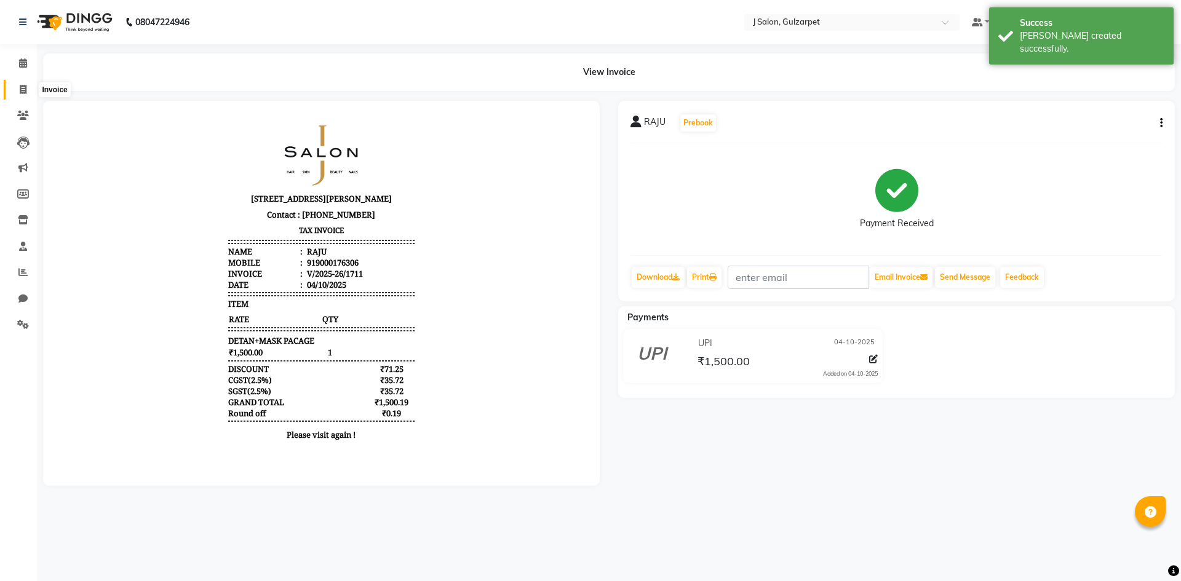
click at [23, 90] on icon at bounding box center [23, 89] width 7 height 9
select select "service"
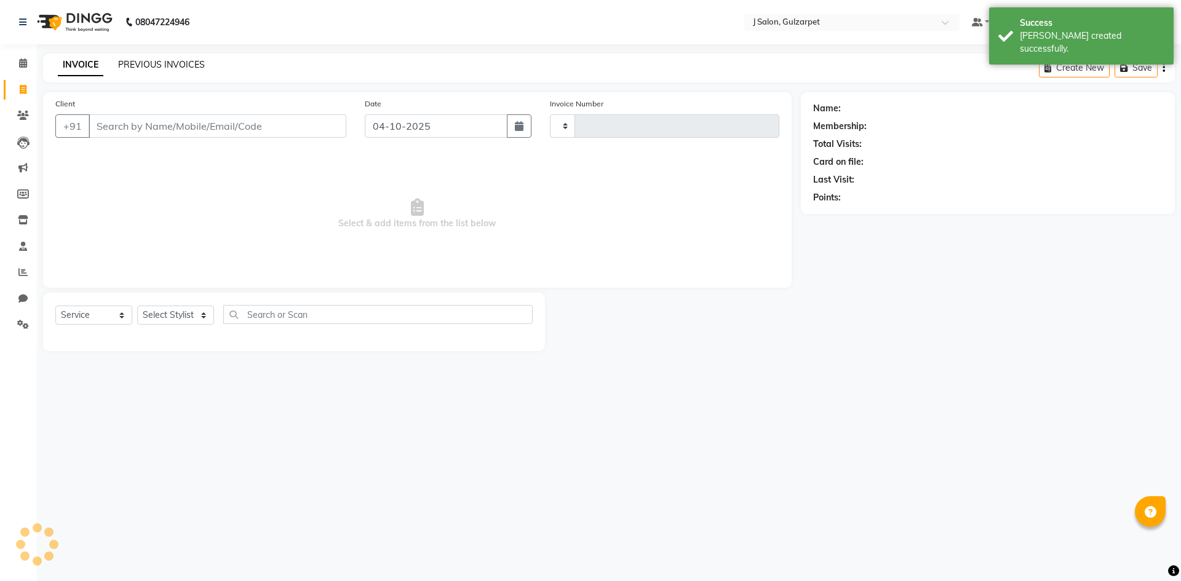
type input "1712"
select select "8558"
click at [20, 60] on icon at bounding box center [23, 62] width 8 height 9
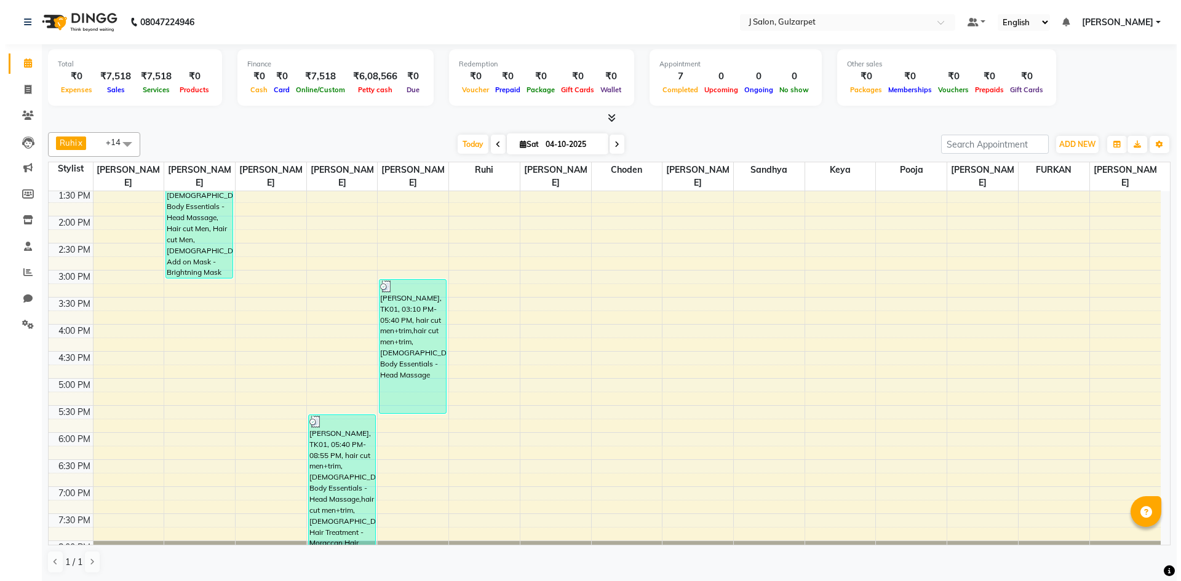
scroll to position [341, 0]
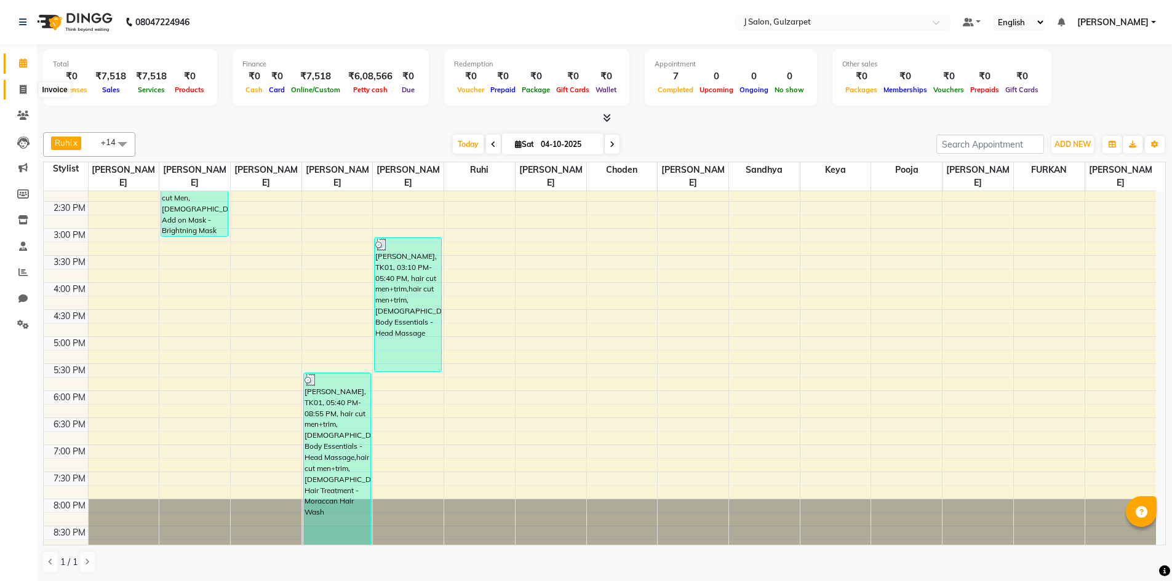
click at [25, 89] on icon at bounding box center [23, 89] width 7 height 9
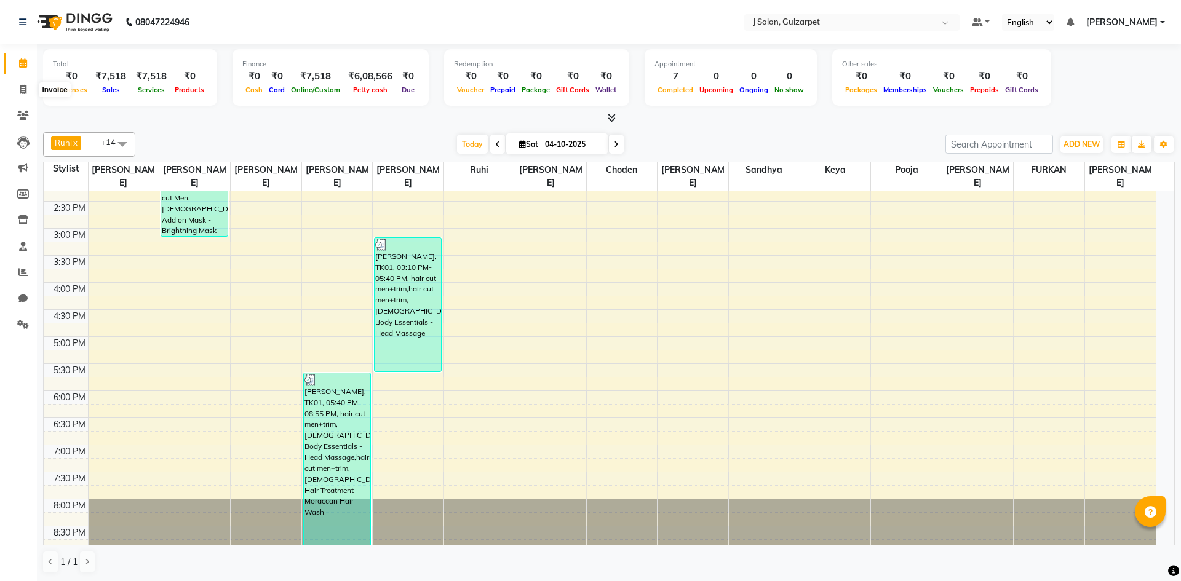
select select "service"
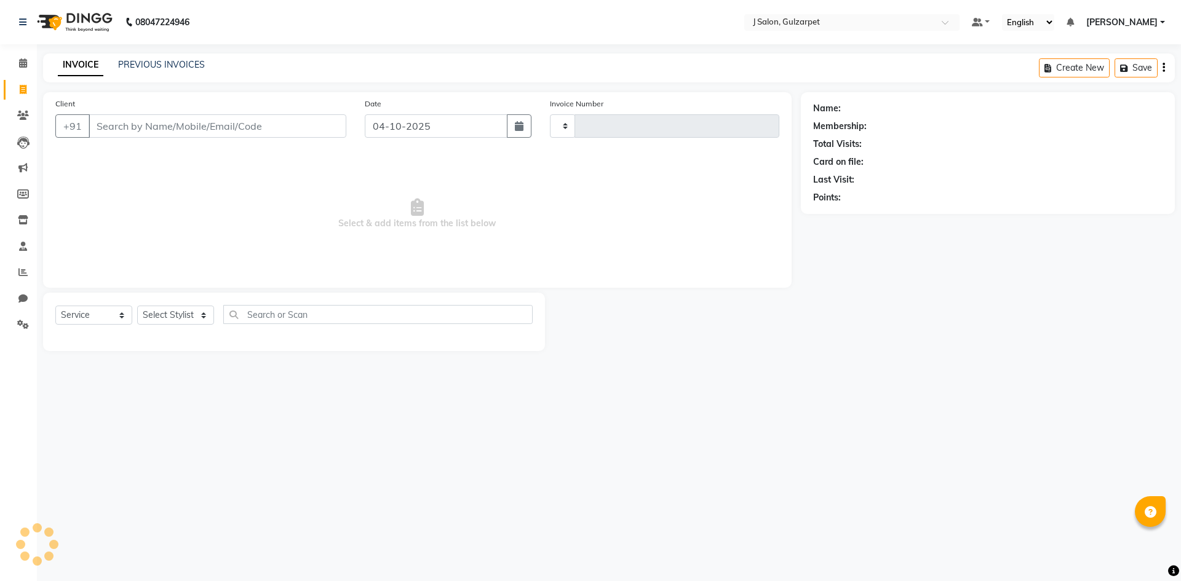
click at [165, 121] on input "Client" at bounding box center [218, 125] width 258 height 23
type input "ST"
type input "1712"
select select "8558"
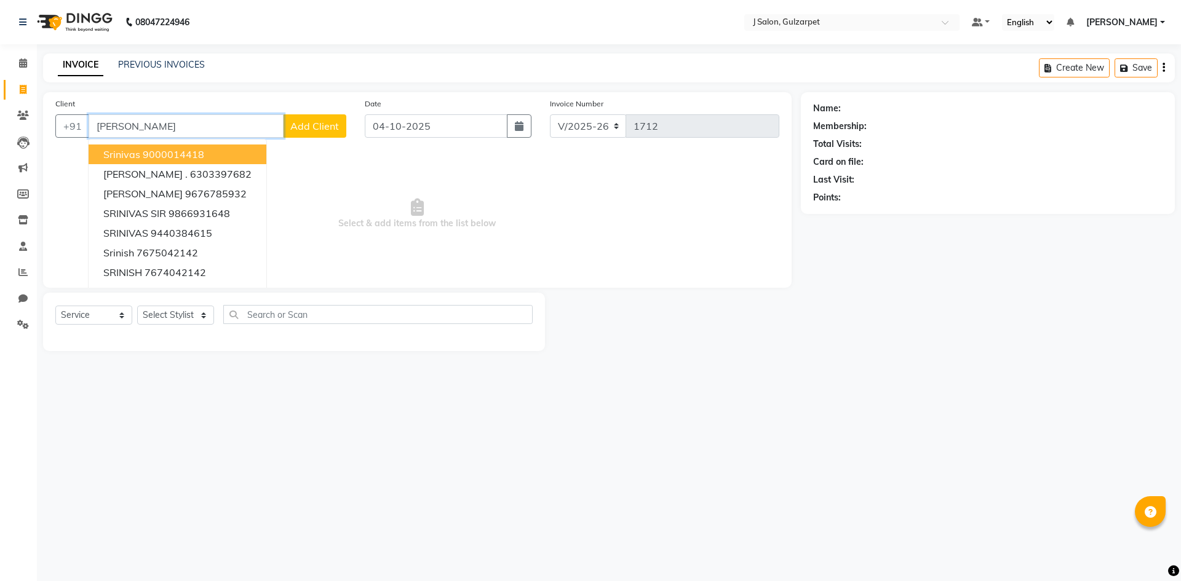
click at [191, 146] on button "srinivas 9000014418" at bounding box center [178, 155] width 178 height 20
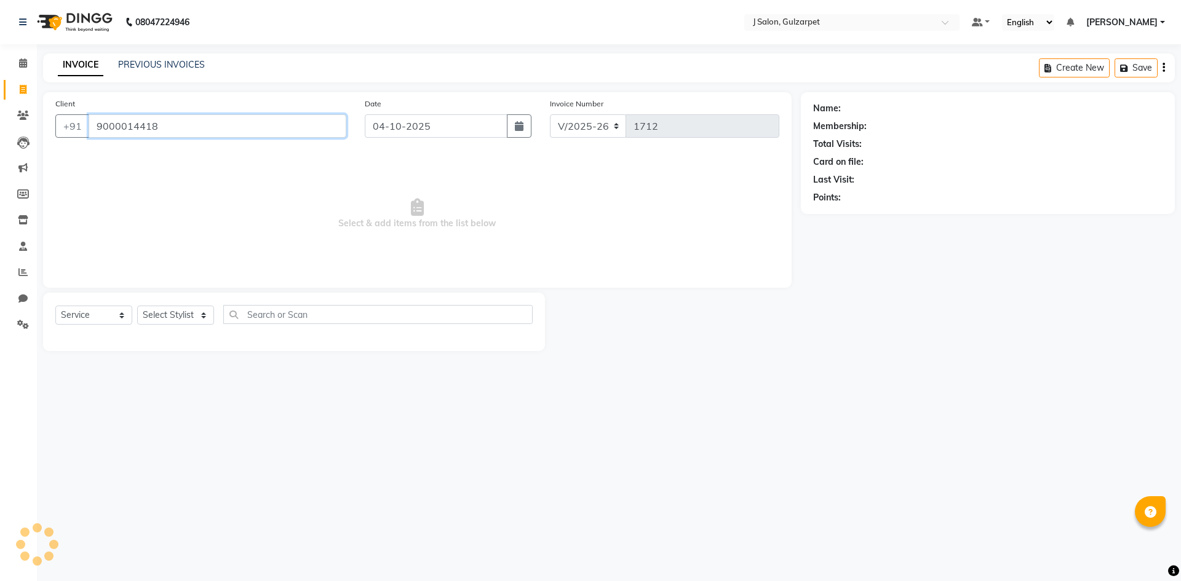
type input "9000014418"
click at [187, 314] on select "Select Stylist Admin [PERSON_NAME] [PERSON_NAME] Gulfam [PERSON_NAME] [PERSON_N…" at bounding box center [175, 315] width 77 height 19
select select "86821"
click at [137, 306] on select "Select Stylist Admin [PERSON_NAME] [PERSON_NAME] Gulfam [PERSON_NAME] [PERSON_N…" at bounding box center [175, 315] width 77 height 19
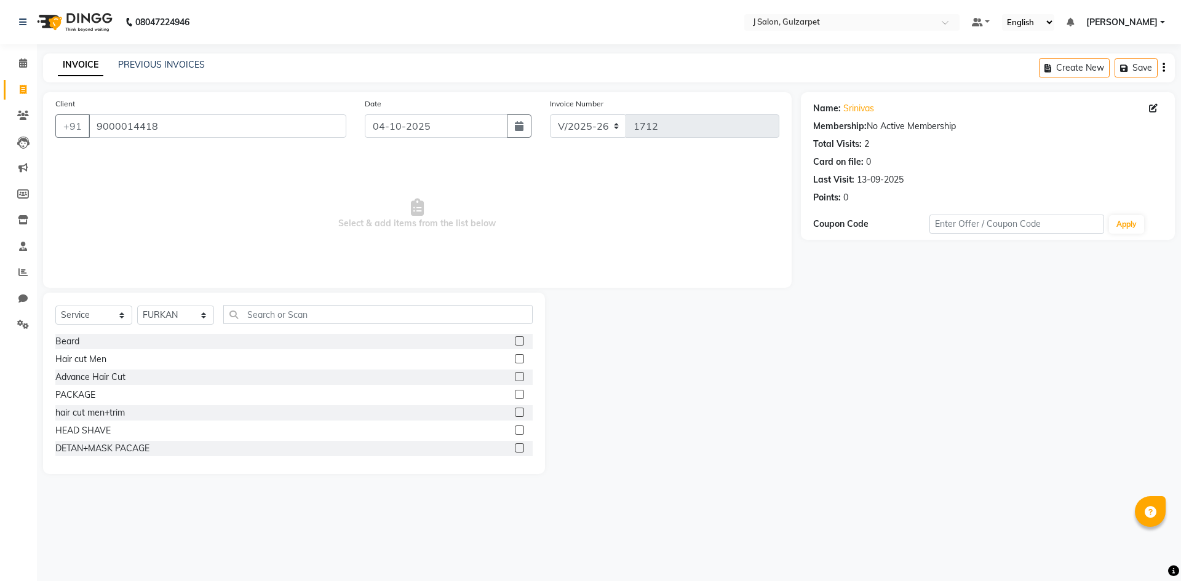
click at [515, 392] on label at bounding box center [519, 394] width 9 height 9
click at [515, 392] on input "checkbox" at bounding box center [519, 395] width 8 height 8
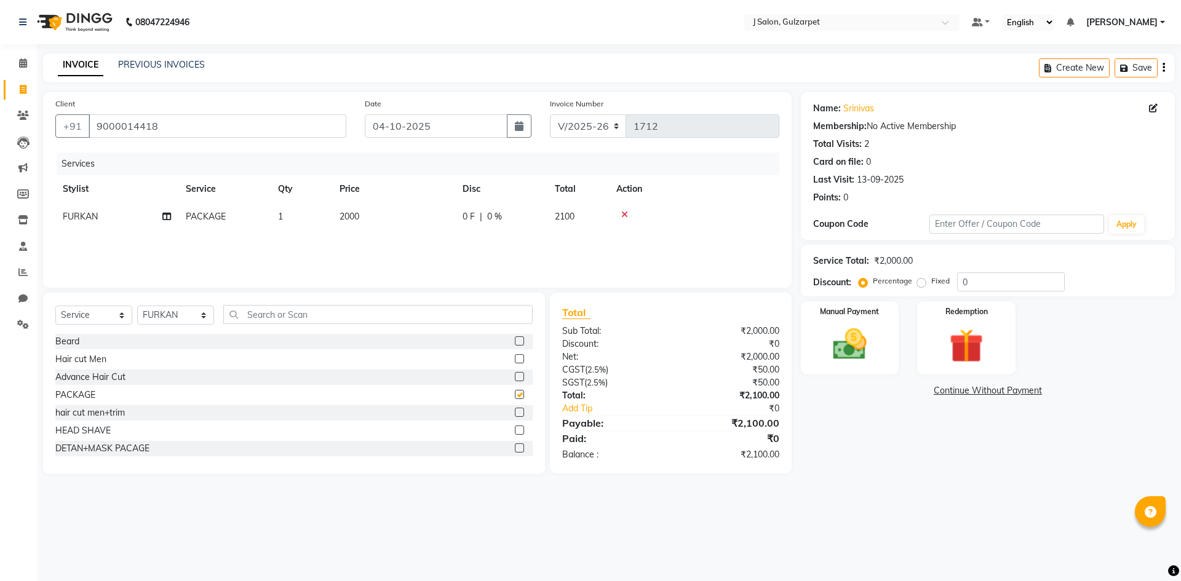
checkbox input "false"
click at [346, 217] on span "2000" at bounding box center [350, 216] width 20 height 11
select select "86821"
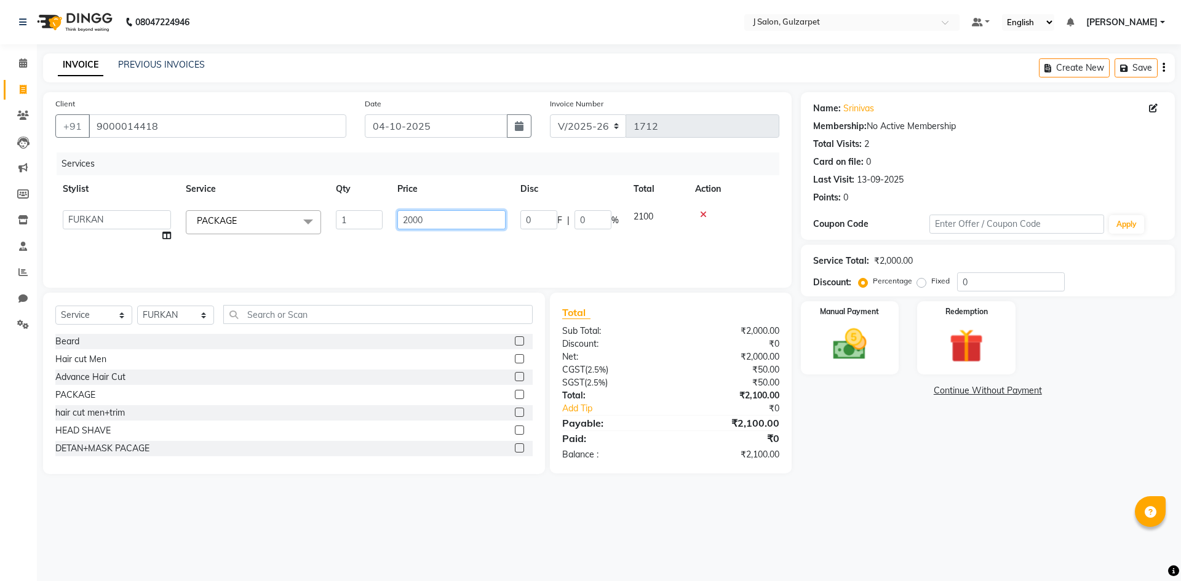
click at [438, 217] on input "2000" at bounding box center [451, 219] width 108 height 19
type input "2"
type input "4100"
drag, startPoint x: 189, startPoint y: 324, endPoint x: 202, endPoint y: 306, distance: 21.7
click at [189, 324] on select "Select Stylist Admin [PERSON_NAME] [PERSON_NAME] Gulfam [PERSON_NAME] [PERSON_N…" at bounding box center [175, 315] width 77 height 19
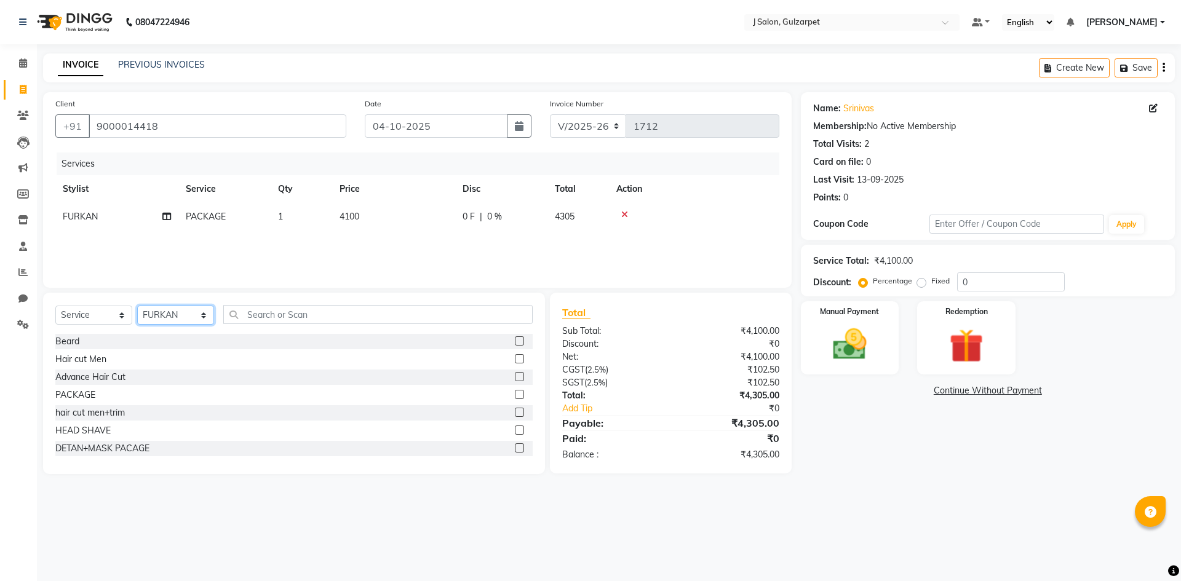
click at [202, 306] on select "Select Stylist Admin [PERSON_NAME] [PERSON_NAME] Gulfam [PERSON_NAME] [PERSON_N…" at bounding box center [175, 315] width 77 height 19
select select "84897"
click at [137, 306] on select "Select Stylist Admin [PERSON_NAME] [PERSON_NAME] Gulfam [PERSON_NAME] [PERSON_N…" at bounding box center [175, 315] width 77 height 19
click at [515, 394] on label at bounding box center [519, 394] width 9 height 9
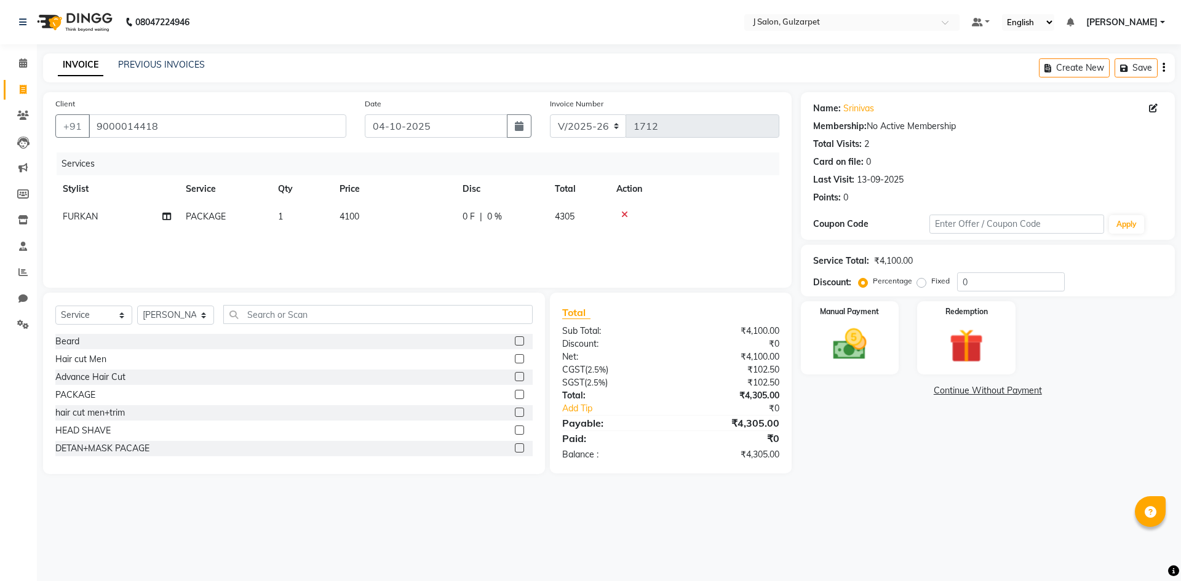
click at [515, 394] on input "checkbox" at bounding box center [519, 395] width 8 height 8
checkbox input "false"
click at [354, 239] on span "2000" at bounding box center [350, 244] width 20 height 11
select select "84897"
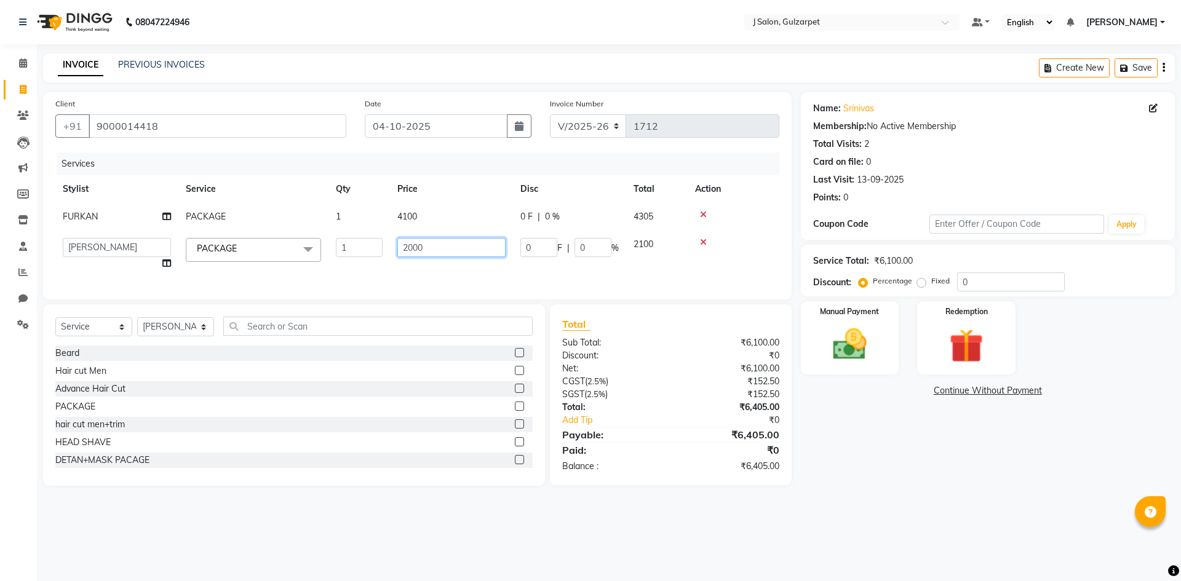
click at [443, 249] on input "2000" at bounding box center [451, 247] width 108 height 19
type input "2"
type input "1230"
click at [1065, 276] on input "0" at bounding box center [1011, 282] width 108 height 19
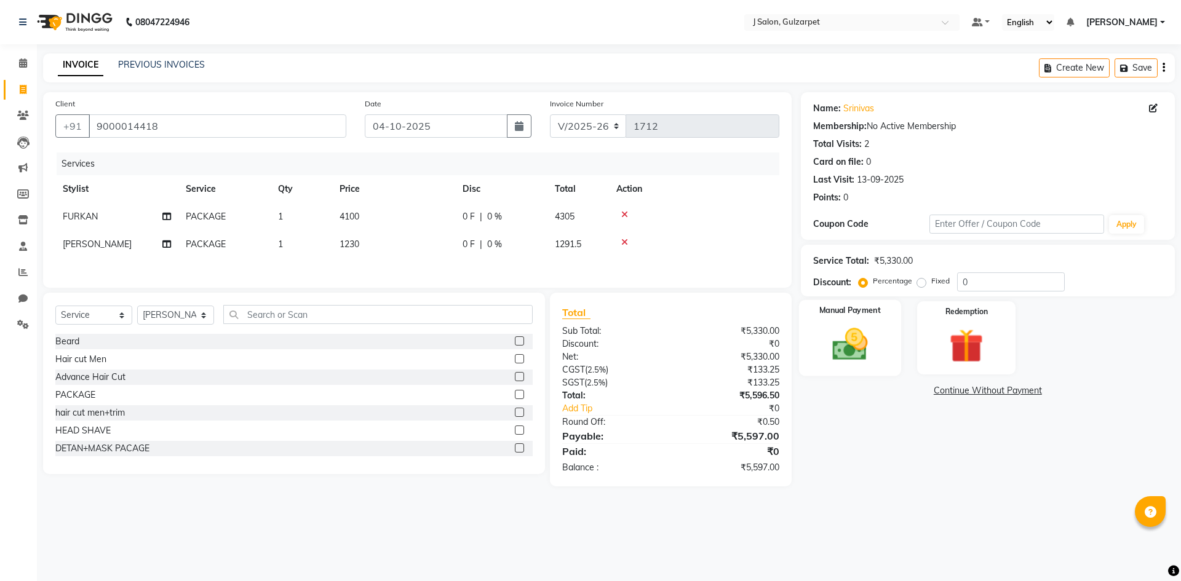
click at [845, 338] on img at bounding box center [849, 344] width 57 height 41
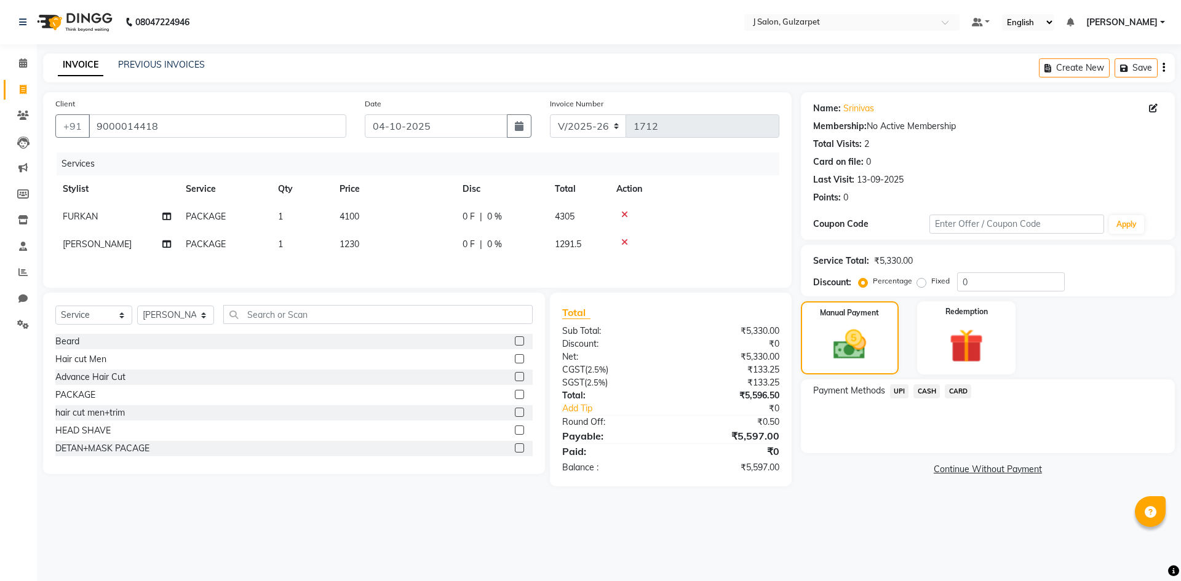
click at [902, 390] on span "UPI" at bounding box center [899, 391] width 19 height 14
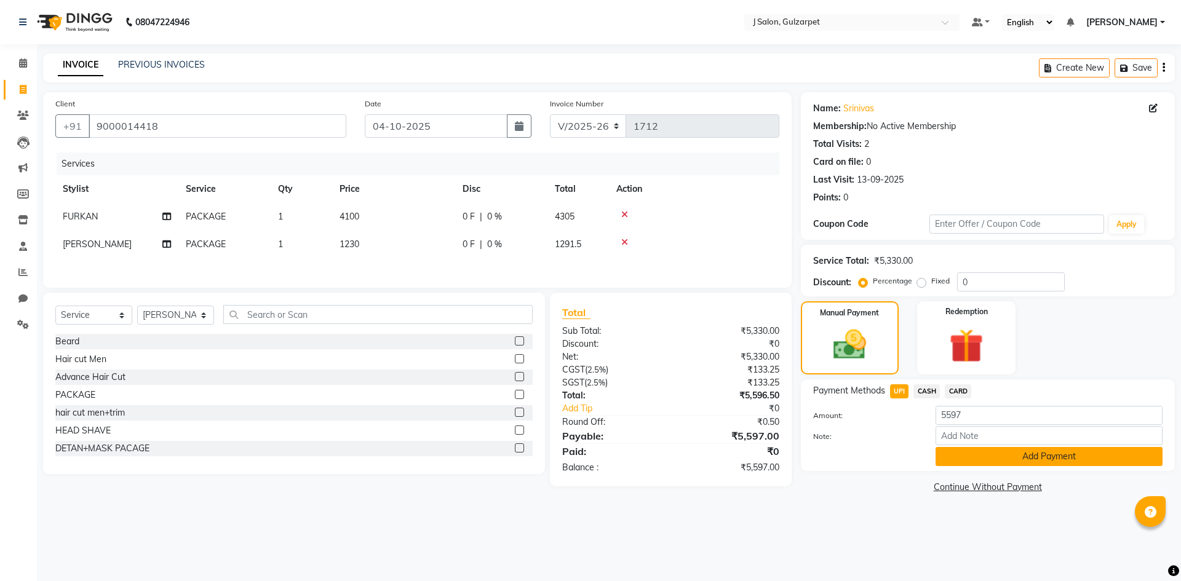
click at [958, 449] on button "Add Payment" at bounding box center [1049, 456] width 227 height 19
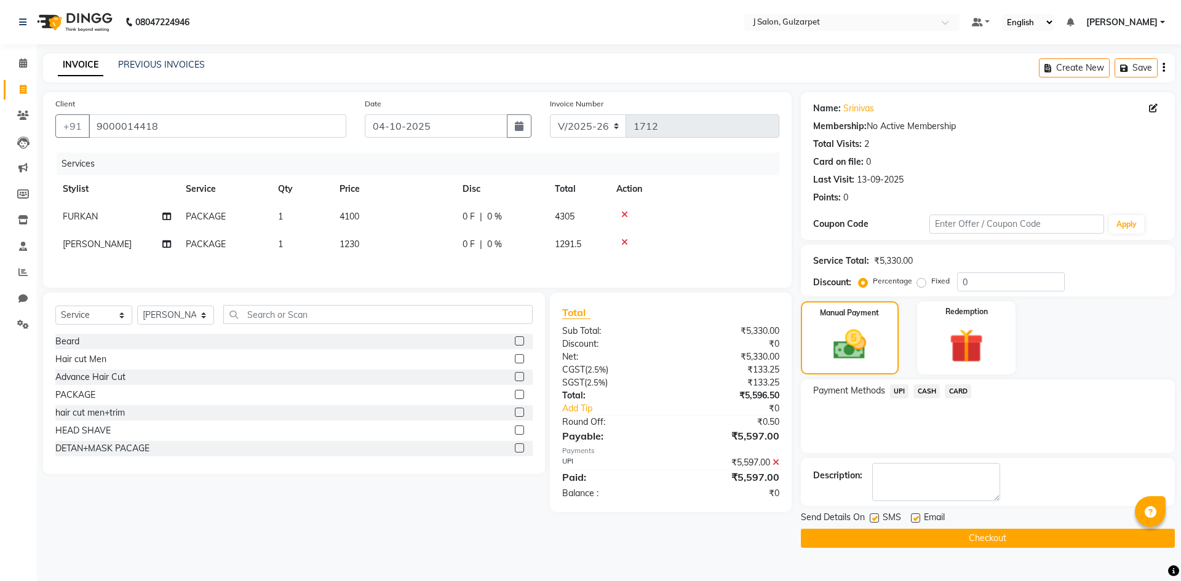
click at [912, 535] on button "Checkout" at bounding box center [988, 538] width 374 height 19
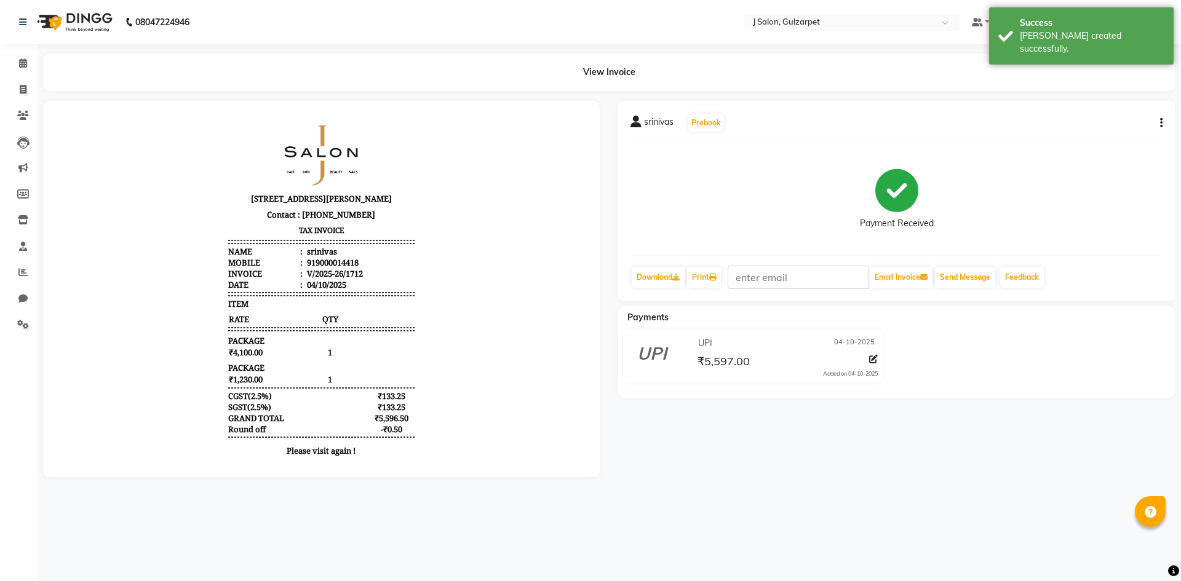
select select "service"
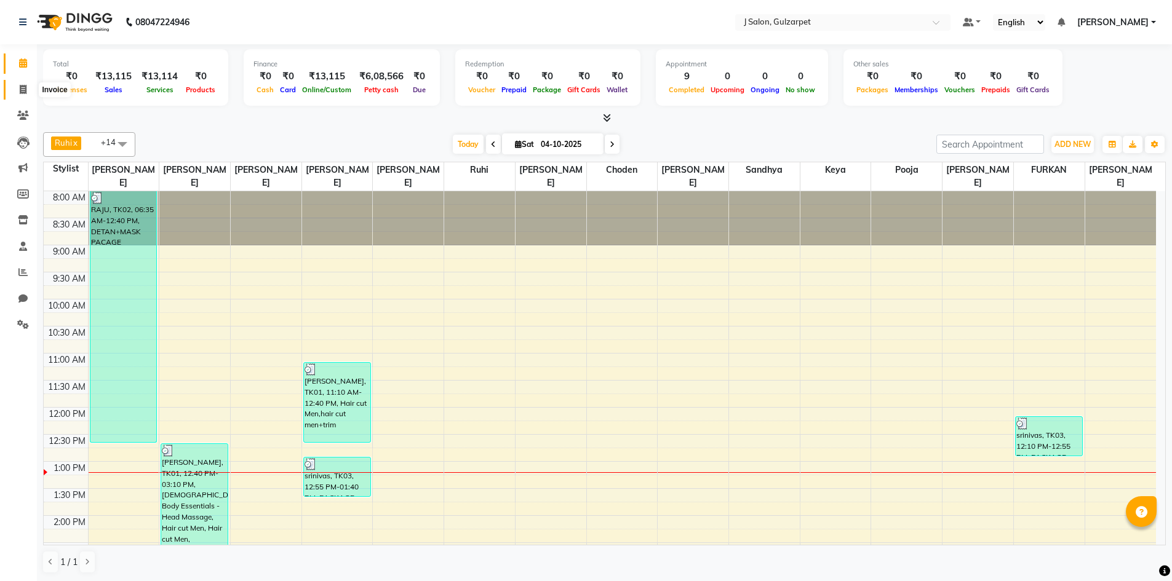
click at [16, 87] on span at bounding box center [23, 90] width 22 height 14
select select "service"
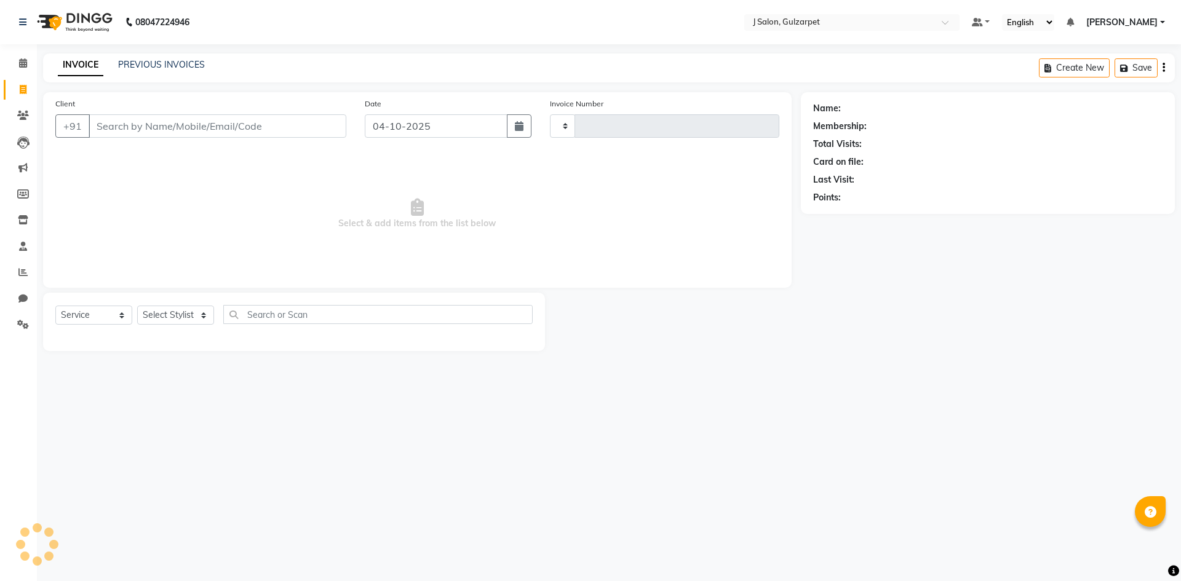
type input "1713"
select select "8558"
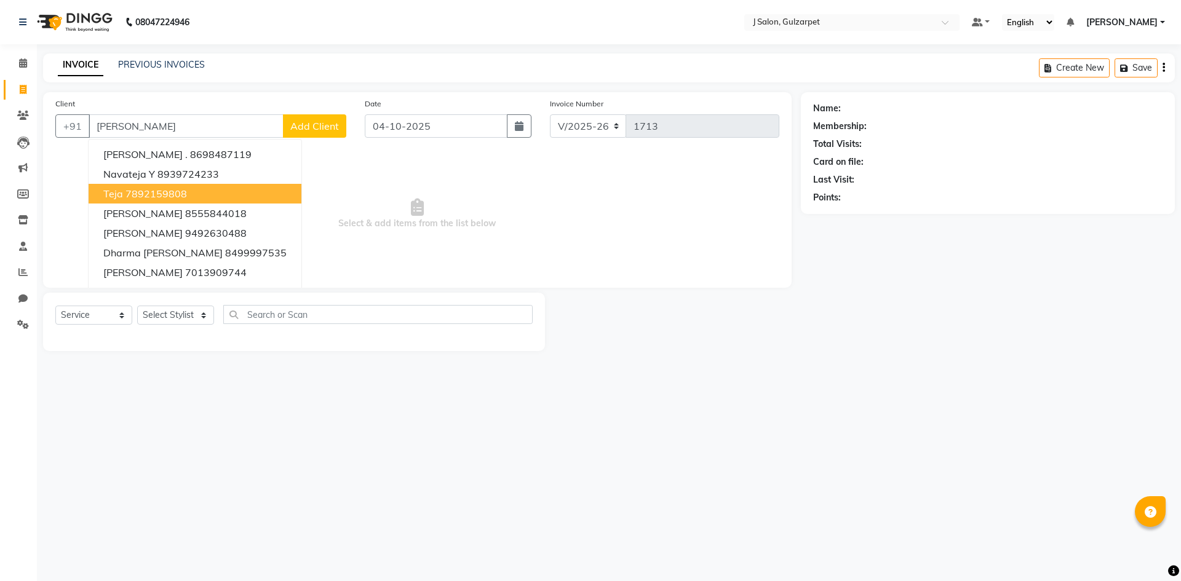
click at [178, 199] on ngb-highlight "7892159808" at bounding box center [156, 194] width 62 height 12
type input "7892159808"
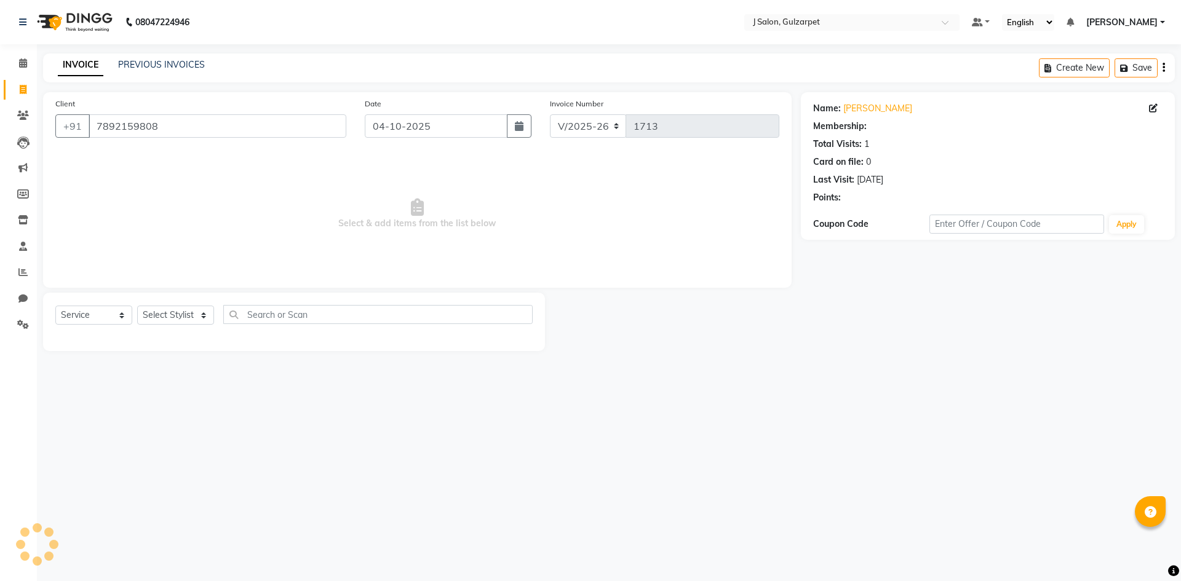
select select "1: Object"
click at [191, 315] on select "Select Stylist Admin [PERSON_NAME] [PERSON_NAME] Gulfam [PERSON_NAME] [PERSON_N…" at bounding box center [175, 315] width 77 height 19
select select "84895"
click at [137, 306] on select "Select Stylist Admin [PERSON_NAME] [PERSON_NAME] Gulfam [PERSON_NAME] [PERSON_N…" at bounding box center [175, 315] width 77 height 19
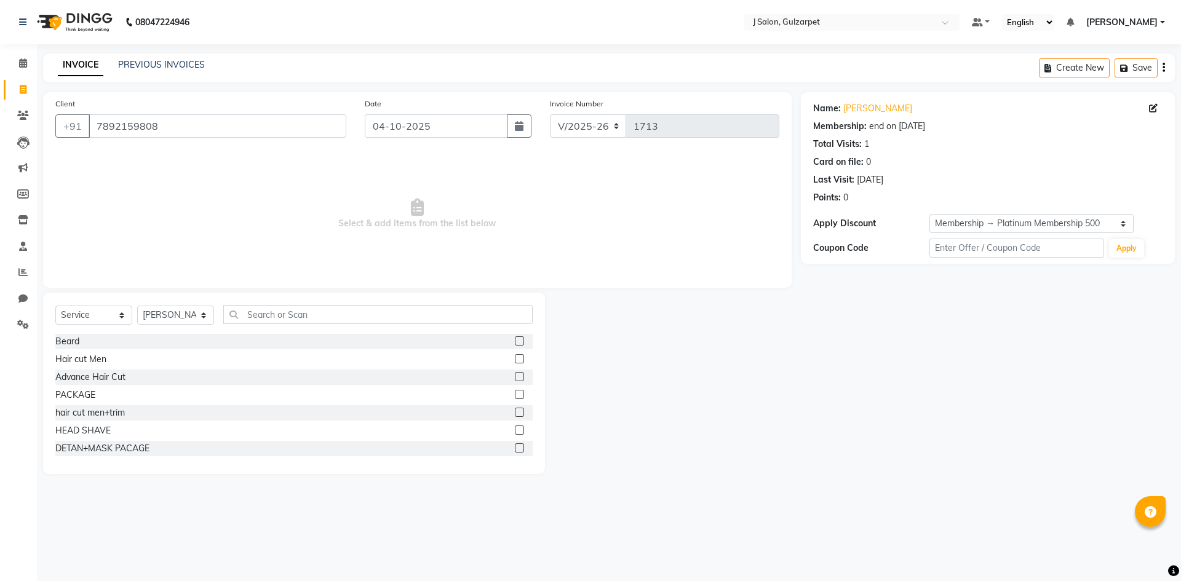
click at [515, 445] on label at bounding box center [519, 448] width 9 height 9
click at [515, 445] on input "checkbox" at bounding box center [519, 449] width 8 height 8
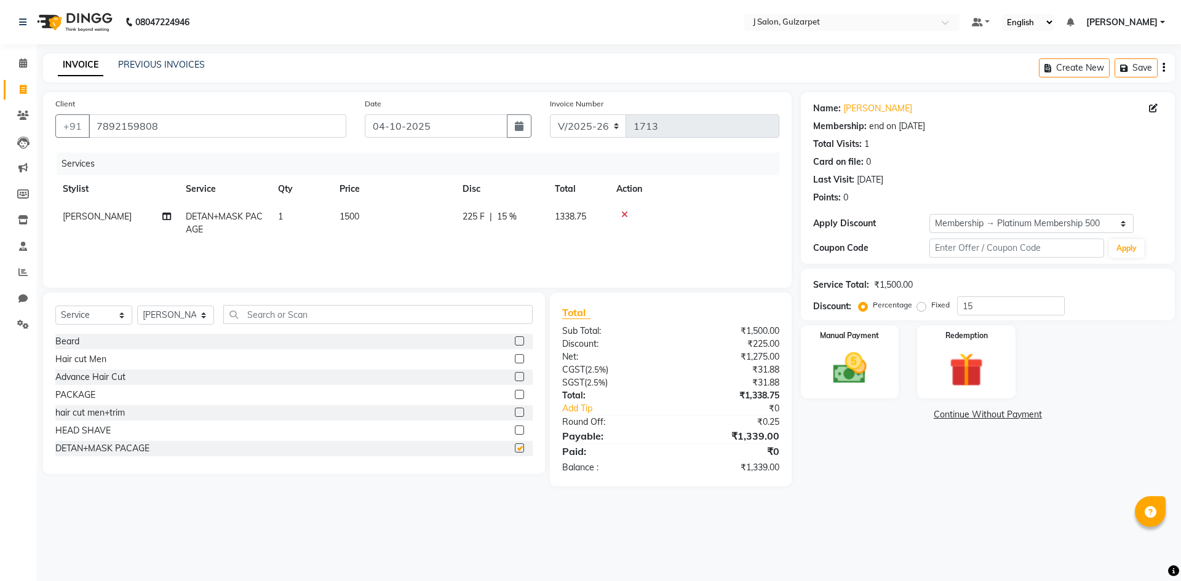
checkbox input "false"
click at [185, 308] on select "Select Stylist Admin [PERSON_NAME] [PERSON_NAME] Gulfam [PERSON_NAME] [PERSON_N…" at bounding box center [175, 315] width 77 height 19
select select "84899"
click at [137, 306] on select "Select Stylist Admin [PERSON_NAME] [PERSON_NAME] Gulfam [PERSON_NAME] [PERSON_N…" at bounding box center [175, 315] width 77 height 19
click at [505, 396] on div "PACKAGE" at bounding box center [293, 395] width 477 height 15
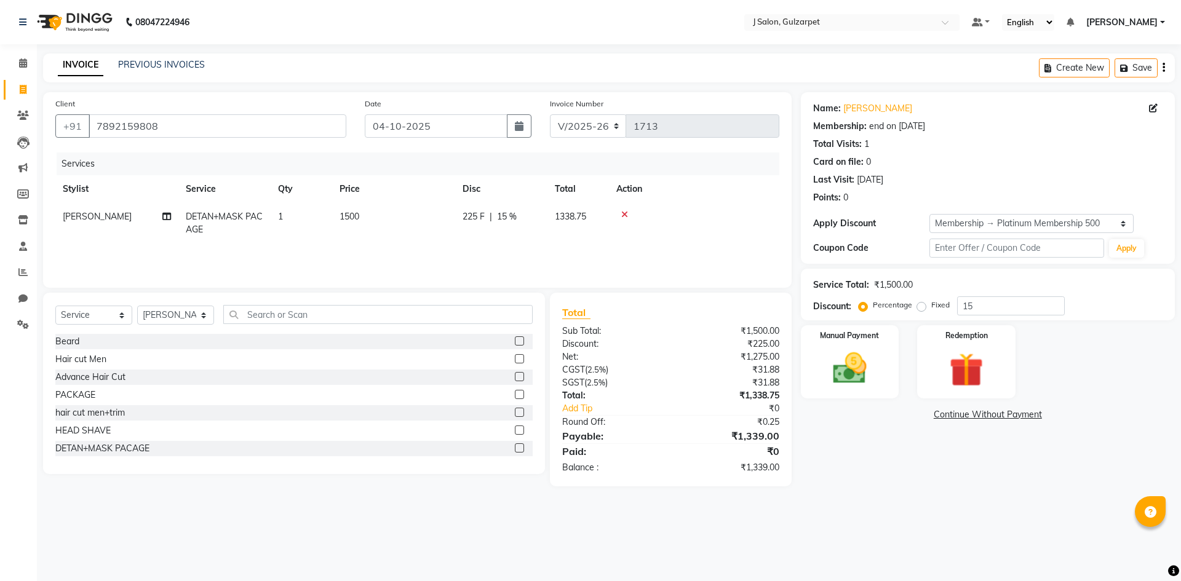
click at [515, 395] on label at bounding box center [519, 394] width 9 height 9
click at [515, 395] on input "checkbox" at bounding box center [519, 395] width 8 height 8
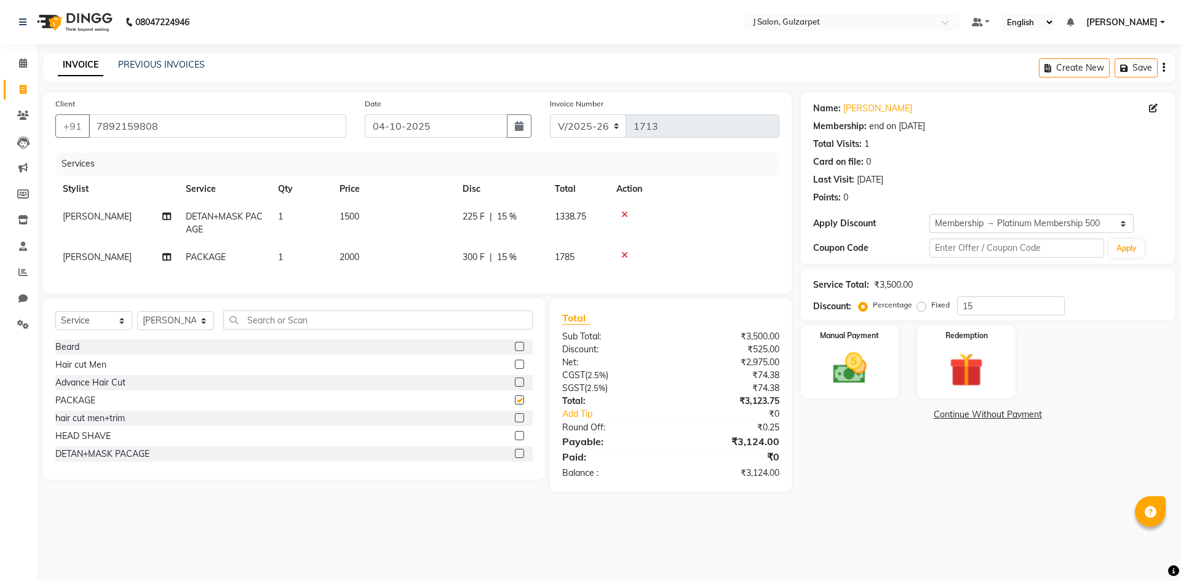
checkbox input "false"
click at [372, 258] on td "2000" at bounding box center [393, 258] width 123 height 28
select select "84899"
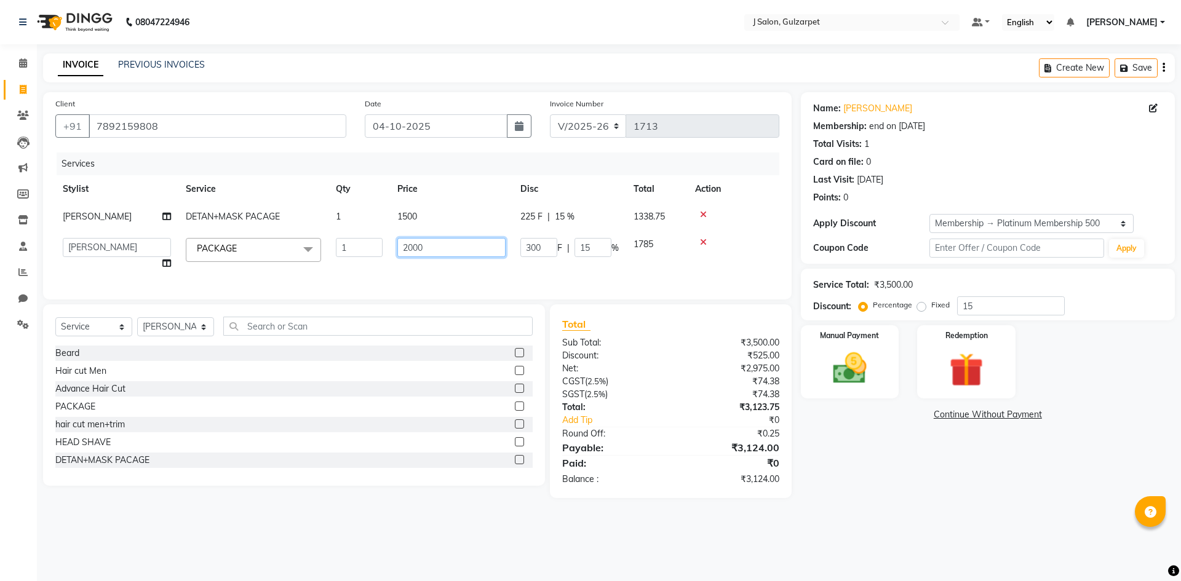
click at [453, 249] on input "2000" at bounding box center [451, 247] width 108 height 19
type input "2"
type input "1330"
drag, startPoint x: 173, startPoint y: 336, endPoint x: 177, endPoint y: 321, distance: 15.8
click at [173, 336] on select "Select Stylist Admin [PERSON_NAME] [PERSON_NAME] Gulfam [PERSON_NAME] [PERSON_N…" at bounding box center [175, 326] width 77 height 19
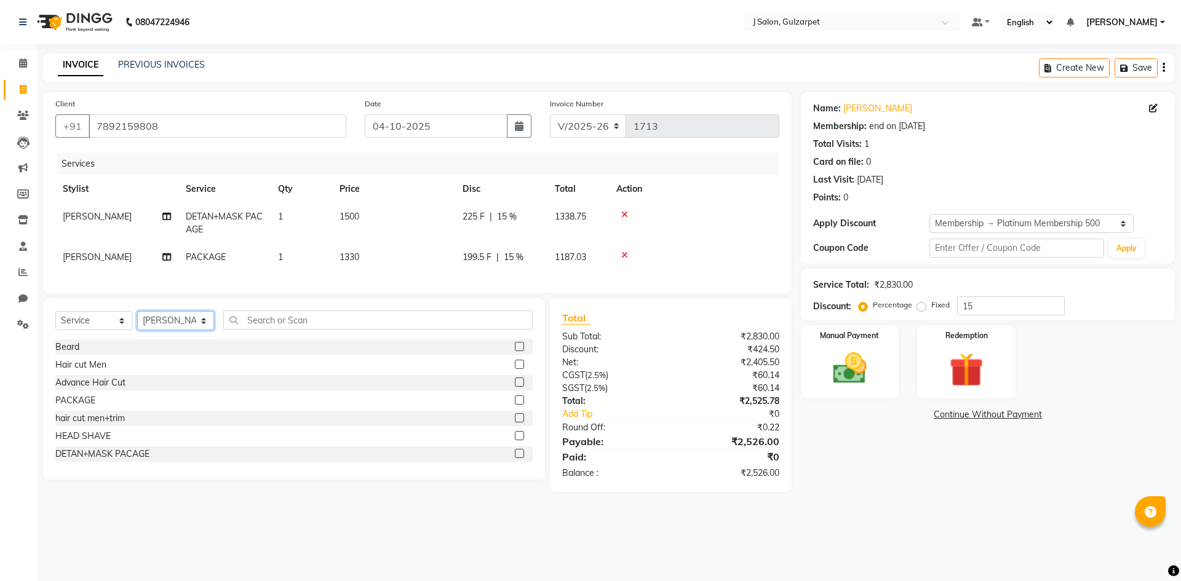
select select "84894"
click at [137, 320] on select "Select Stylist Admin [PERSON_NAME] [PERSON_NAME] Gulfam [PERSON_NAME] [PERSON_N…" at bounding box center [175, 320] width 77 height 19
click at [515, 423] on label at bounding box center [519, 417] width 9 height 9
click at [515, 423] on input "checkbox" at bounding box center [519, 419] width 8 height 8
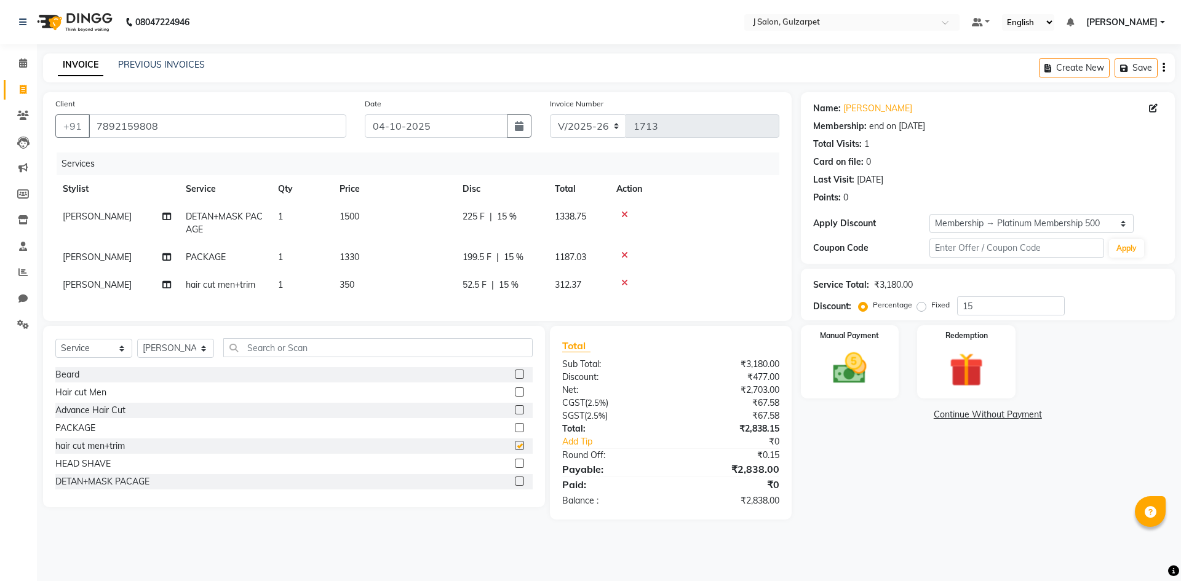
checkbox input "false"
click at [170, 358] on select "Select Stylist Admin [PERSON_NAME] [PERSON_NAME] Gulfam [PERSON_NAME] [PERSON_N…" at bounding box center [175, 348] width 77 height 19
select select "86821"
click at [137, 348] on select "Select Stylist Admin [PERSON_NAME] [PERSON_NAME] Gulfam [PERSON_NAME] [PERSON_N…" at bounding box center [175, 348] width 77 height 19
click at [515, 450] on label at bounding box center [519, 445] width 9 height 9
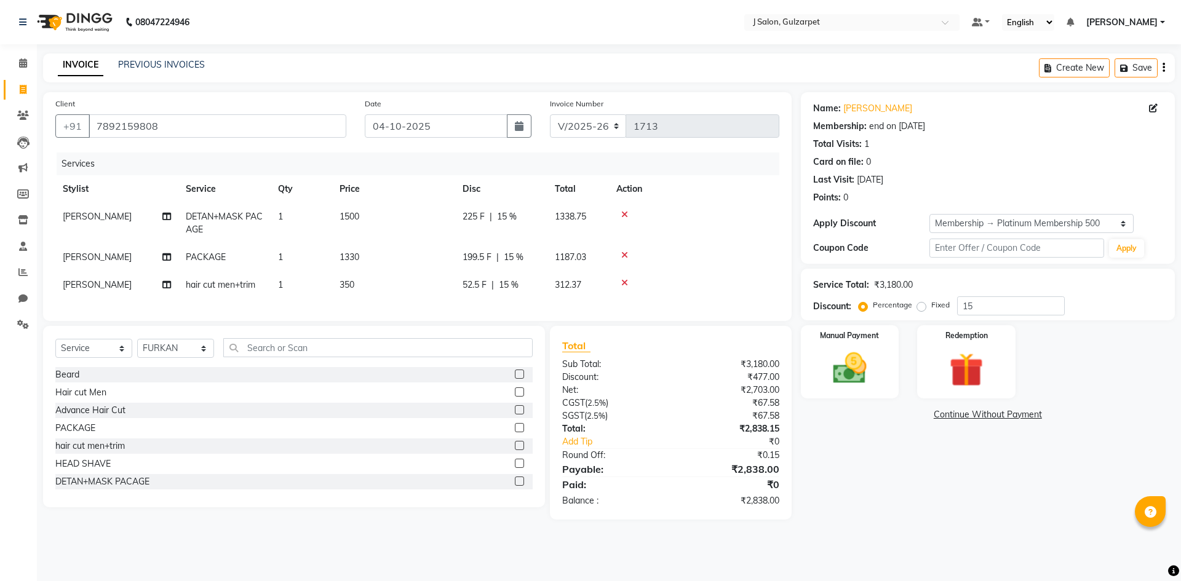
click at [515, 450] on input "checkbox" at bounding box center [519, 446] width 8 height 8
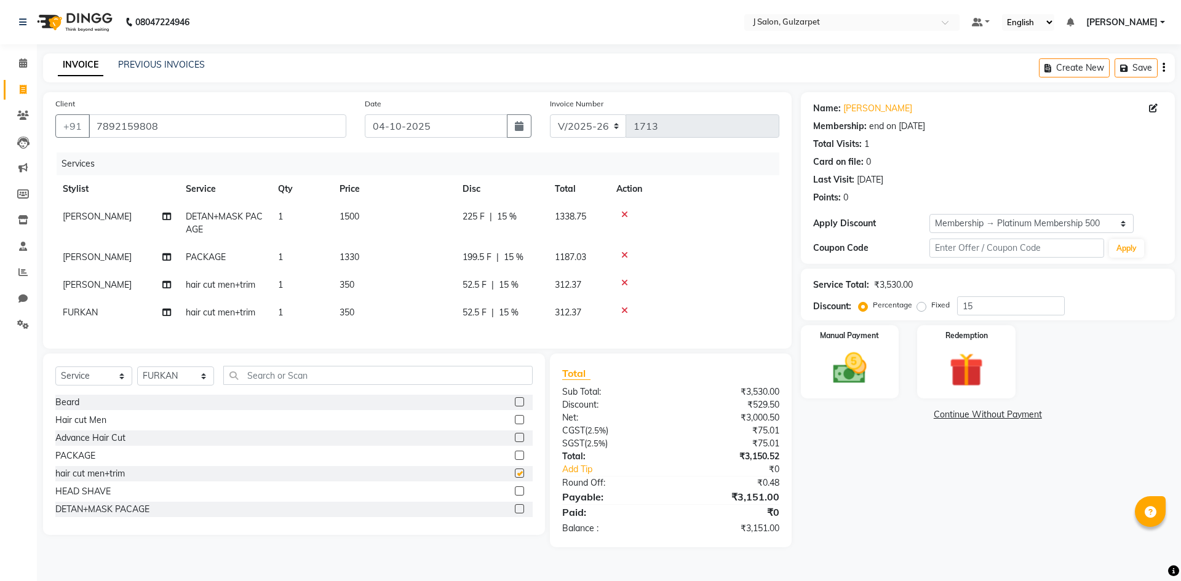
checkbox input "false"
drag, startPoint x: 1003, startPoint y: 308, endPoint x: 1003, endPoint y: 317, distance: 9.2
click at [1003, 312] on input "15" at bounding box center [1011, 305] width 108 height 19
type input "1"
type input "4.8"
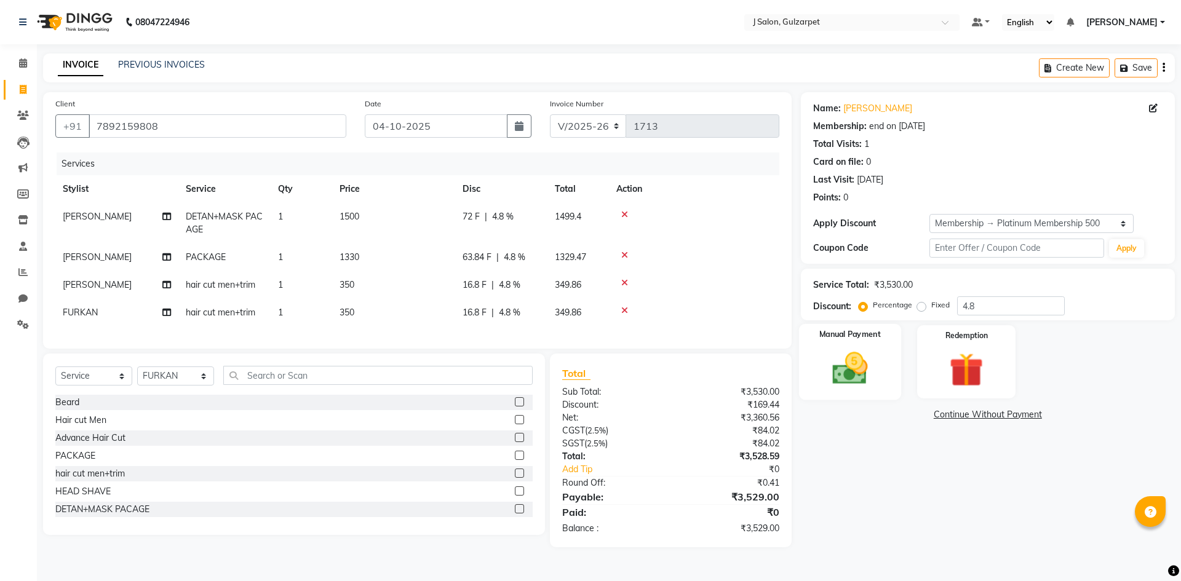
click at [857, 355] on img at bounding box center [849, 368] width 57 height 41
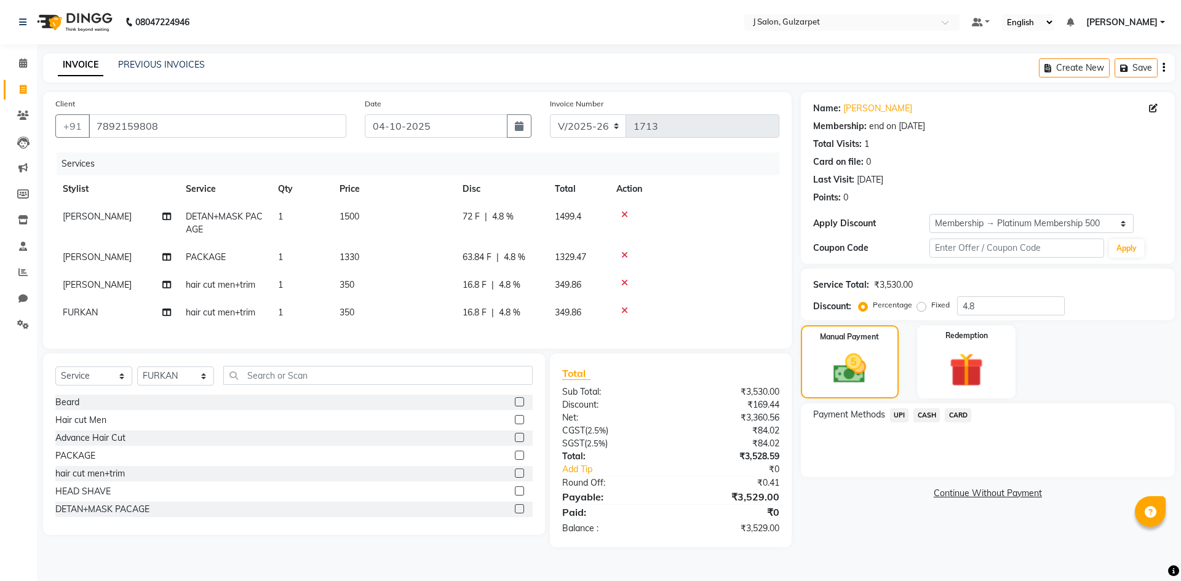
click at [923, 413] on span "CASH" at bounding box center [926, 415] width 26 height 14
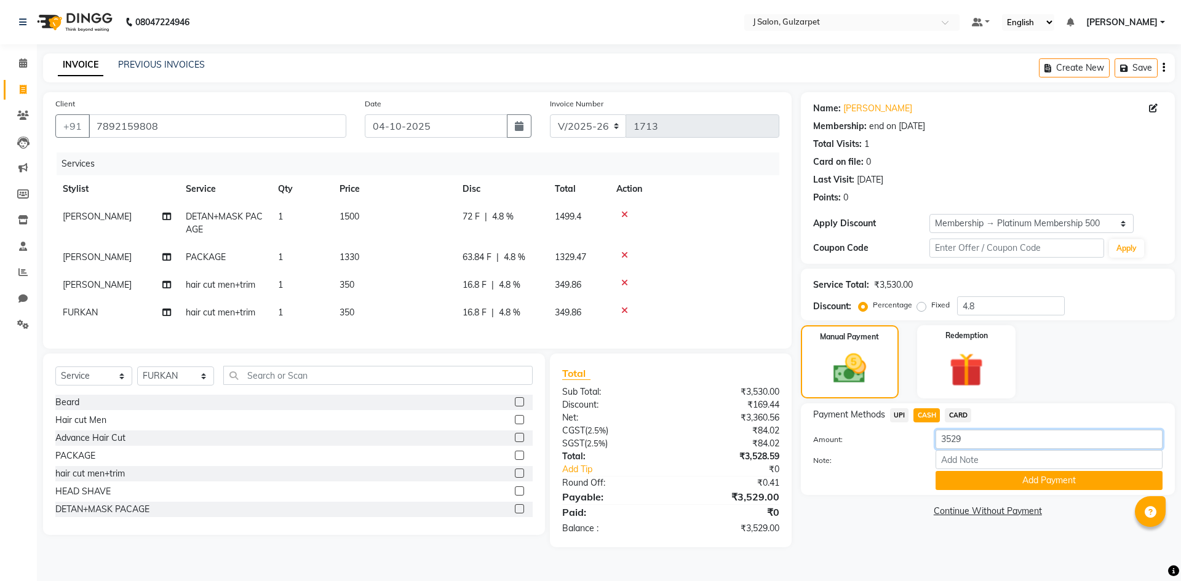
click at [971, 443] on input "3529" at bounding box center [1049, 439] width 227 height 19
type input "3"
type input "1500"
click at [1032, 481] on button "Add Payment" at bounding box center [1049, 480] width 227 height 19
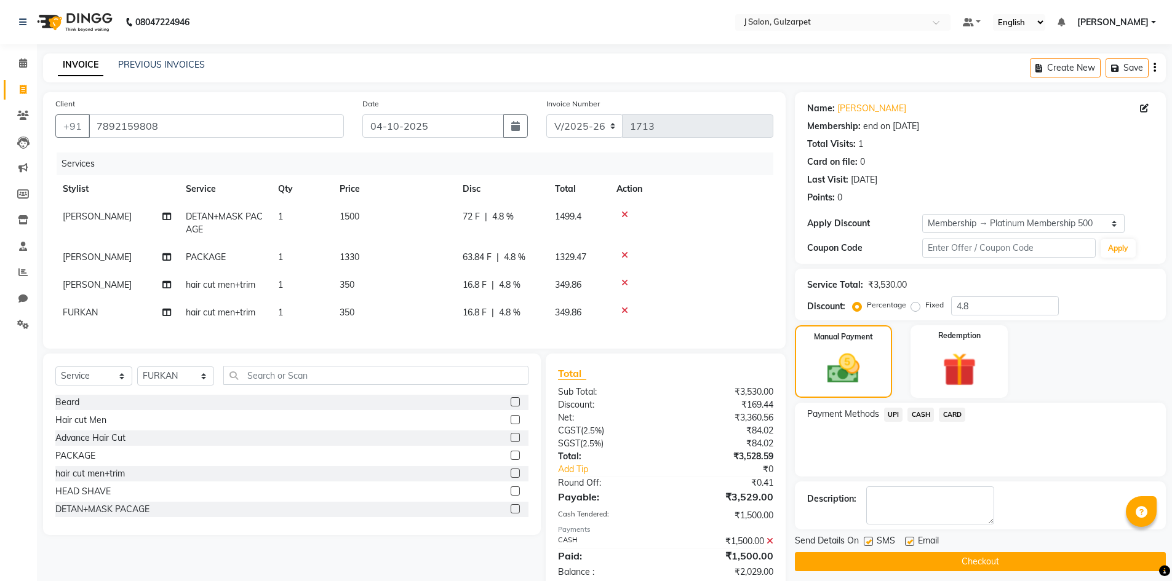
click at [951, 416] on span "CARD" at bounding box center [952, 415] width 26 height 14
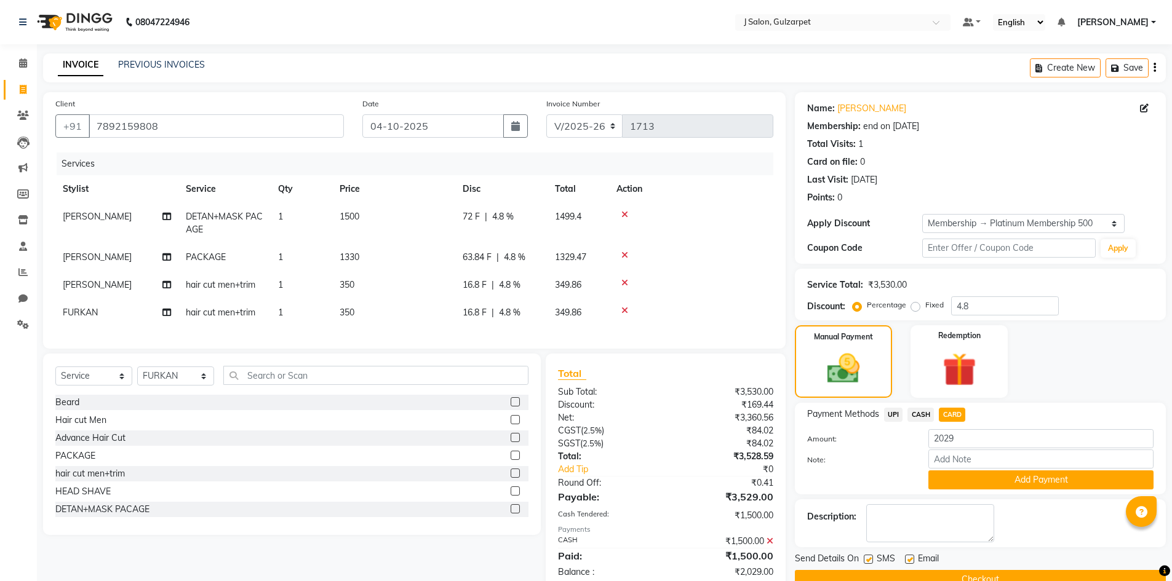
click at [994, 448] on div "Amount: 2029" at bounding box center [980, 439] width 365 height 21
click at [982, 431] on input "2029" at bounding box center [1040, 438] width 225 height 19
type input "2"
type input "700"
click at [1053, 480] on button "Add Payment" at bounding box center [1040, 480] width 225 height 19
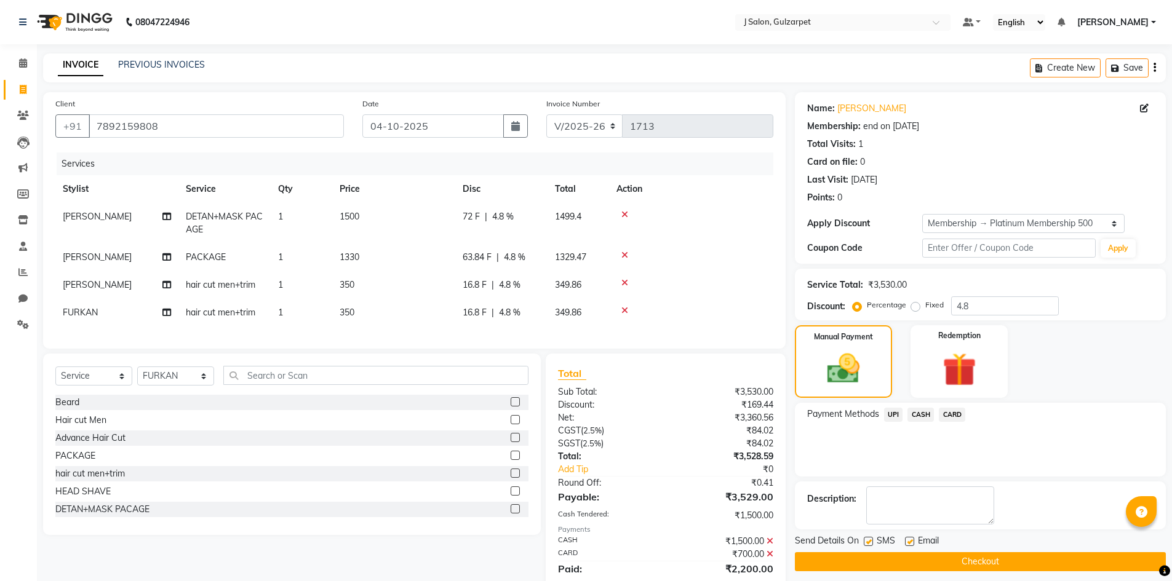
click at [891, 412] on span "UPI" at bounding box center [893, 415] width 19 height 14
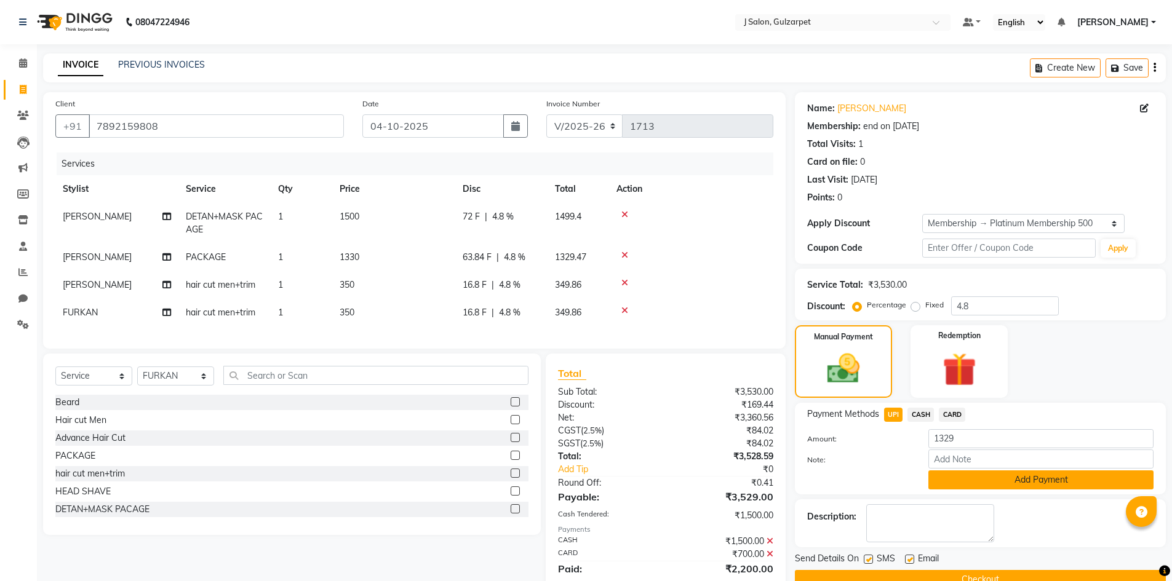
click at [1002, 488] on button "Add Payment" at bounding box center [1040, 480] width 225 height 19
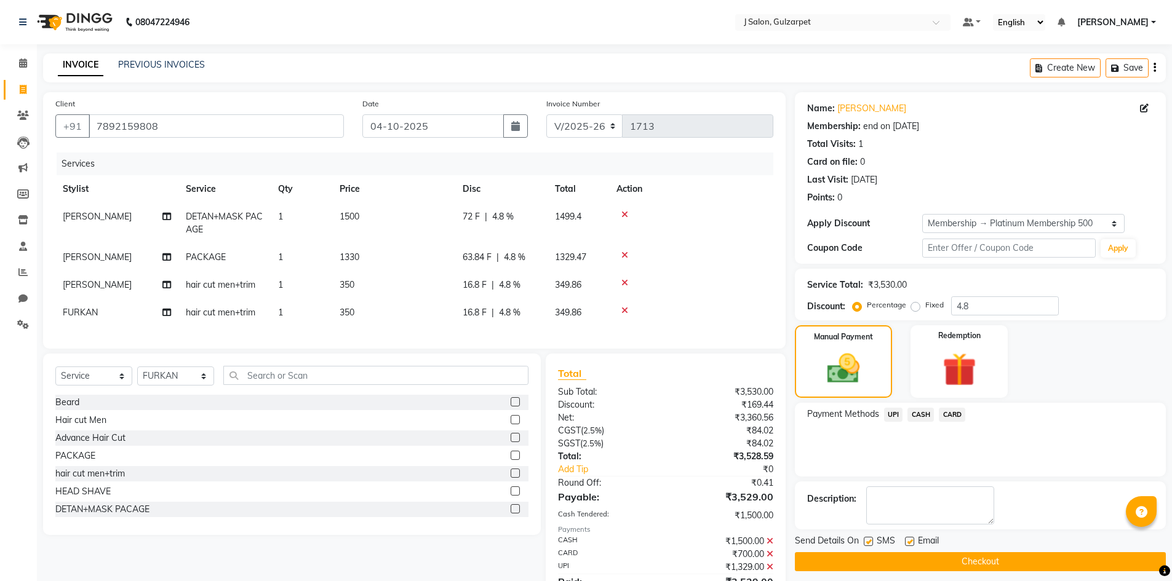
click at [995, 560] on button "Checkout" at bounding box center [980, 561] width 371 height 19
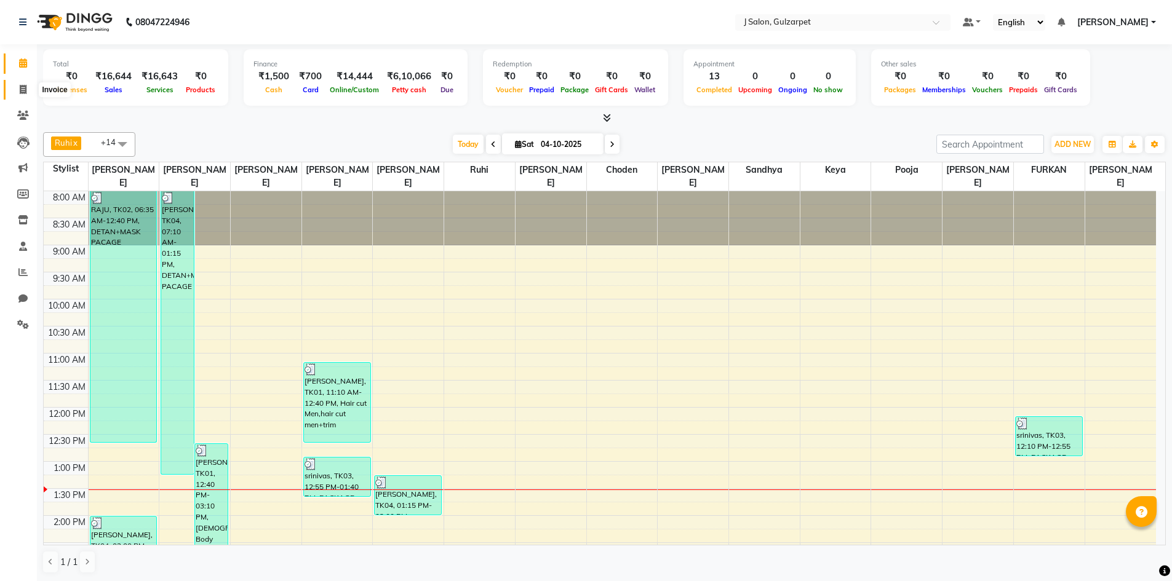
click at [22, 86] on icon at bounding box center [23, 89] width 7 height 9
select select "service"
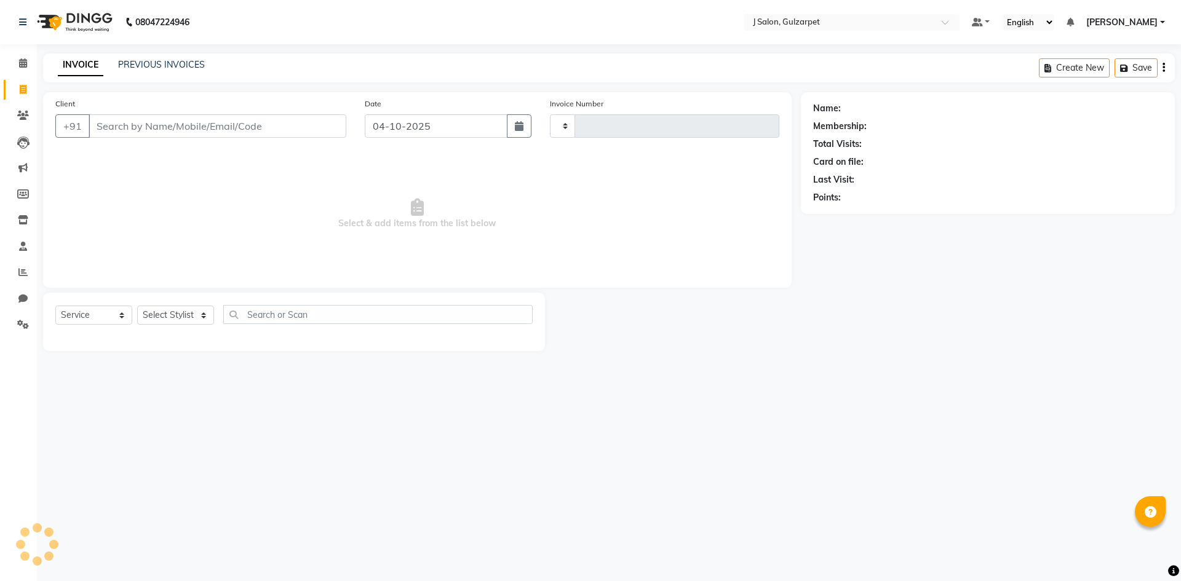
type input "1714"
select select "8558"
click at [136, 135] on input "Client" at bounding box center [218, 125] width 258 height 23
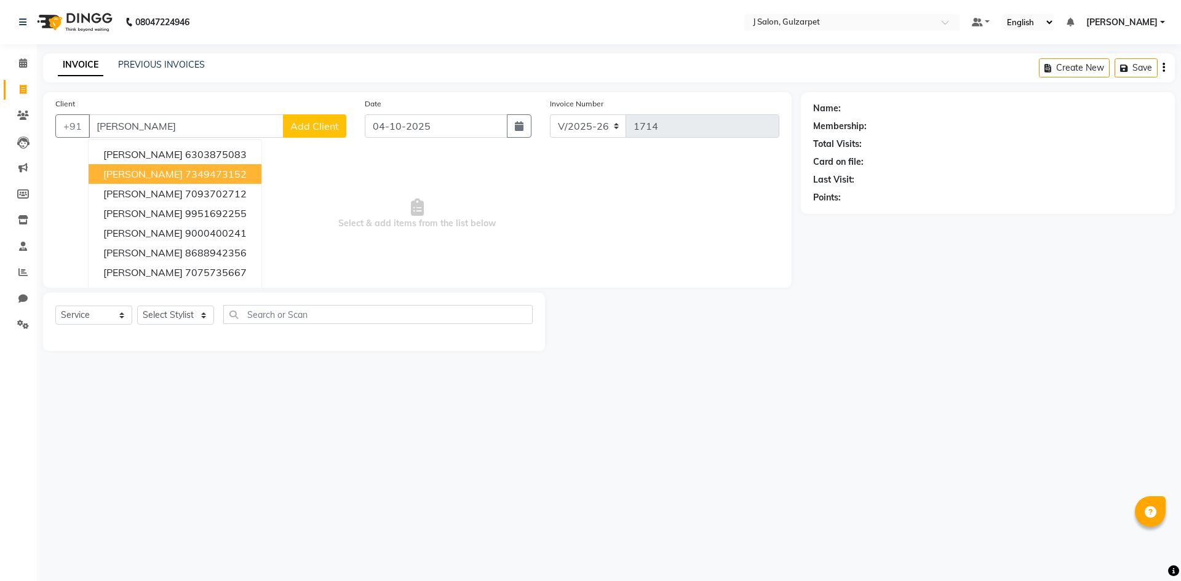
click at [141, 165] on button "[PERSON_NAME] 7349473152" at bounding box center [175, 174] width 173 height 20
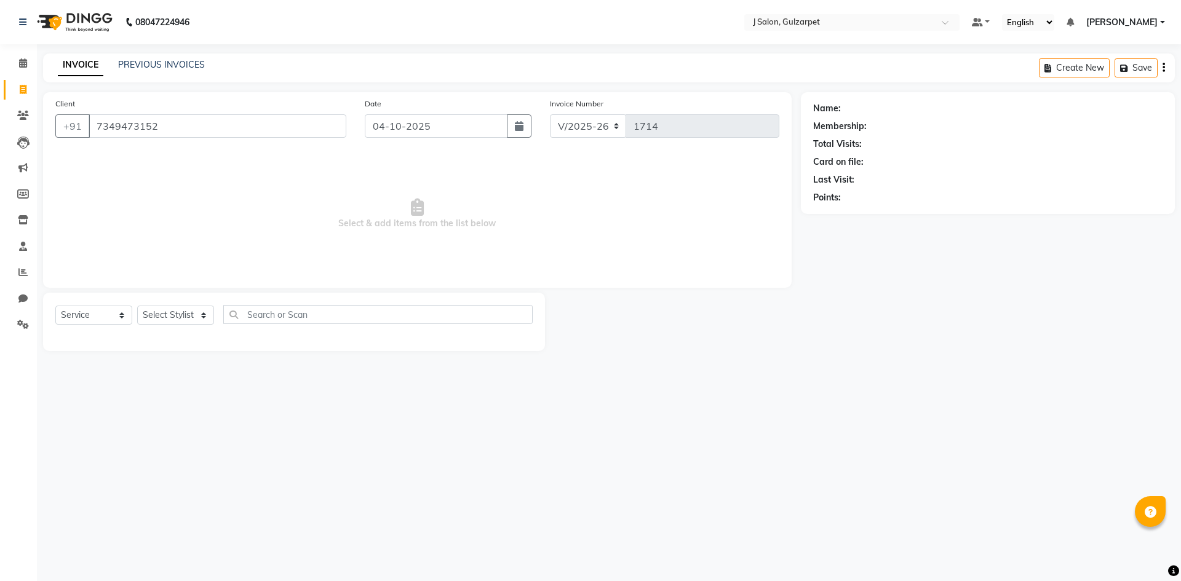
type input "7349473152"
click at [189, 322] on select "Select Stylist Admin [PERSON_NAME] [PERSON_NAME] Gulfam [PERSON_NAME] [PERSON_N…" at bounding box center [175, 315] width 77 height 19
select select "84900"
click at [137, 306] on select "Select Stylist Admin [PERSON_NAME] [PERSON_NAME] Gulfam [PERSON_NAME] [PERSON_N…" at bounding box center [175, 315] width 77 height 19
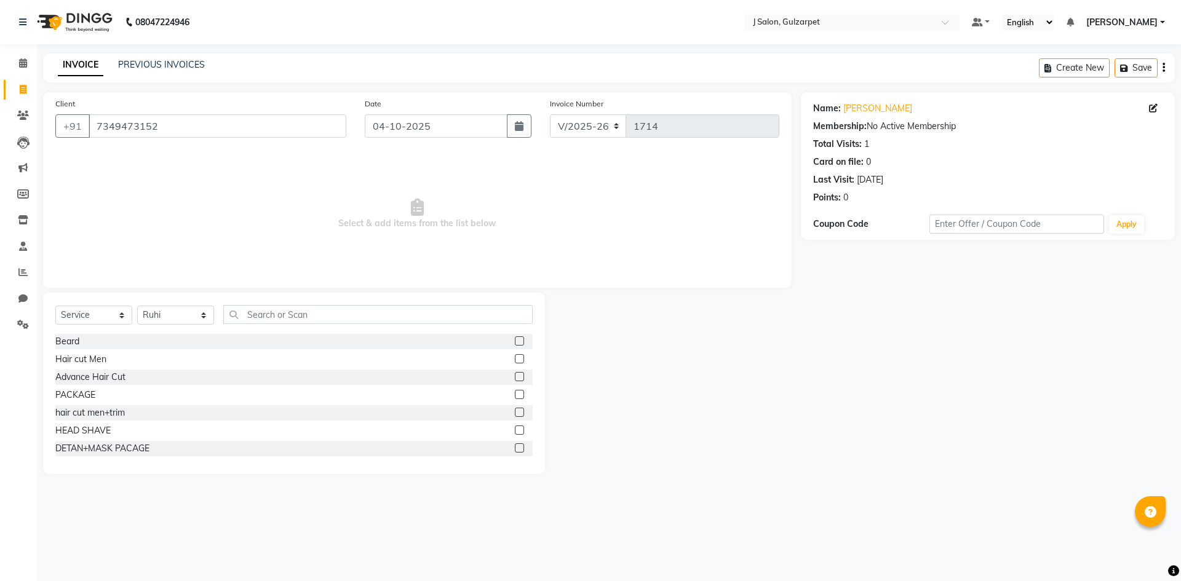
click at [515, 394] on label at bounding box center [519, 394] width 9 height 9
click at [515, 394] on input "checkbox" at bounding box center [519, 395] width 8 height 8
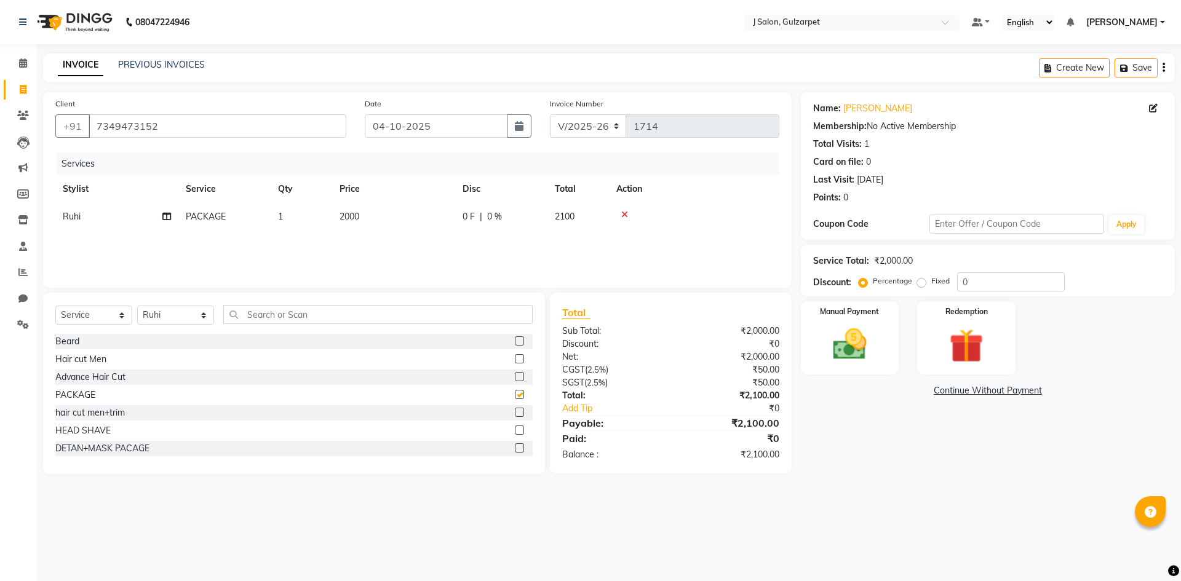
checkbox input "false"
click at [356, 214] on span "2000" at bounding box center [350, 216] width 20 height 11
select select "84900"
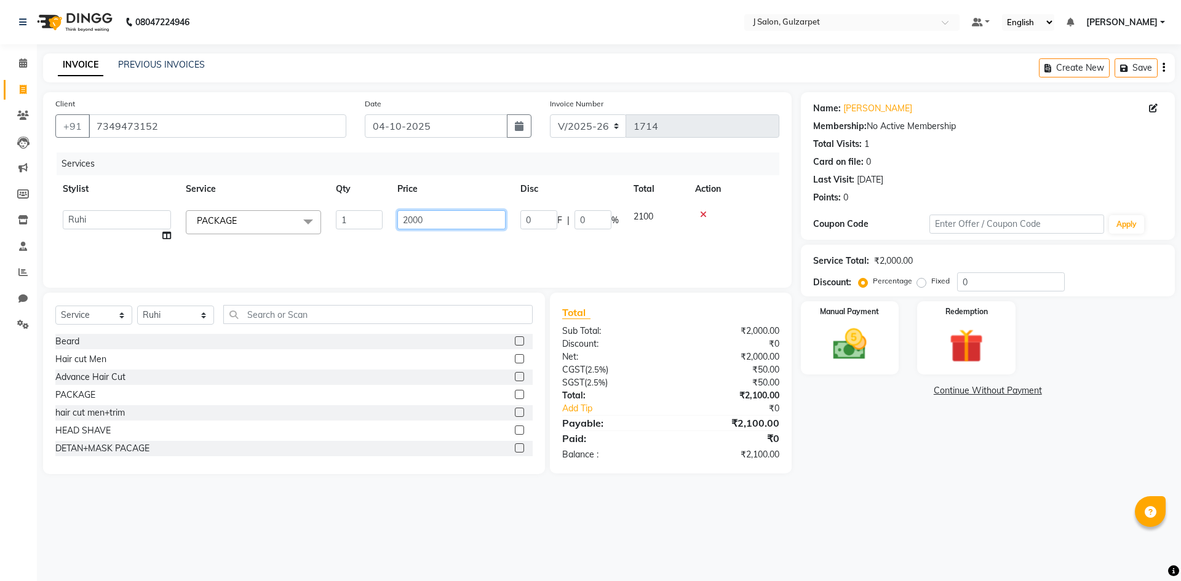
click at [413, 215] on input "2000" at bounding box center [451, 219] width 108 height 19
type input "4500"
click at [184, 316] on select "Select Stylist Admin [PERSON_NAME] [PERSON_NAME] Gulfam [PERSON_NAME] [PERSON_N…" at bounding box center [175, 315] width 77 height 19
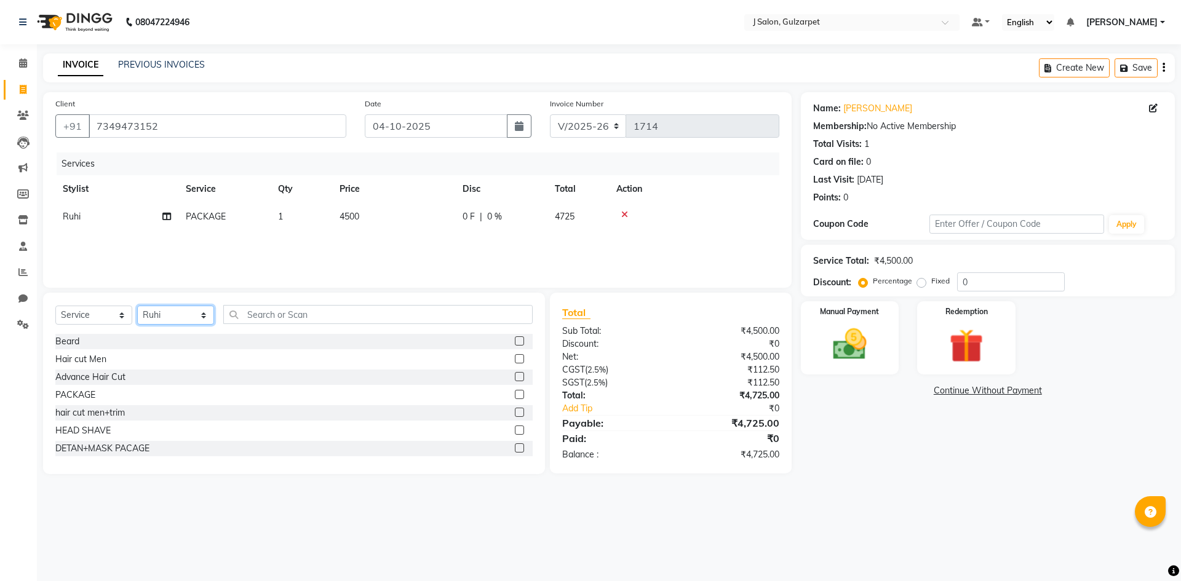
select select "85374"
click at [137, 306] on select "Select Stylist Admin [PERSON_NAME] [PERSON_NAME] Gulfam [PERSON_NAME] [PERSON_N…" at bounding box center [175, 315] width 77 height 19
click at [515, 390] on label at bounding box center [519, 394] width 9 height 9
click at [515, 391] on input "checkbox" at bounding box center [519, 395] width 8 height 8
checkbox input "false"
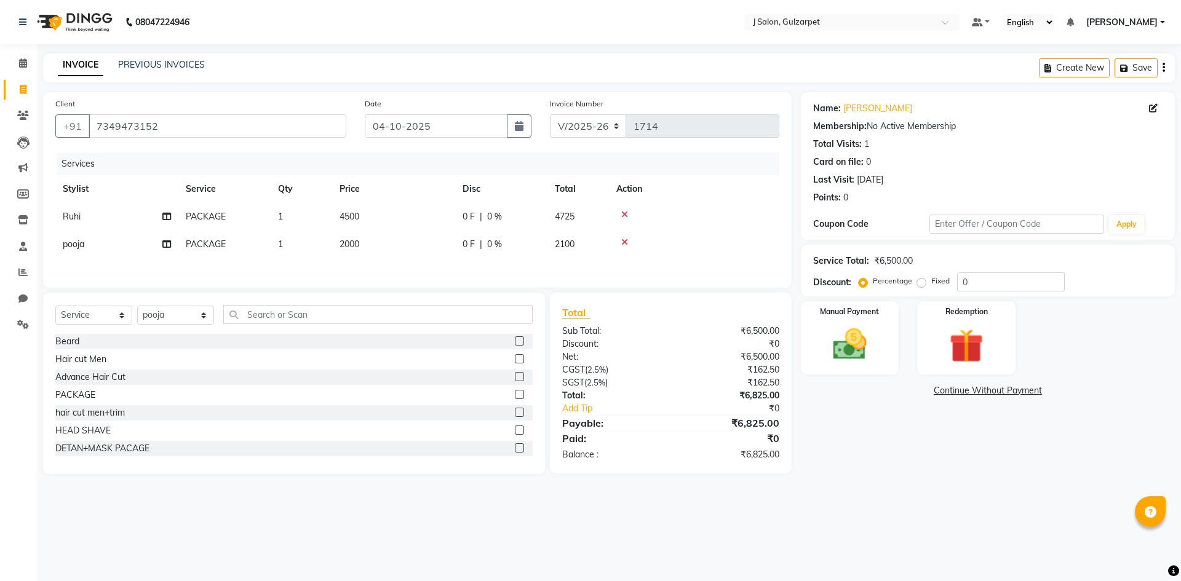
click at [356, 247] on span "2000" at bounding box center [350, 244] width 20 height 11
select select "85374"
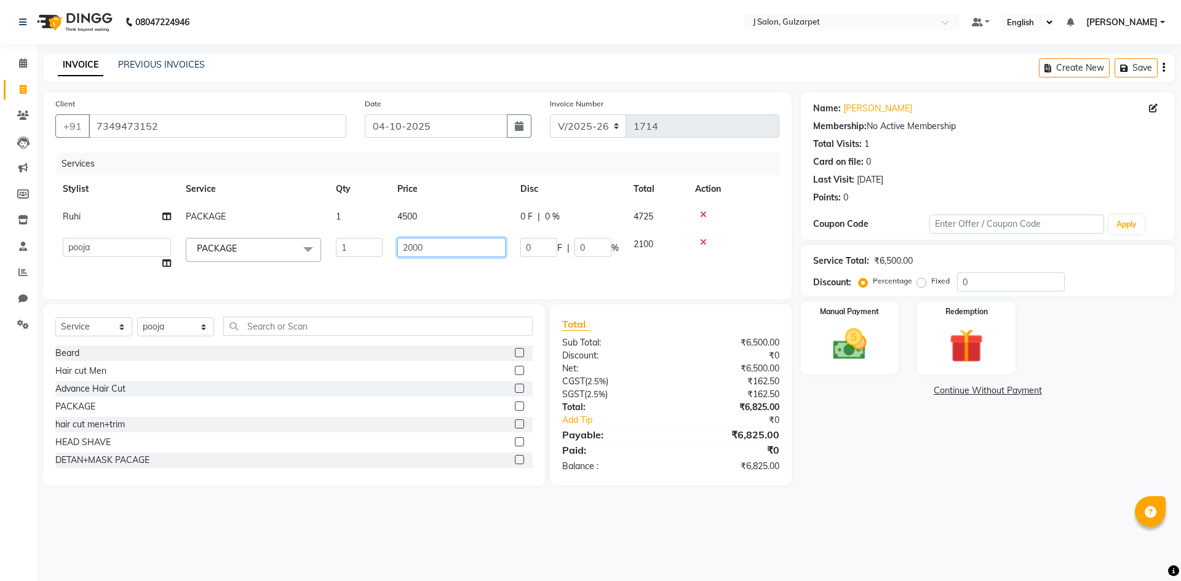
click at [436, 252] on input "2000" at bounding box center [451, 247] width 108 height 19
type input "2"
type input "3850"
click at [202, 328] on div "Select Service Product Membership Package Voucher Prepaid Gift Card Select Styl…" at bounding box center [293, 331] width 477 height 29
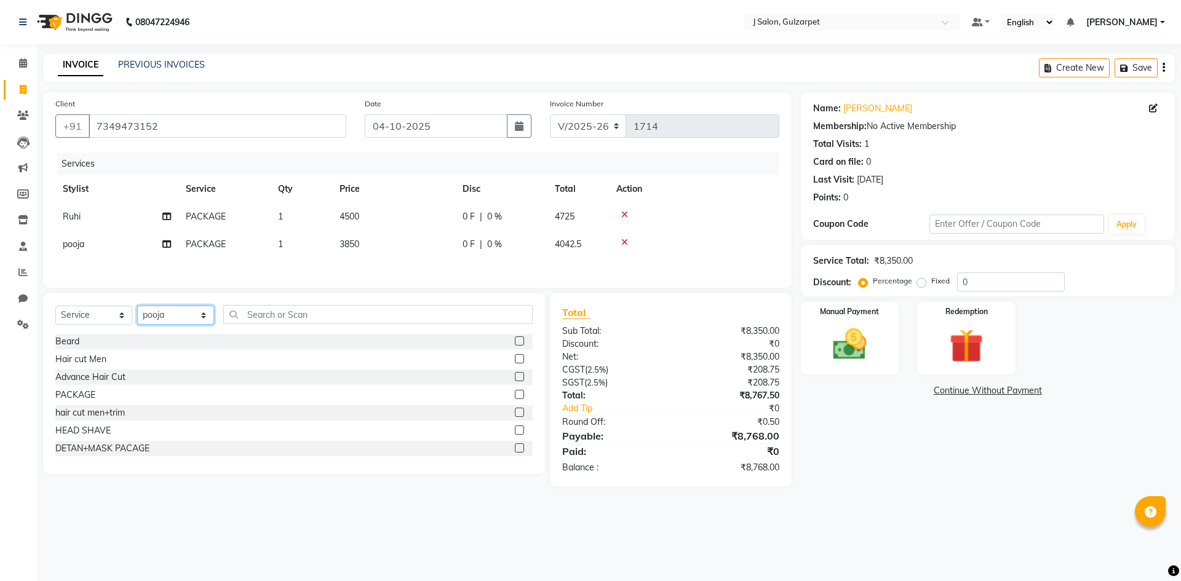
select select "84895"
click at [137, 308] on select "Select Stylist Admin [PERSON_NAME] [PERSON_NAME] Gulfam [PERSON_NAME] [PERSON_N…" at bounding box center [175, 315] width 77 height 19
drag, startPoint x: 510, startPoint y: 396, endPoint x: 493, endPoint y: 383, distance: 21.2
click at [515, 396] on label at bounding box center [519, 394] width 9 height 9
click at [515, 396] on input "checkbox" at bounding box center [519, 395] width 8 height 8
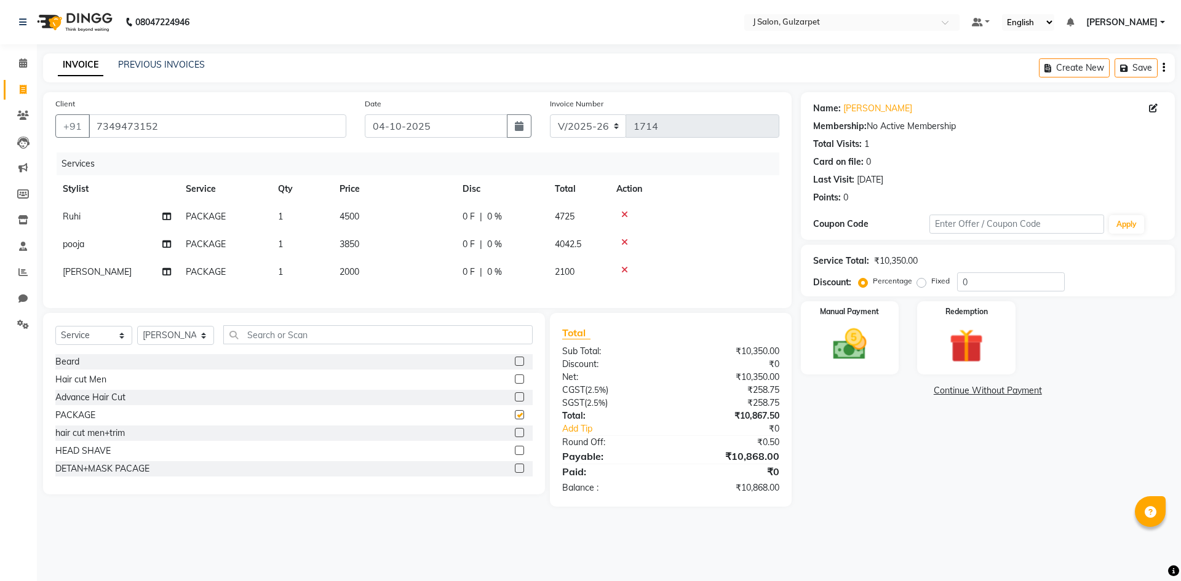
checkbox input "false"
click at [351, 282] on td "2000" at bounding box center [393, 272] width 123 height 28
select select "84895"
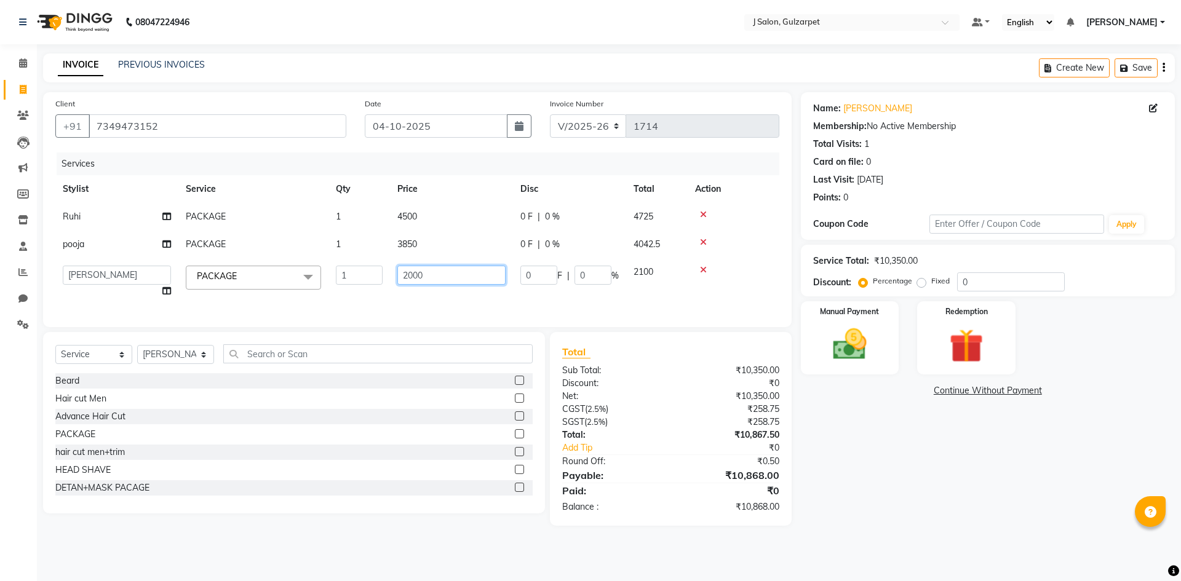
click at [461, 279] on input "2000" at bounding box center [451, 275] width 108 height 19
type input "2"
type input "1150"
click at [1013, 277] on input "0" at bounding box center [1011, 282] width 108 height 19
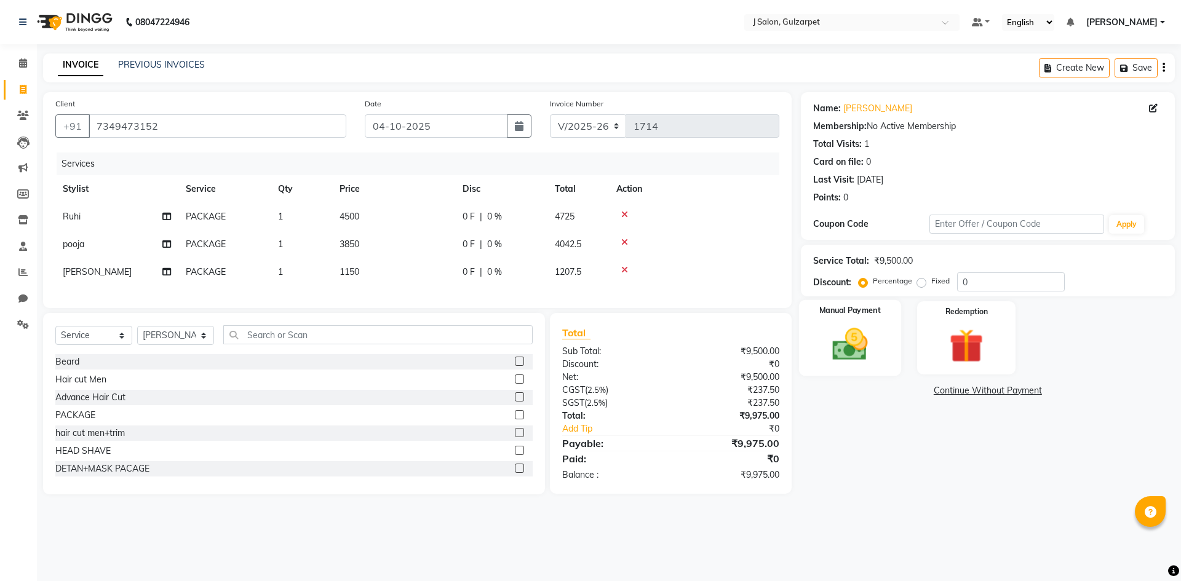
click at [822, 335] on img at bounding box center [849, 344] width 57 height 41
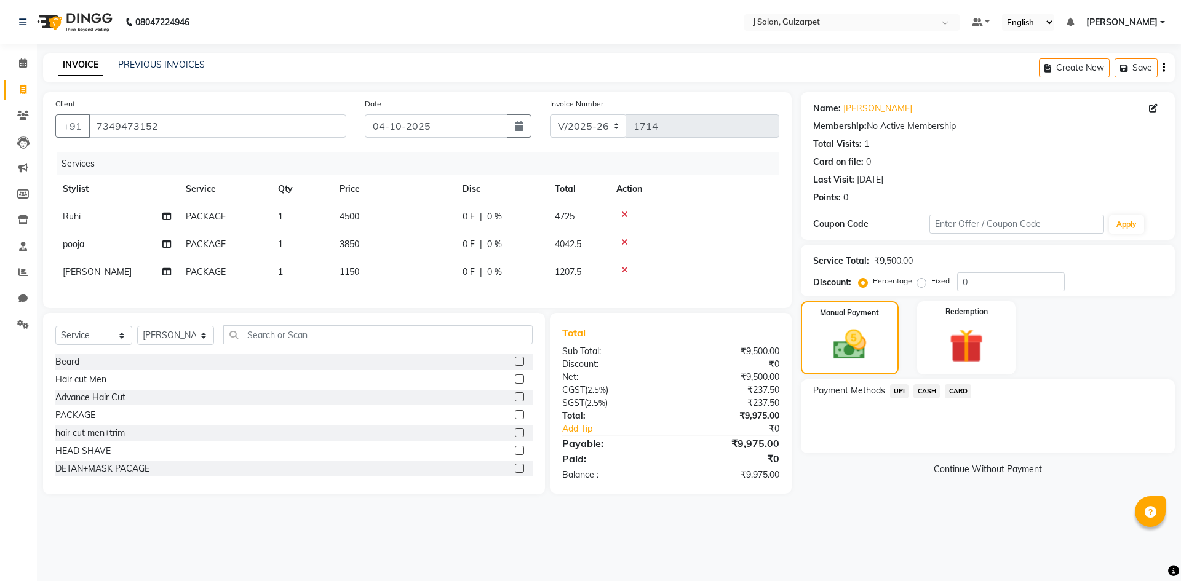
click at [915, 391] on span "CASH" at bounding box center [926, 391] width 26 height 14
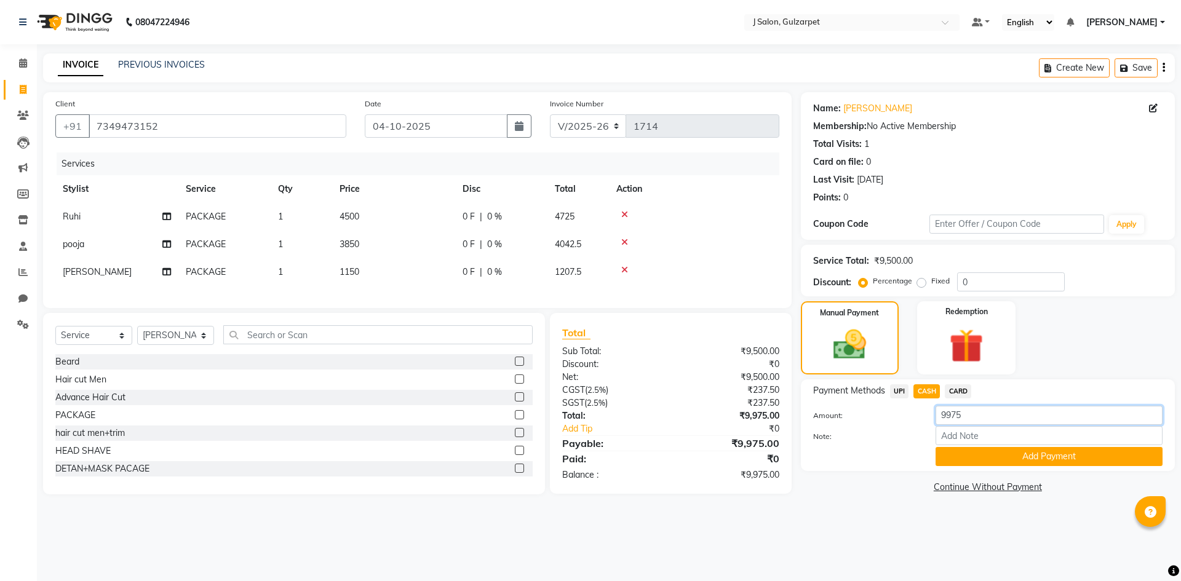
click at [982, 411] on input "9975" at bounding box center [1049, 415] width 227 height 19
type input "9"
type input "2500"
click at [1056, 456] on button "Add Payment" at bounding box center [1049, 456] width 227 height 19
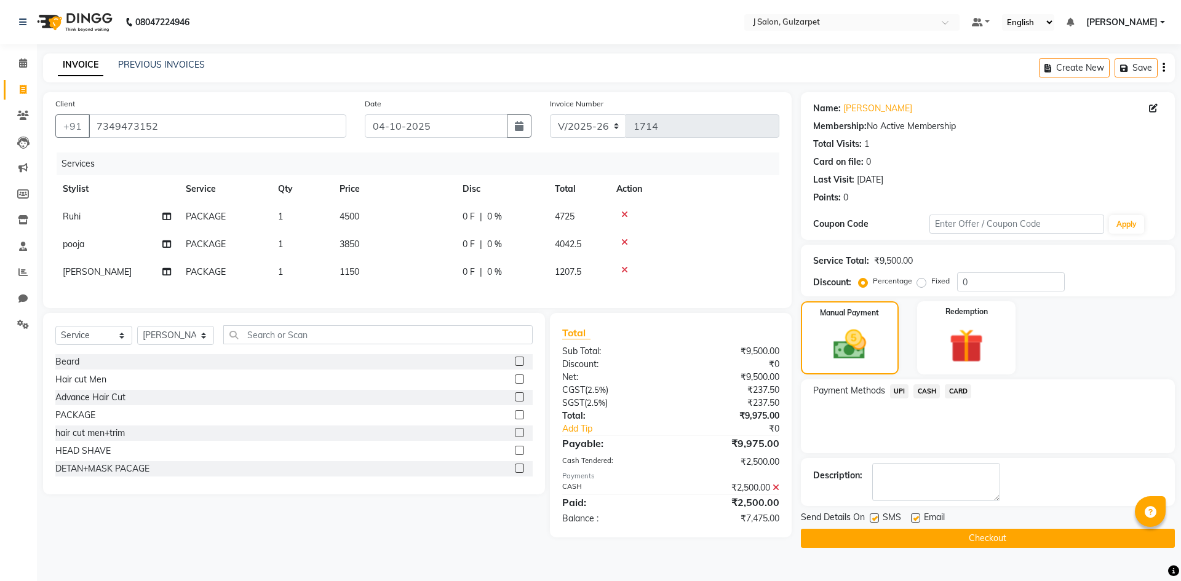
click at [907, 389] on span "UPI" at bounding box center [899, 391] width 19 height 14
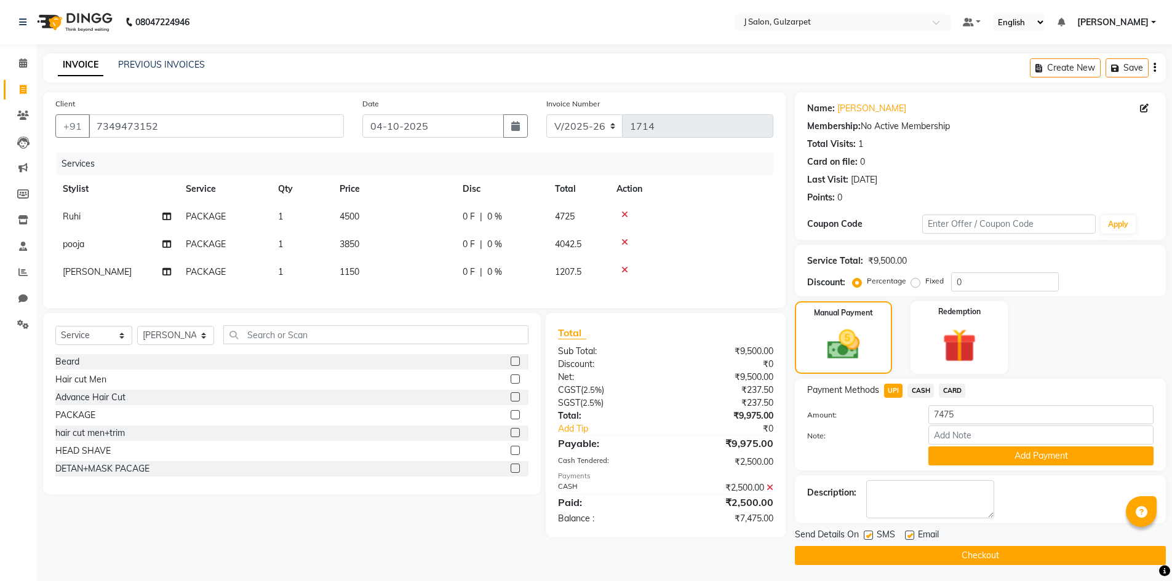
click at [1038, 445] on div "Note:" at bounding box center [980, 436] width 365 height 21
click at [1053, 455] on button "Add Payment" at bounding box center [1040, 456] width 225 height 19
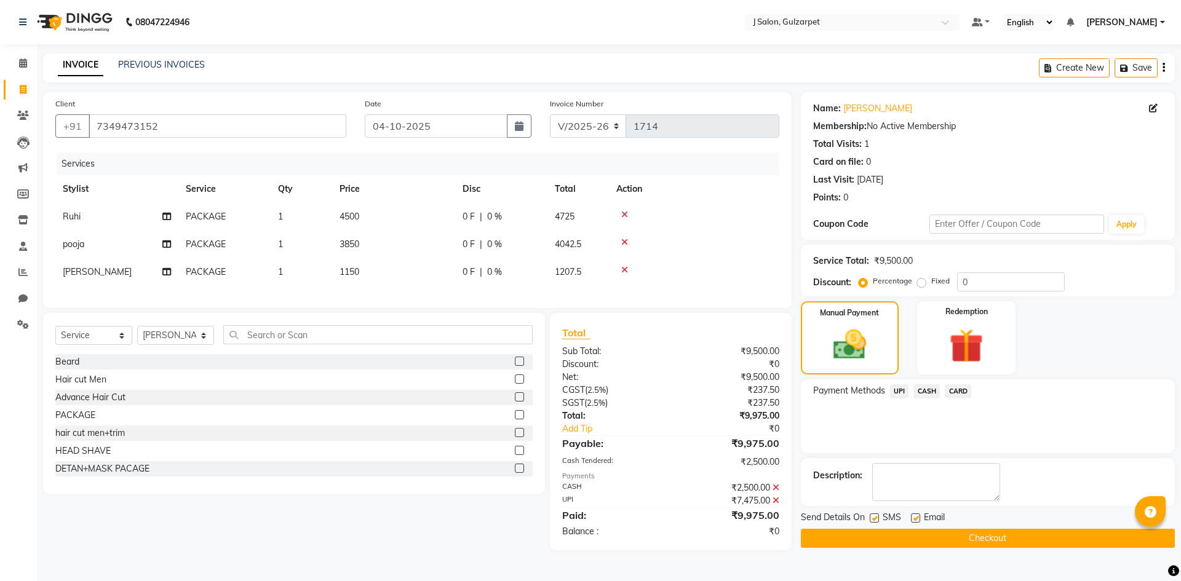
click at [1044, 531] on button "Checkout" at bounding box center [988, 538] width 374 height 19
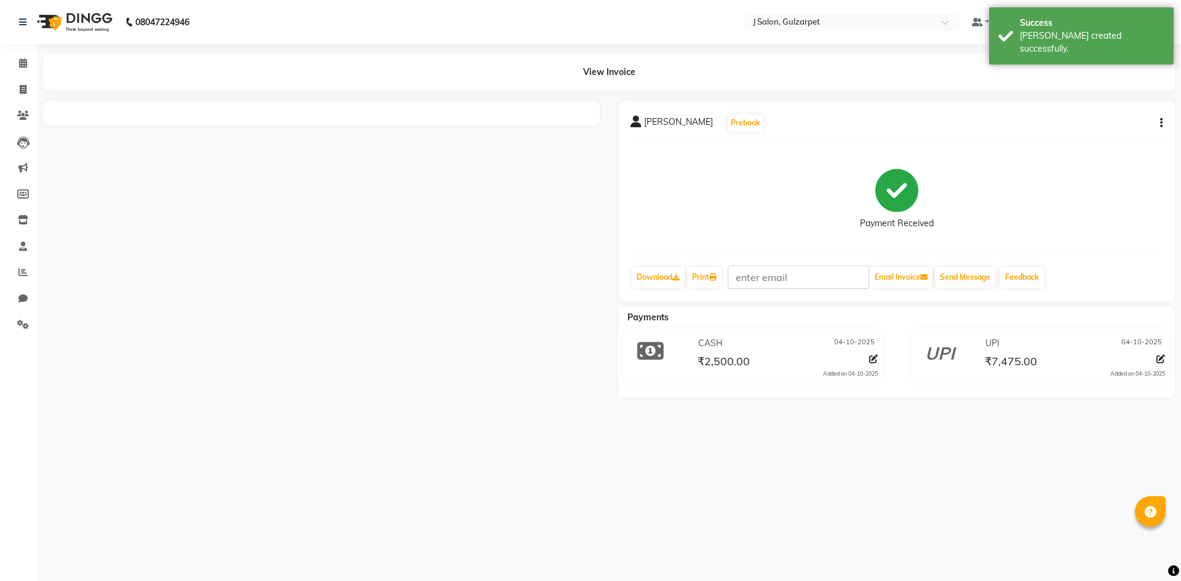
select select "service"
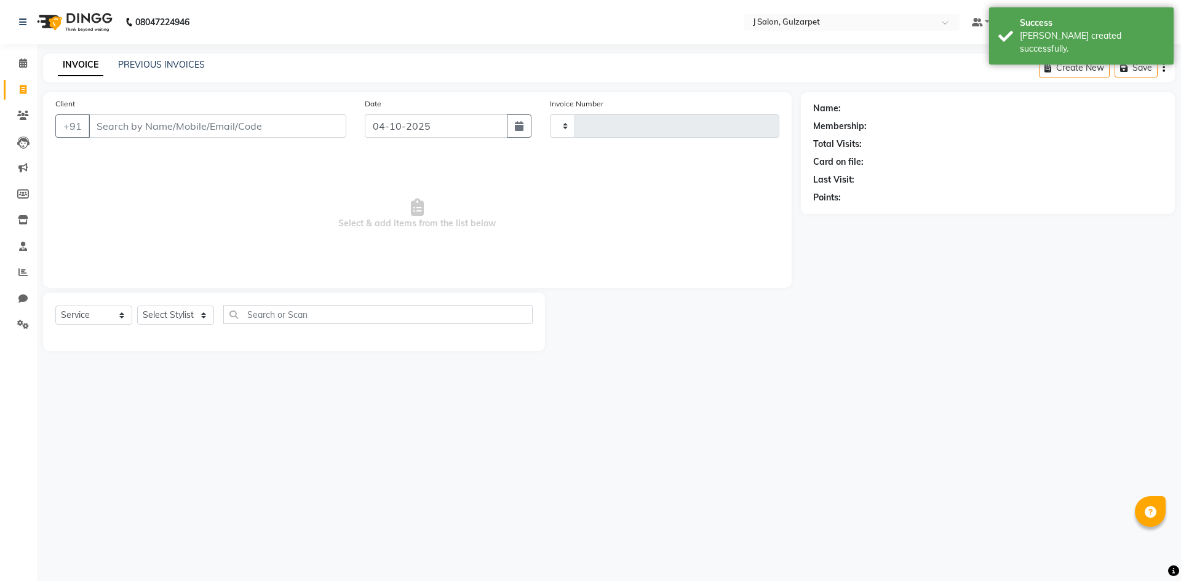
type input "1715"
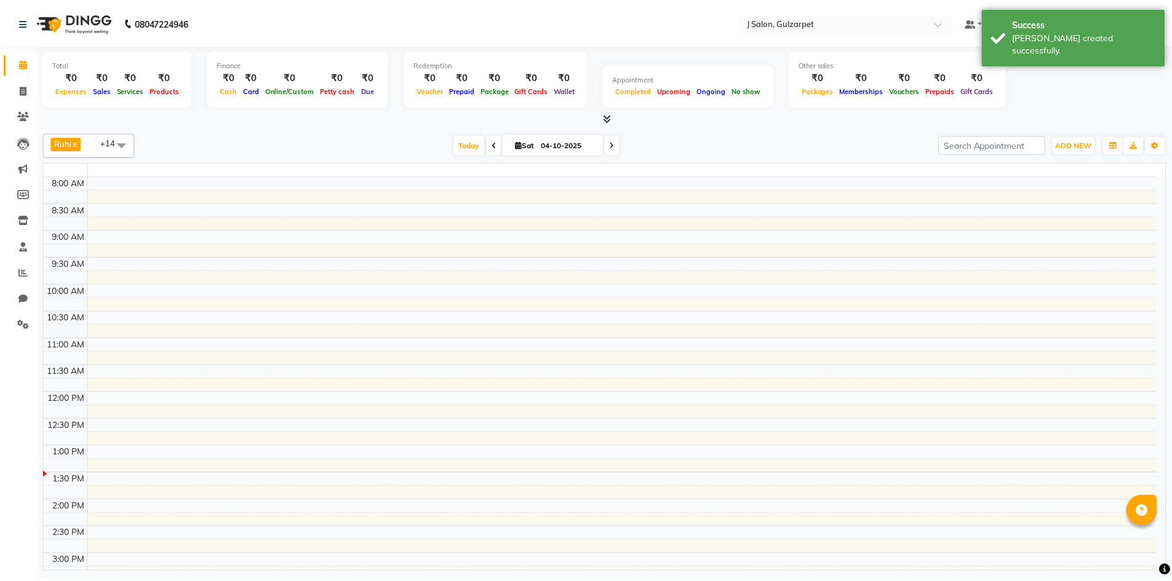
scroll to position [271, 0]
